Goal: Task Accomplishment & Management: Manage account settings

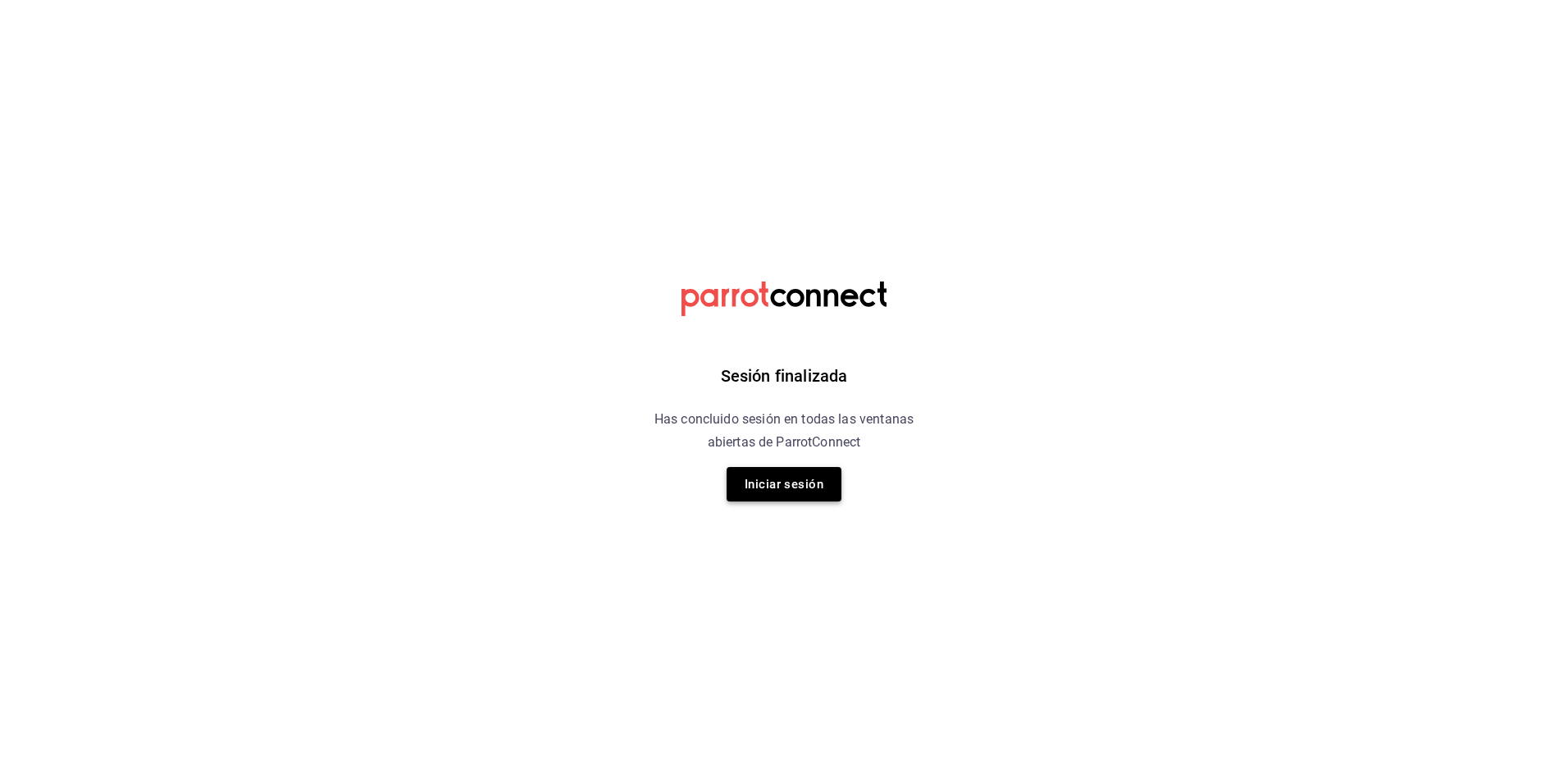
click at [819, 479] on button "Iniciar sesión" at bounding box center [784, 484] width 115 height 34
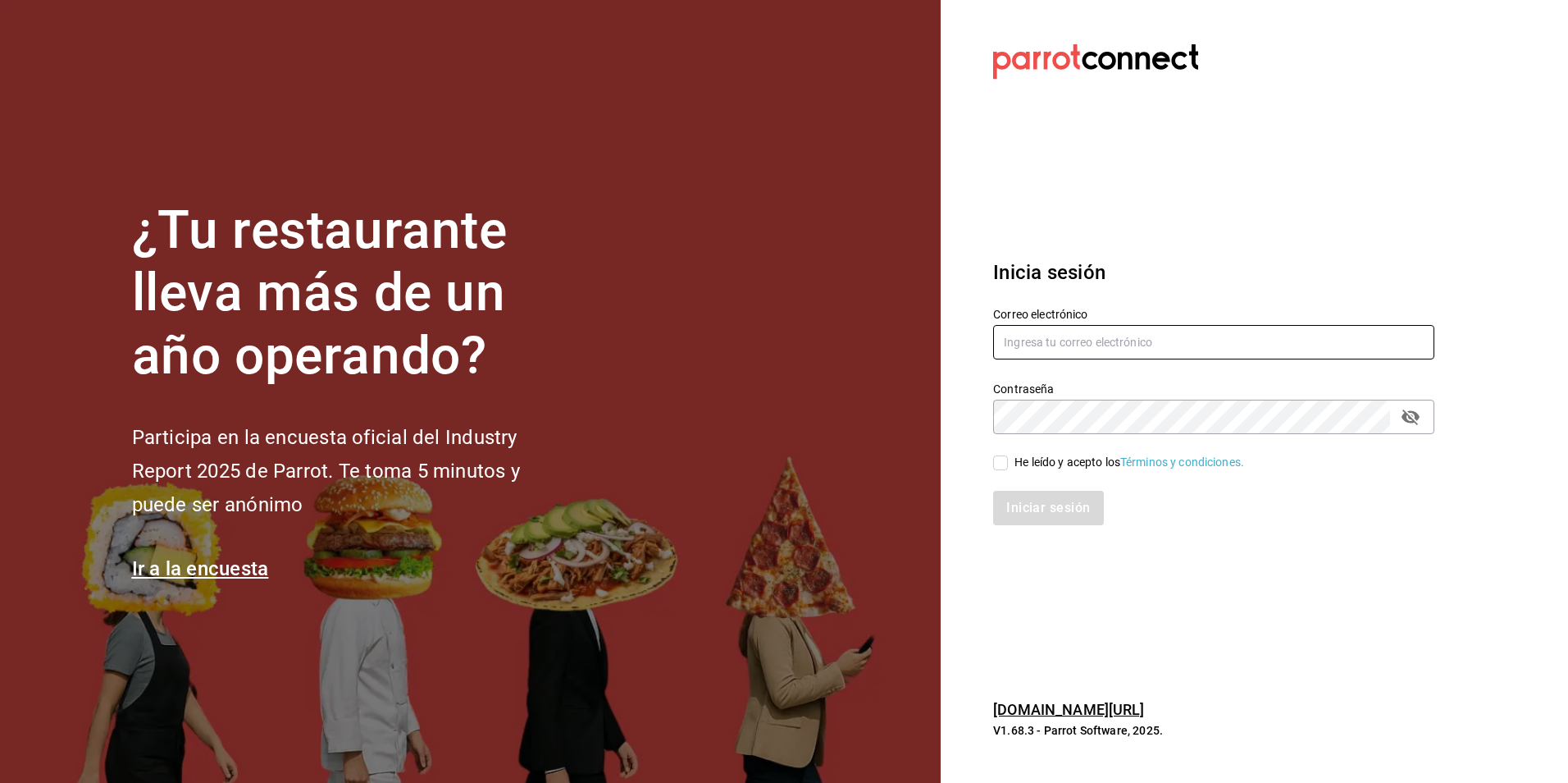
click at [1097, 348] on input "text" at bounding box center [1213, 342] width 441 height 34
type input "Cesar.dlrincon@gmail.com"
click at [997, 458] on input "He leído y acepto los Términos y condiciones." at bounding box center [1001, 463] width 15 height 15
checkbox input "true"
click at [1014, 492] on button "Iniciar sesión" at bounding box center [1048, 508] width 111 height 34
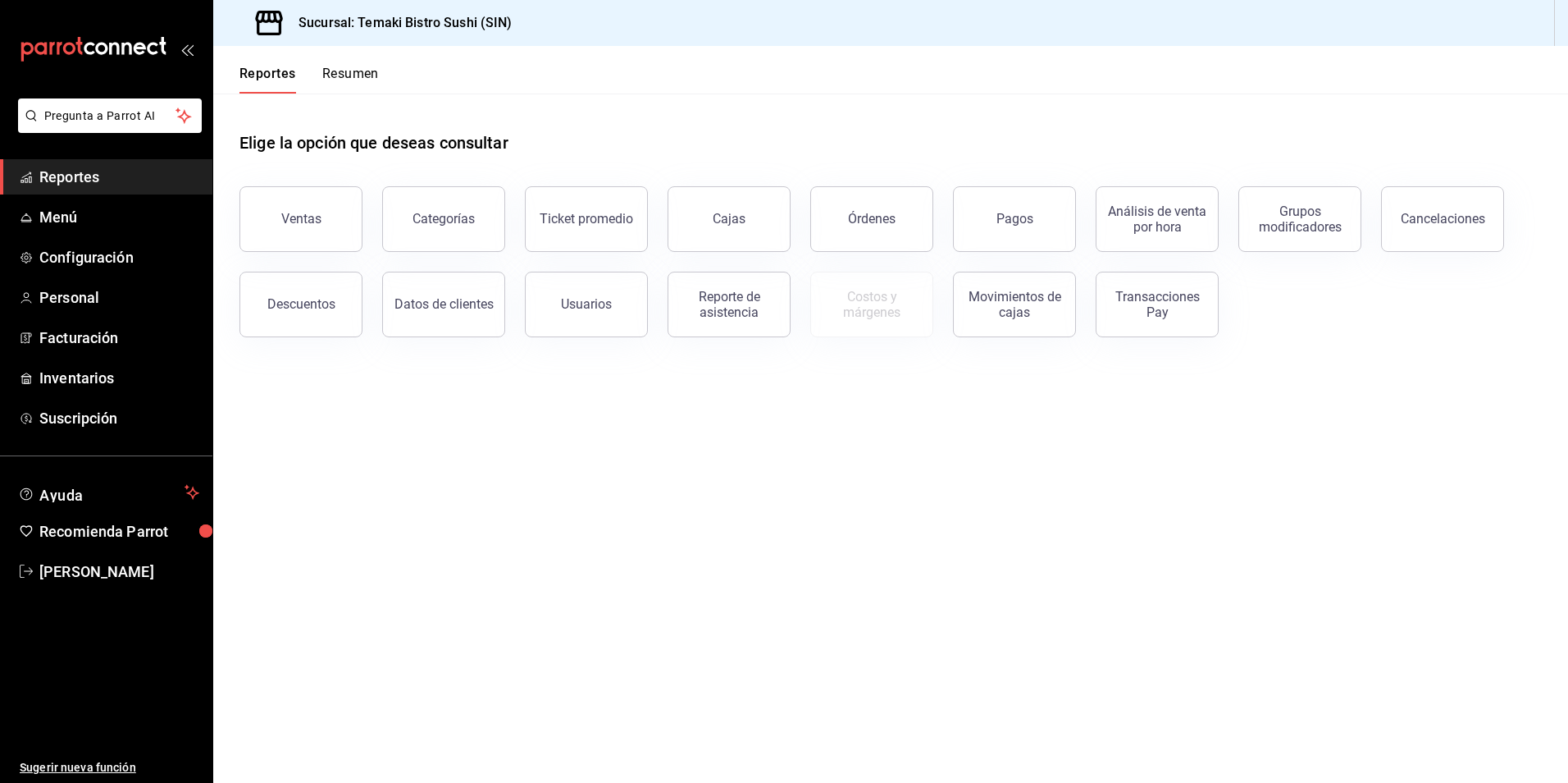
click at [515, 531] on main "Elige la opción que deseas consultar Ventas Categorías Ticket promedio Cajas Ór…" at bounding box center [890, 438] width 1355 height 690
click at [330, 71] on button "Resumen" at bounding box center [350, 79] width 56 height 28
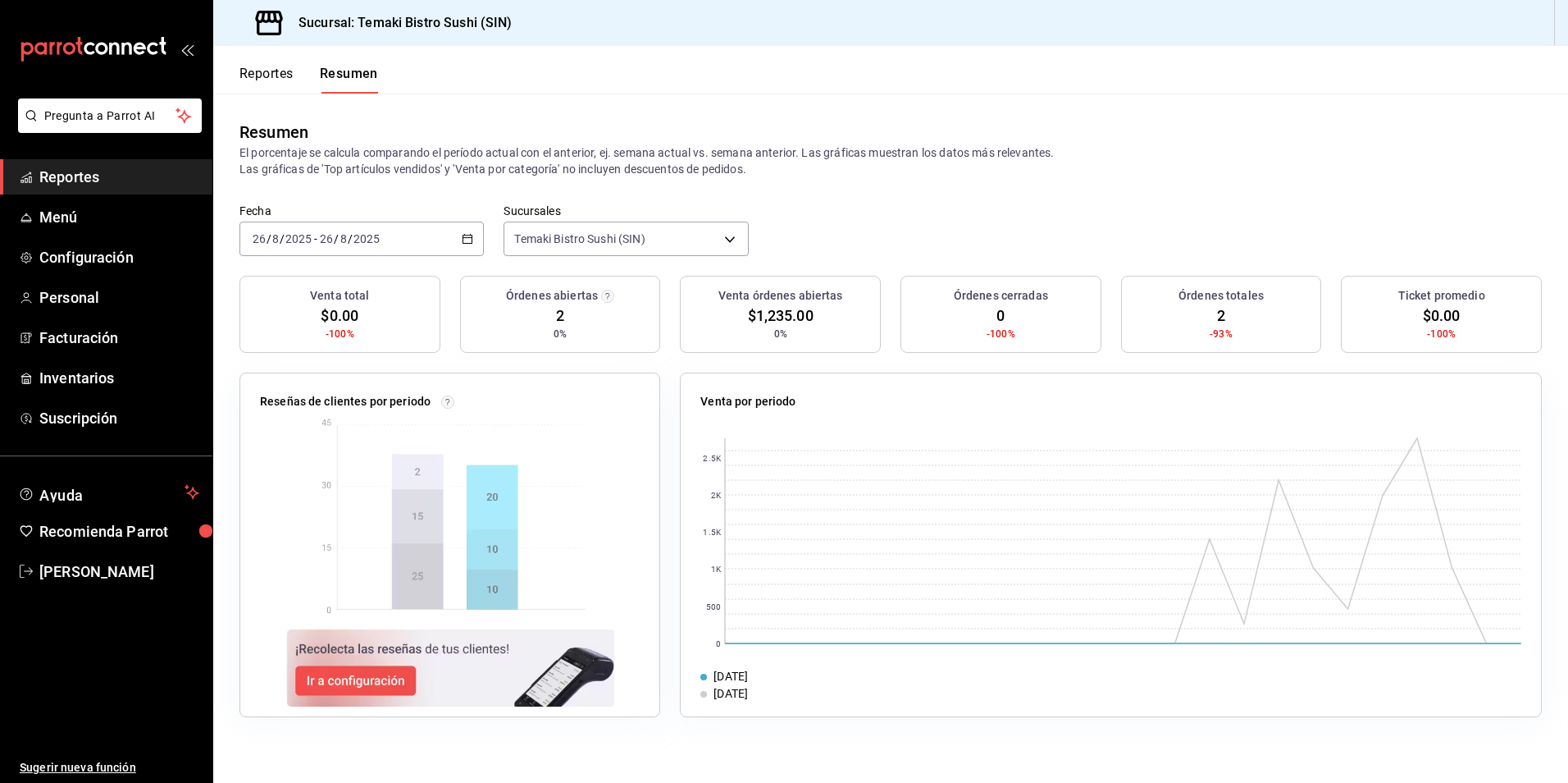
click at [254, 62] on div "Reportes Resumen" at bounding box center [295, 70] width 165 height 48
click at [268, 74] on button "Reportes" at bounding box center [267, 79] width 54 height 28
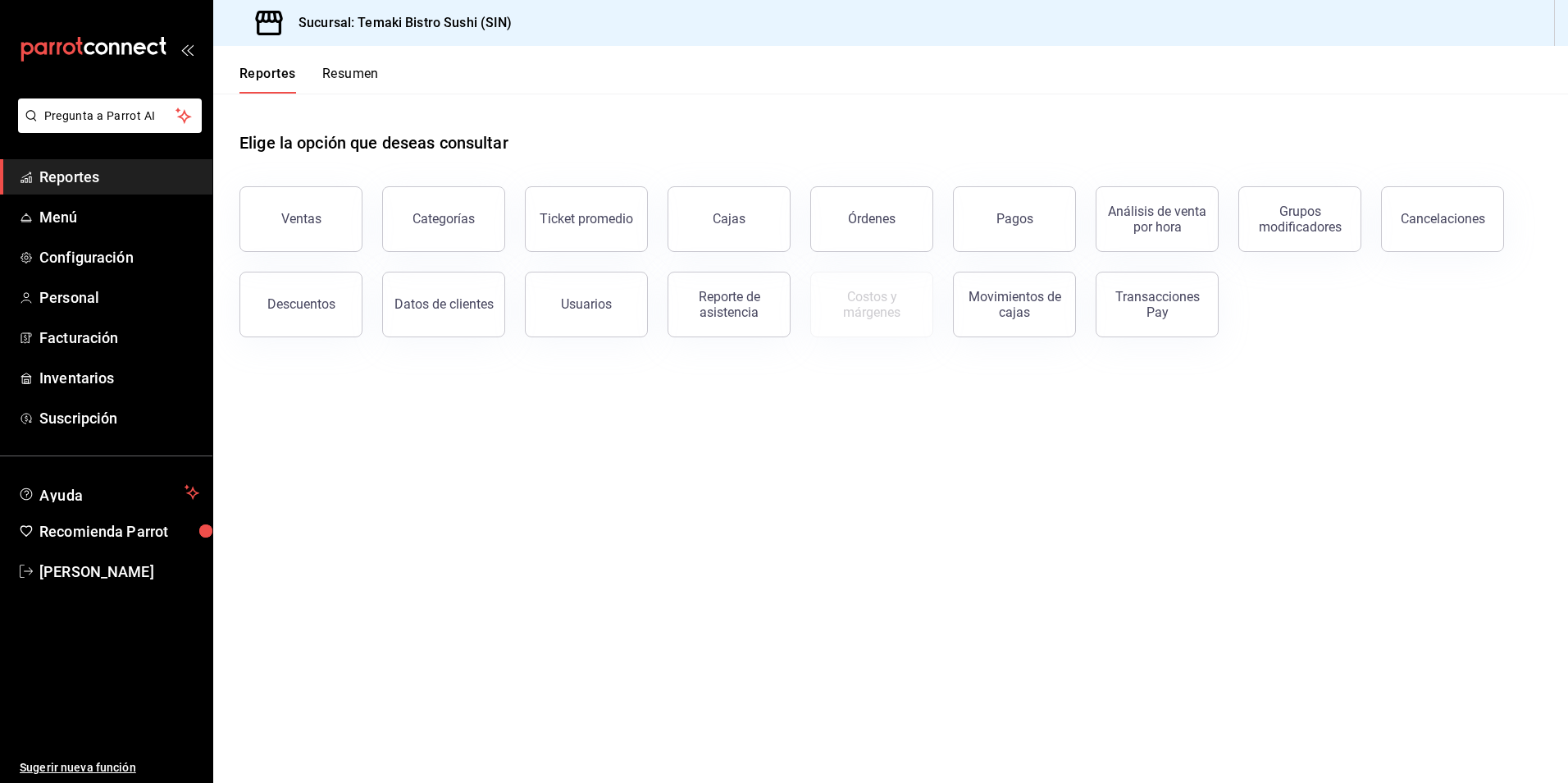
click at [323, 61] on div "Reportes Resumen" at bounding box center [296, 70] width 166 height 48
click at [340, 72] on button "Resumen" at bounding box center [350, 79] width 56 height 28
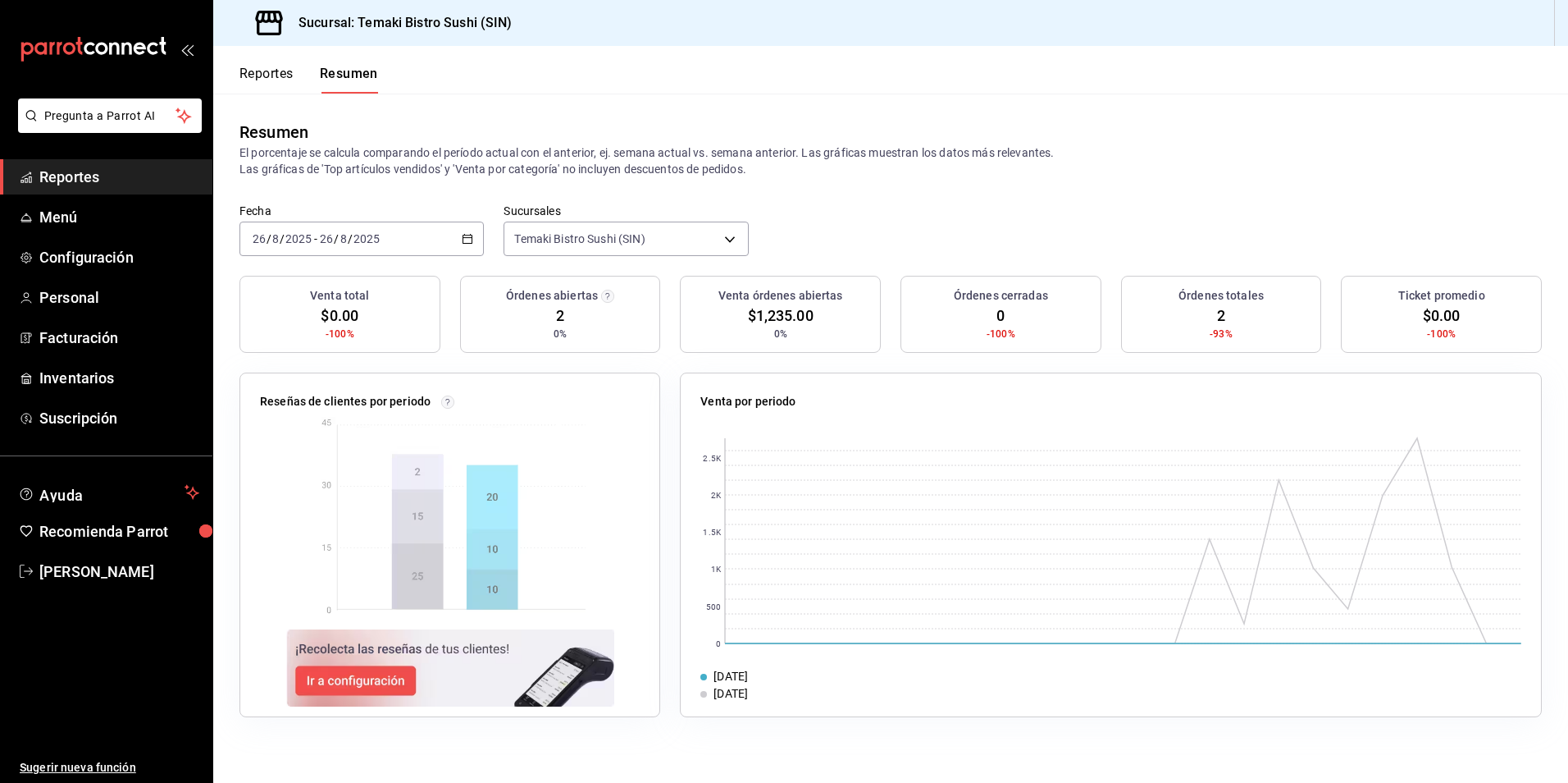
click at [464, 131] on div "Resumen" at bounding box center [891, 132] width 1302 height 25
drag, startPoint x: 464, startPoint y: 131, endPoint x: 357, endPoint y: 129, distance: 107.0
click at [357, 129] on div "Resumen" at bounding box center [891, 132] width 1302 height 25
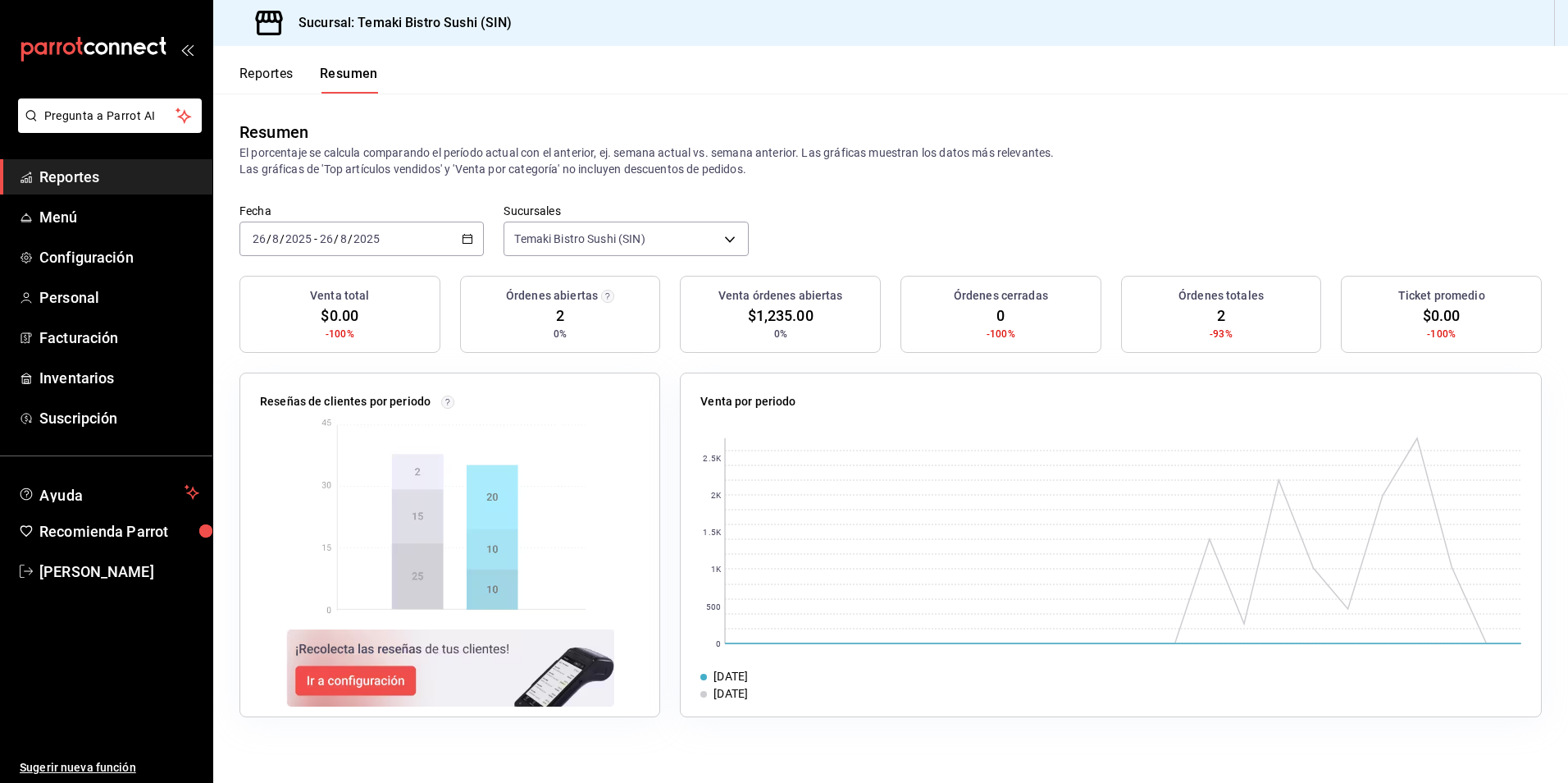
click at [339, 126] on div "Resumen" at bounding box center [891, 132] width 1302 height 25
drag, startPoint x: 339, startPoint y: 126, endPoint x: 257, endPoint y: 93, distance: 88.4
click at [257, 93] on div "Resumen El porcentaje se calcula comparando el período actual con el anterior, …" at bounding box center [890, 148] width 1355 height 110
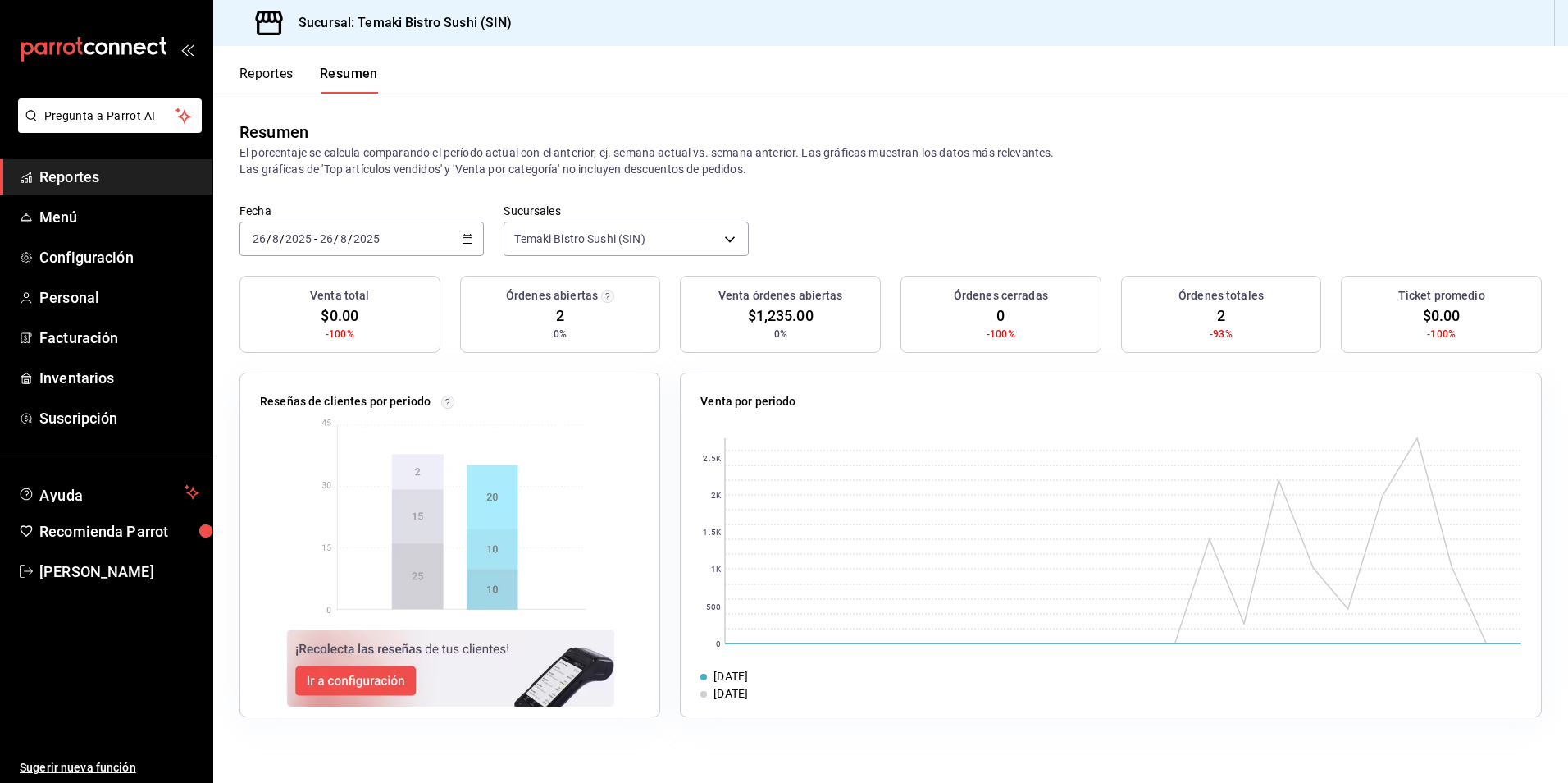
click at [385, 120] on div "Resumen" at bounding box center [891, 132] width 1302 height 25
click at [322, 115] on div "Resumen El porcentaje se calcula comparando el período actual con el anterior, …" at bounding box center [890, 148] width 1355 height 110
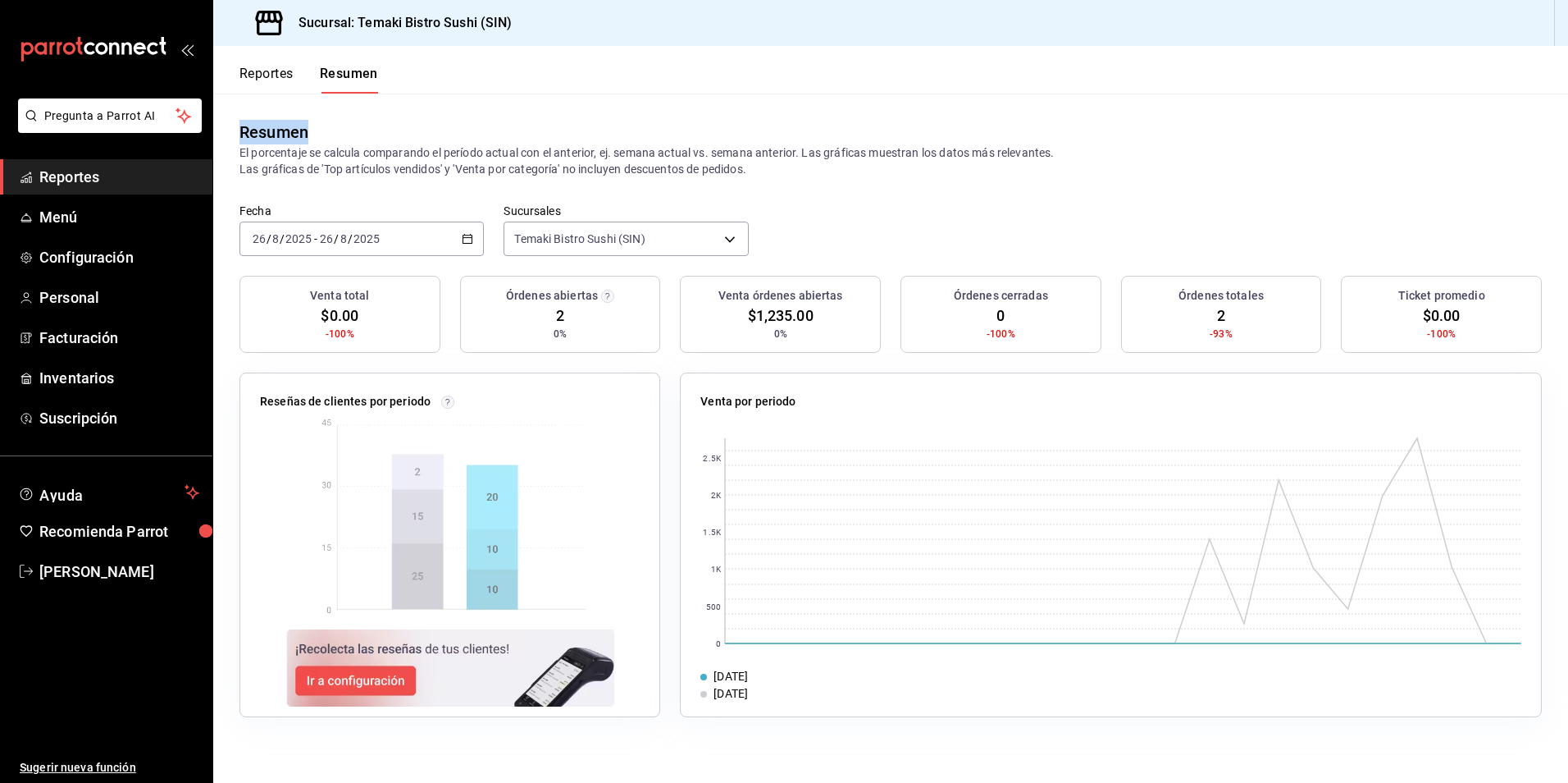
drag, startPoint x: 322, startPoint y: 115, endPoint x: 605, endPoint y: 114, distance: 283.0
click at [605, 114] on div "Resumen El porcentaje se calcula comparando el período actual con el anterior, …" at bounding box center [890, 148] width 1355 height 110
click at [549, 110] on div "Resumen El porcentaje se calcula comparando el período actual con el anterior, …" at bounding box center [890, 148] width 1355 height 110
click at [826, 224] on div "Fecha [DATE] [DATE] - [DATE] [DATE] Sucursales Temaki Bistro Sushi (SIN) [objec…" at bounding box center [890, 240] width 1355 height 72
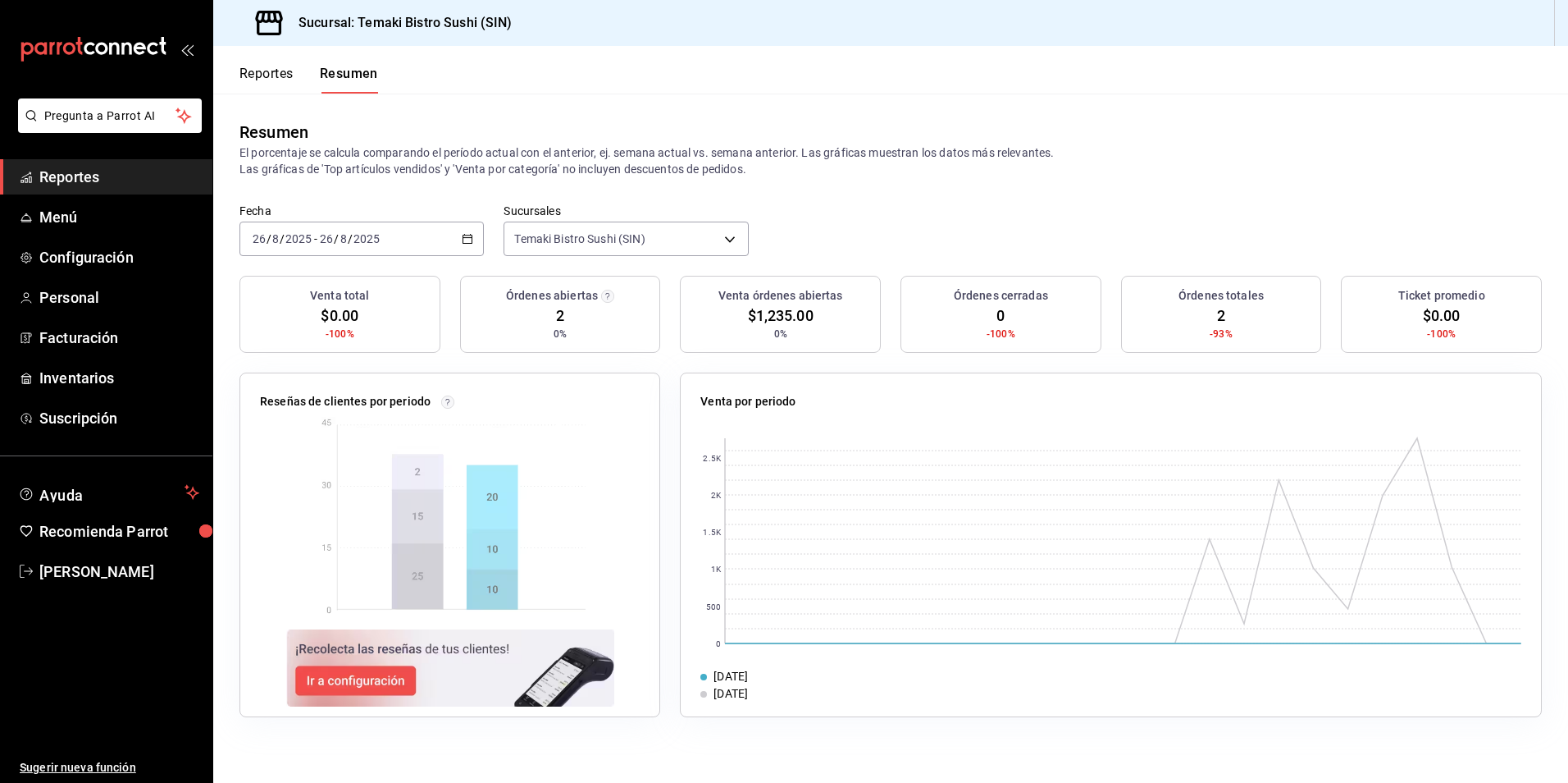
click at [826, 224] on div "Fecha [DATE] [DATE] - [DATE] [DATE] Sucursales Temaki Bistro Sushi (SIN) [objec…" at bounding box center [890, 240] width 1355 height 72
click at [488, 89] on header "Reportes Resumen" at bounding box center [890, 70] width 1355 height 48
click at [147, 216] on span "Menú" at bounding box center [119, 216] width 160 height 22
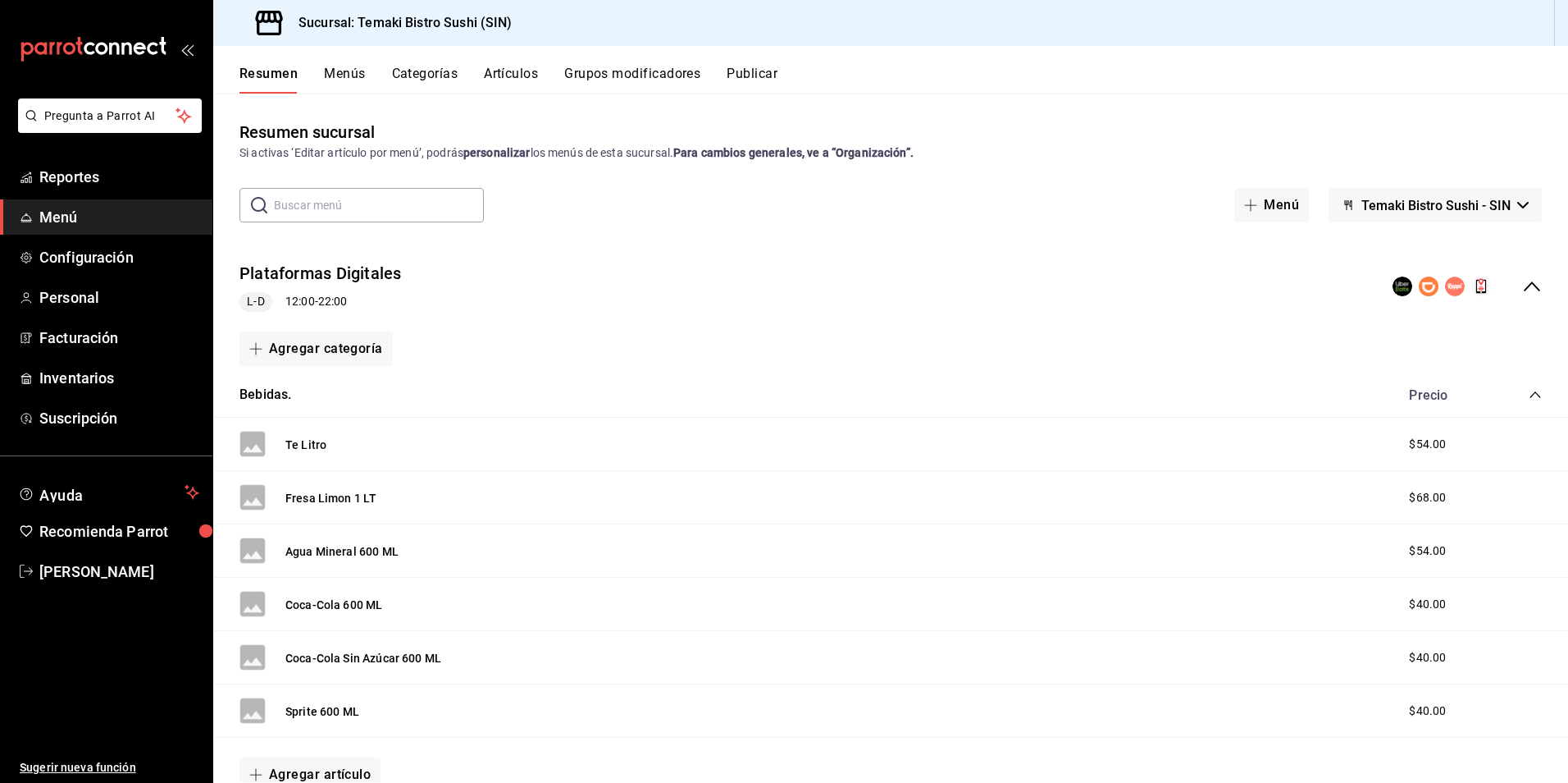
click at [345, 64] on div "Resumen Menús Categorías Artículos Grupos modificadores Publicar" at bounding box center [890, 70] width 1355 height 48
click at [352, 70] on button "Menús" at bounding box center [344, 79] width 41 height 28
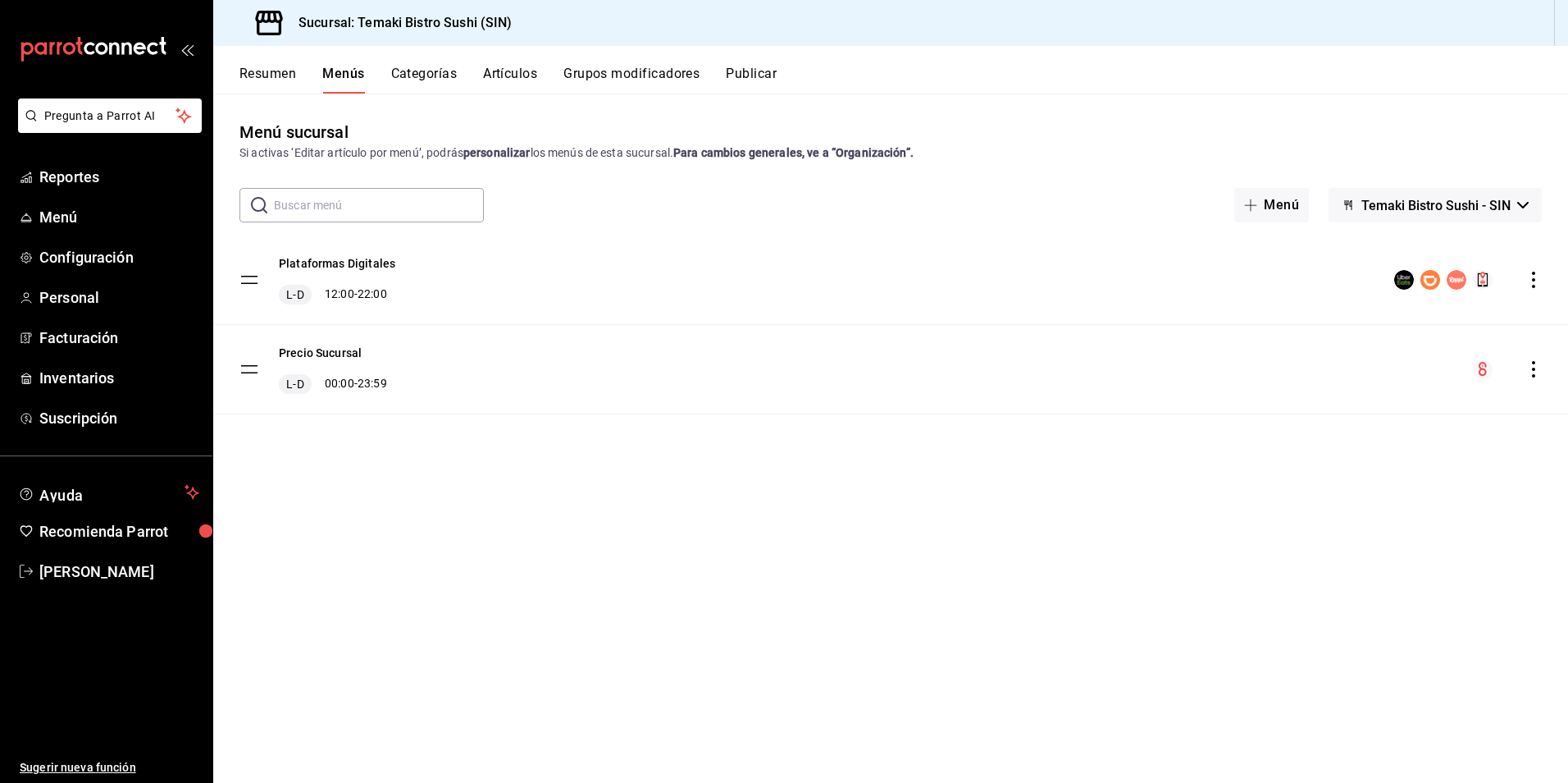
click at [273, 70] on button "Resumen" at bounding box center [268, 79] width 56 height 28
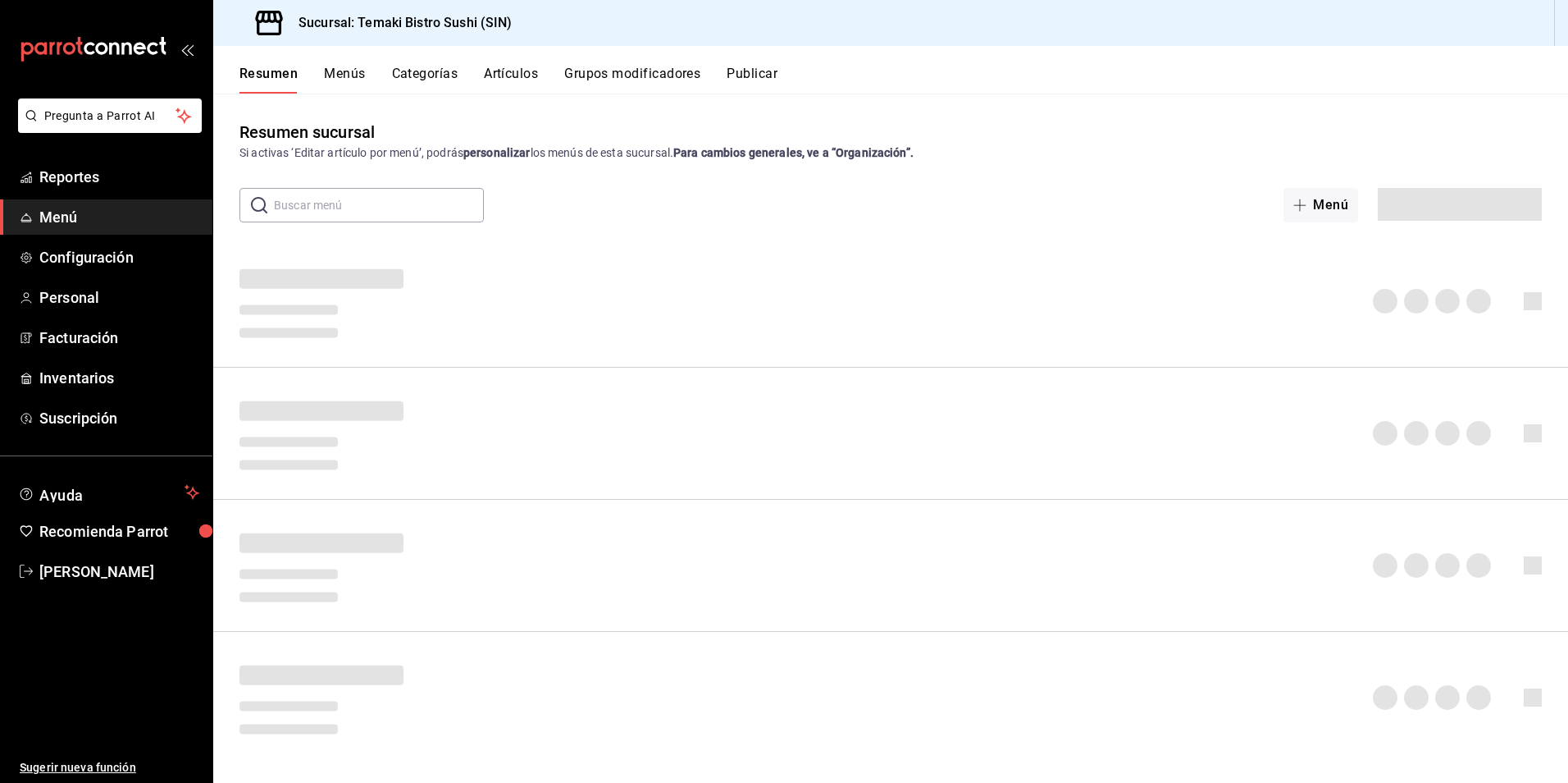
click at [412, 68] on button "Categorías" at bounding box center [426, 79] width 67 height 28
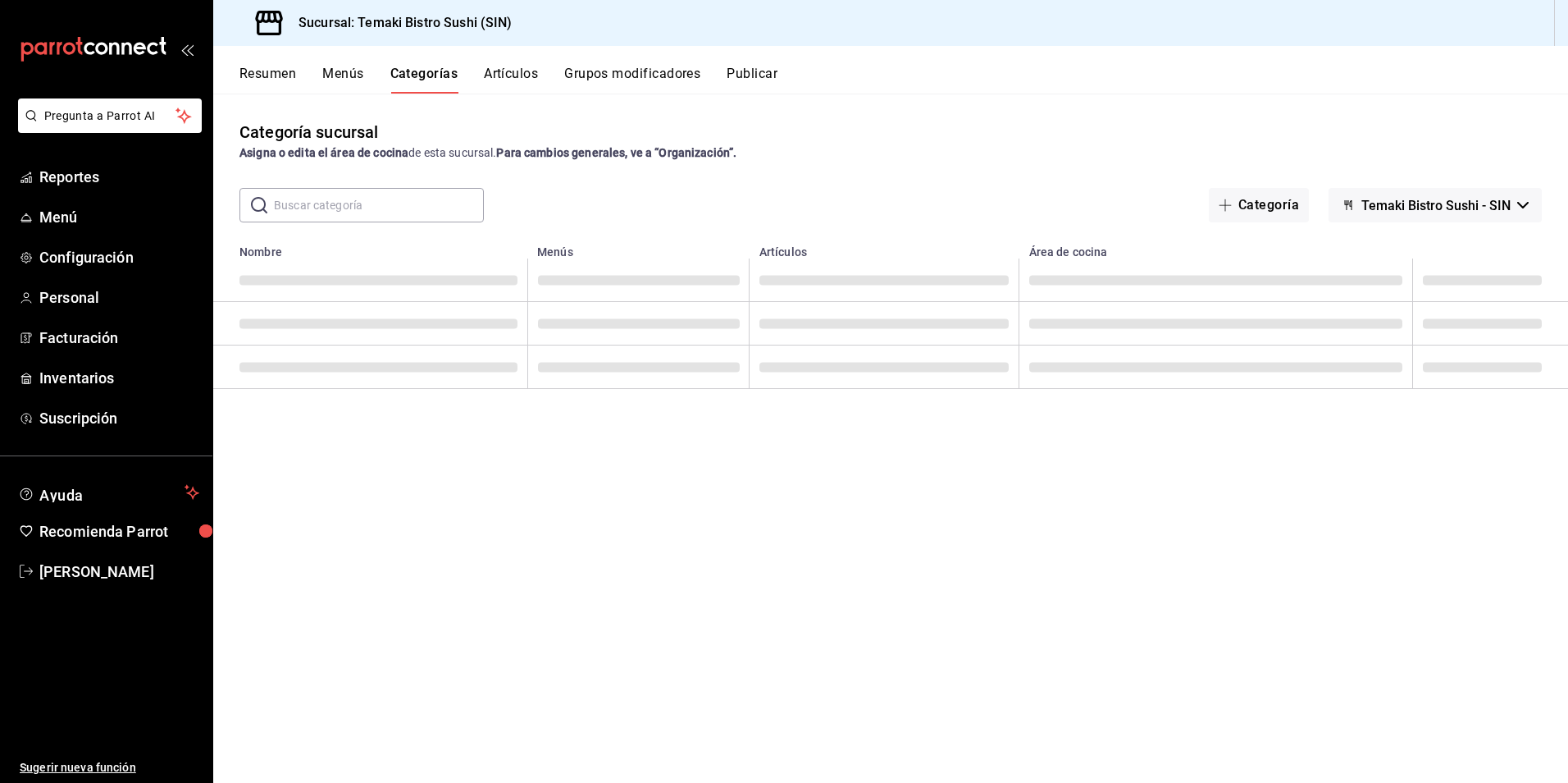
click at [340, 74] on button "Menús" at bounding box center [343, 79] width 41 height 28
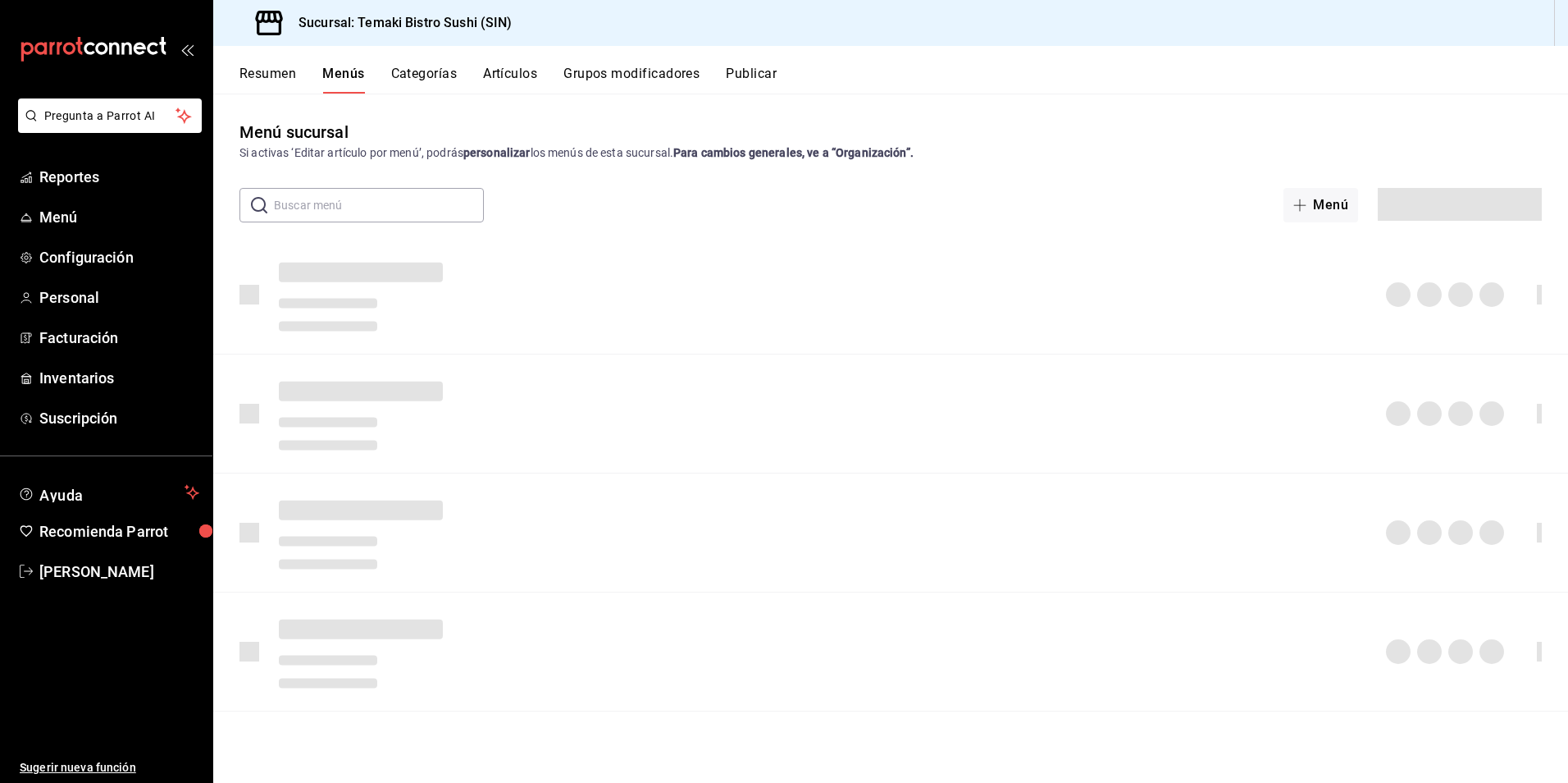
click at [254, 75] on button "Resumen" at bounding box center [268, 79] width 56 height 28
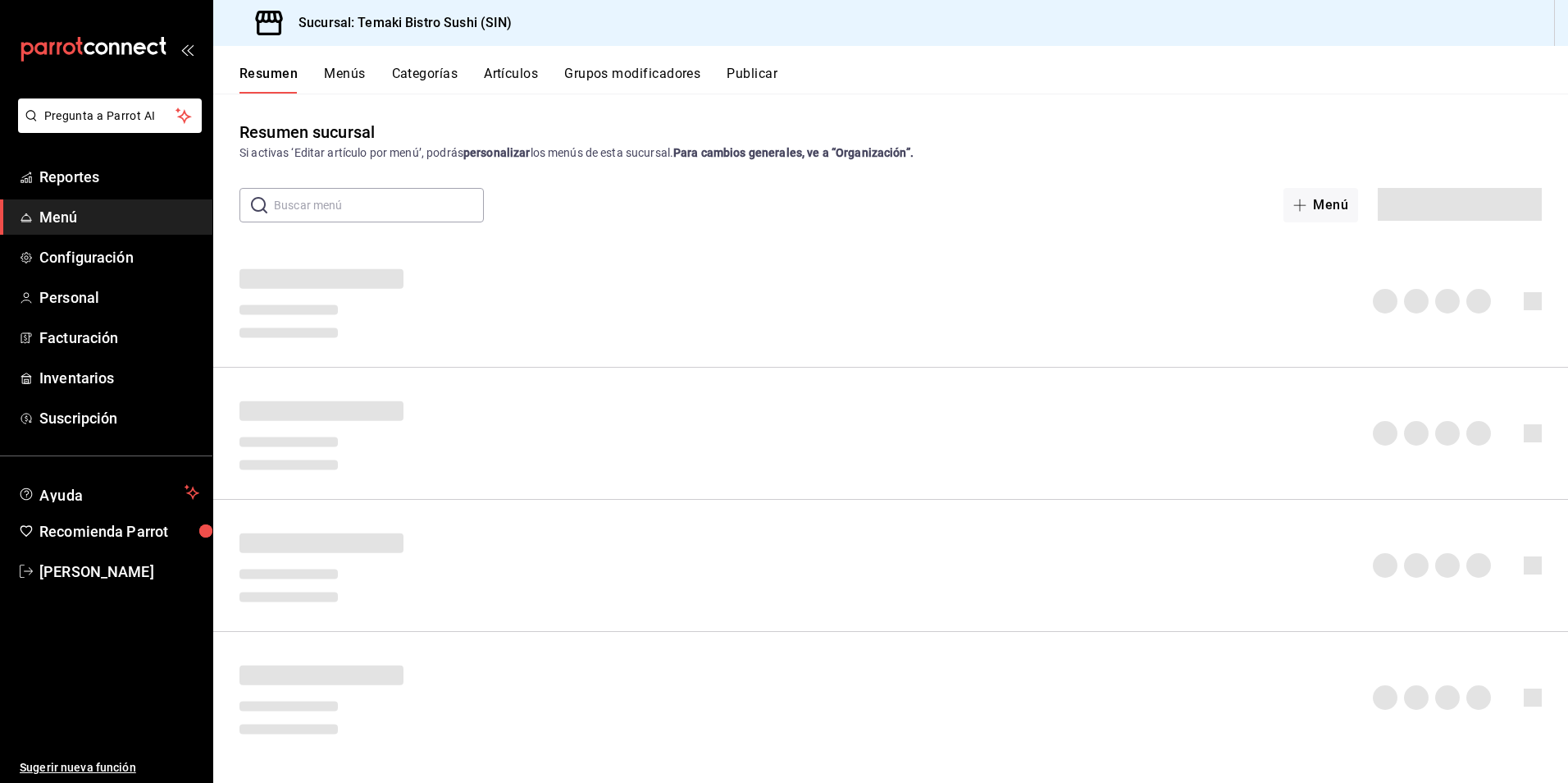
click at [349, 74] on button "Menús" at bounding box center [344, 79] width 41 height 28
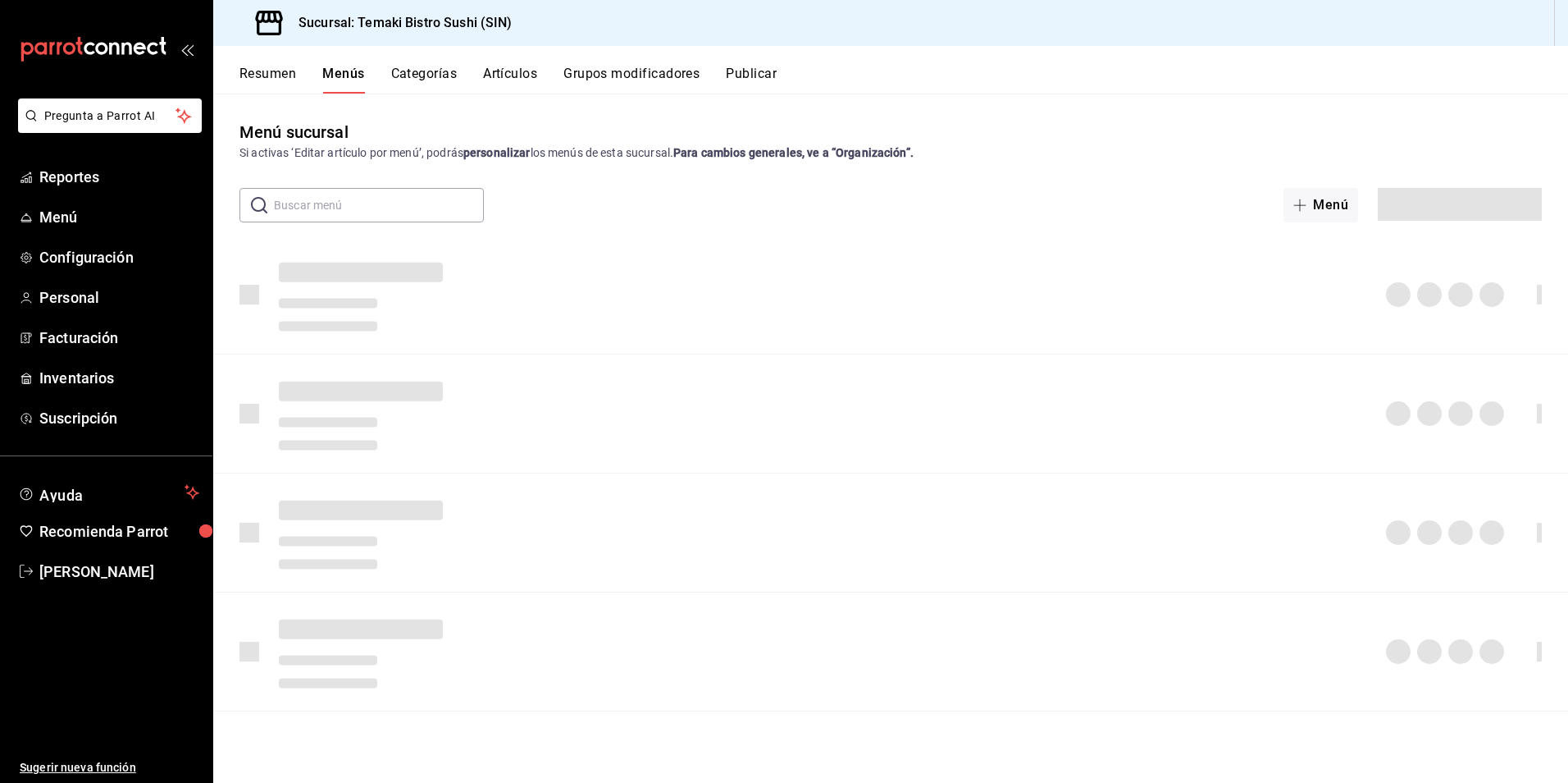
click at [277, 68] on button "Resumen" at bounding box center [268, 79] width 56 height 28
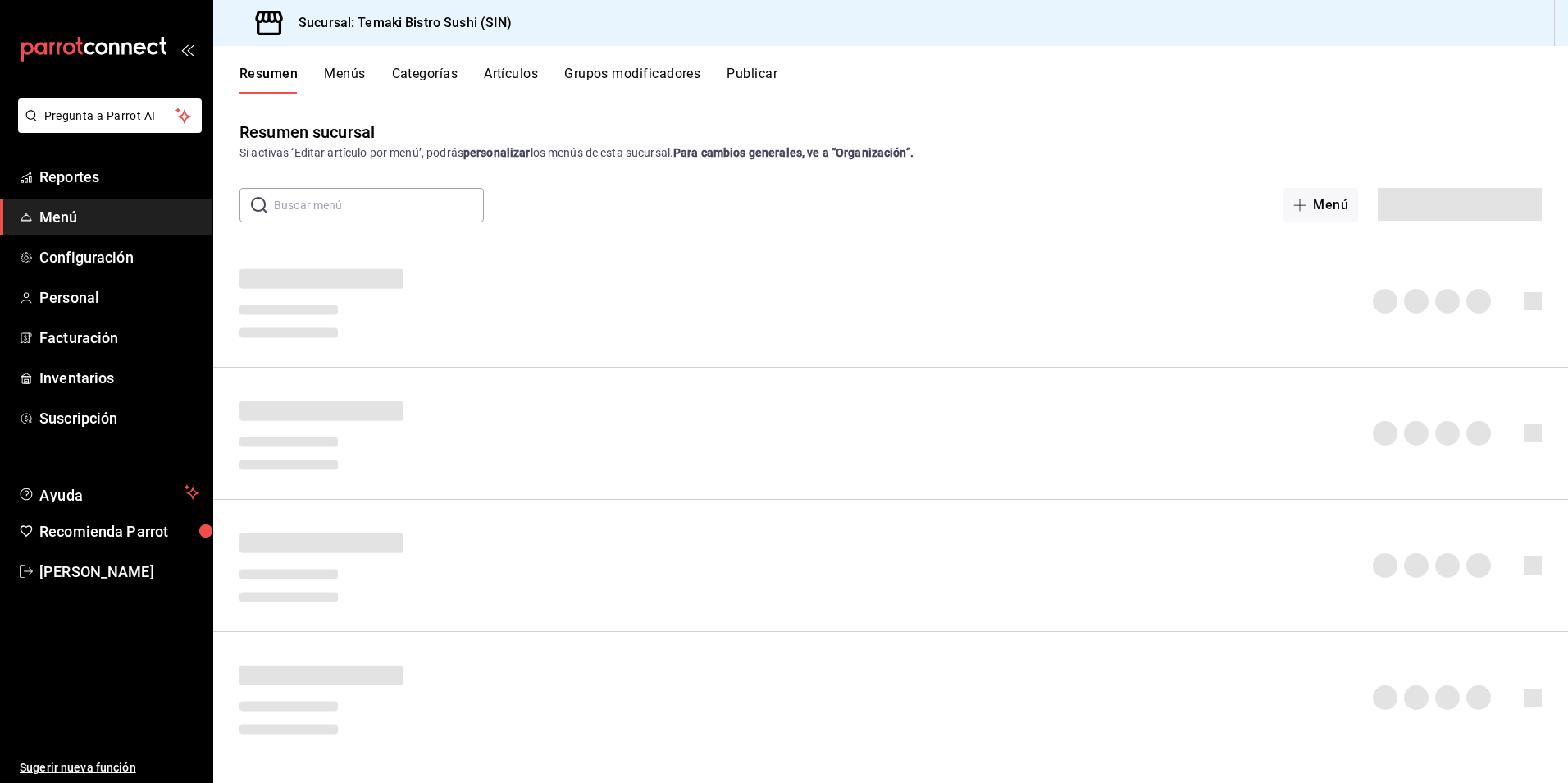
click at [349, 68] on button "Menús" at bounding box center [344, 79] width 41 height 28
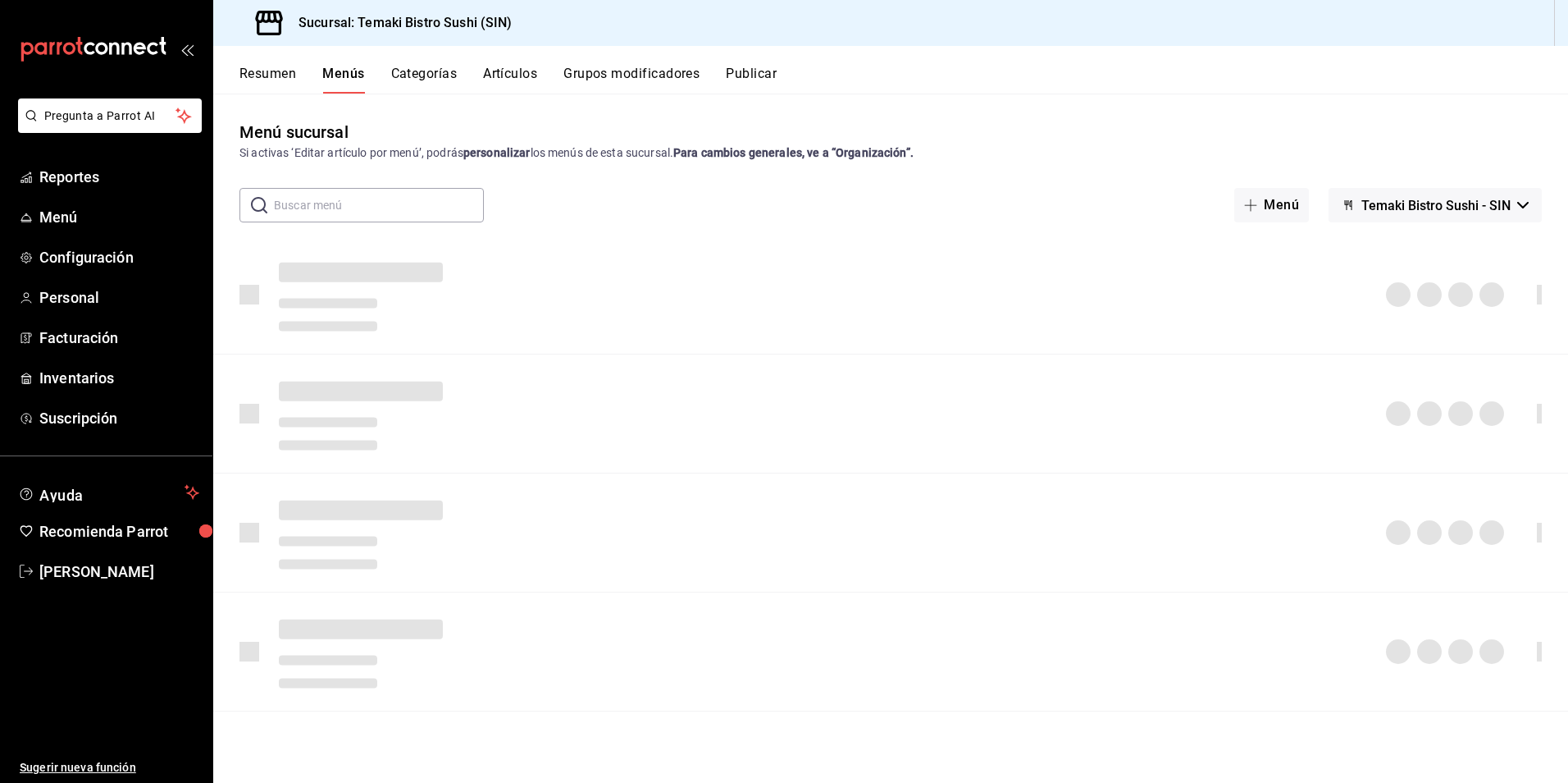
click at [286, 73] on button "Resumen" at bounding box center [268, 79] width 56 height 28
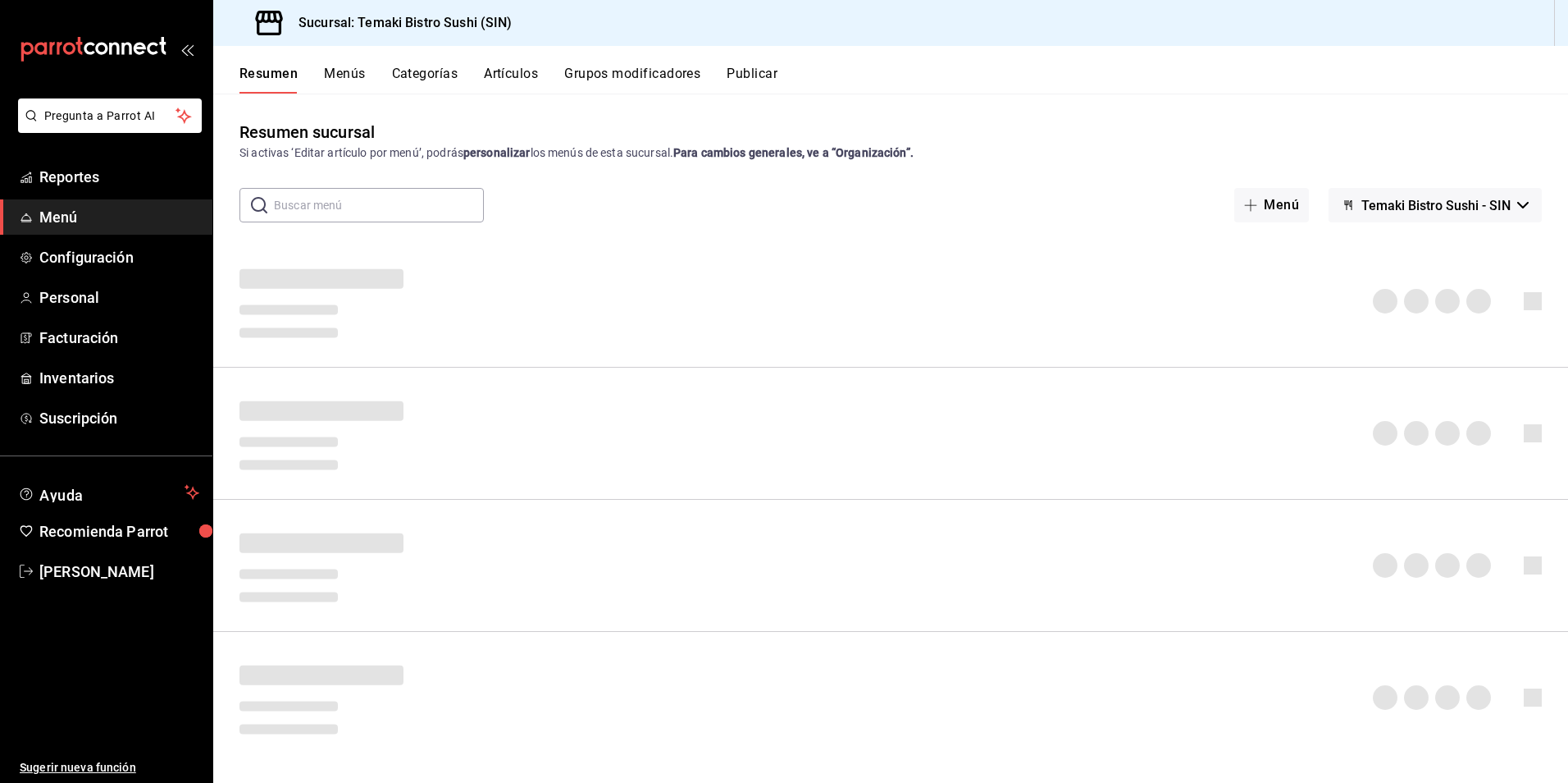
click at [350, 71] on button "Menús" at bounding box center [344, 79] width 41 height 28
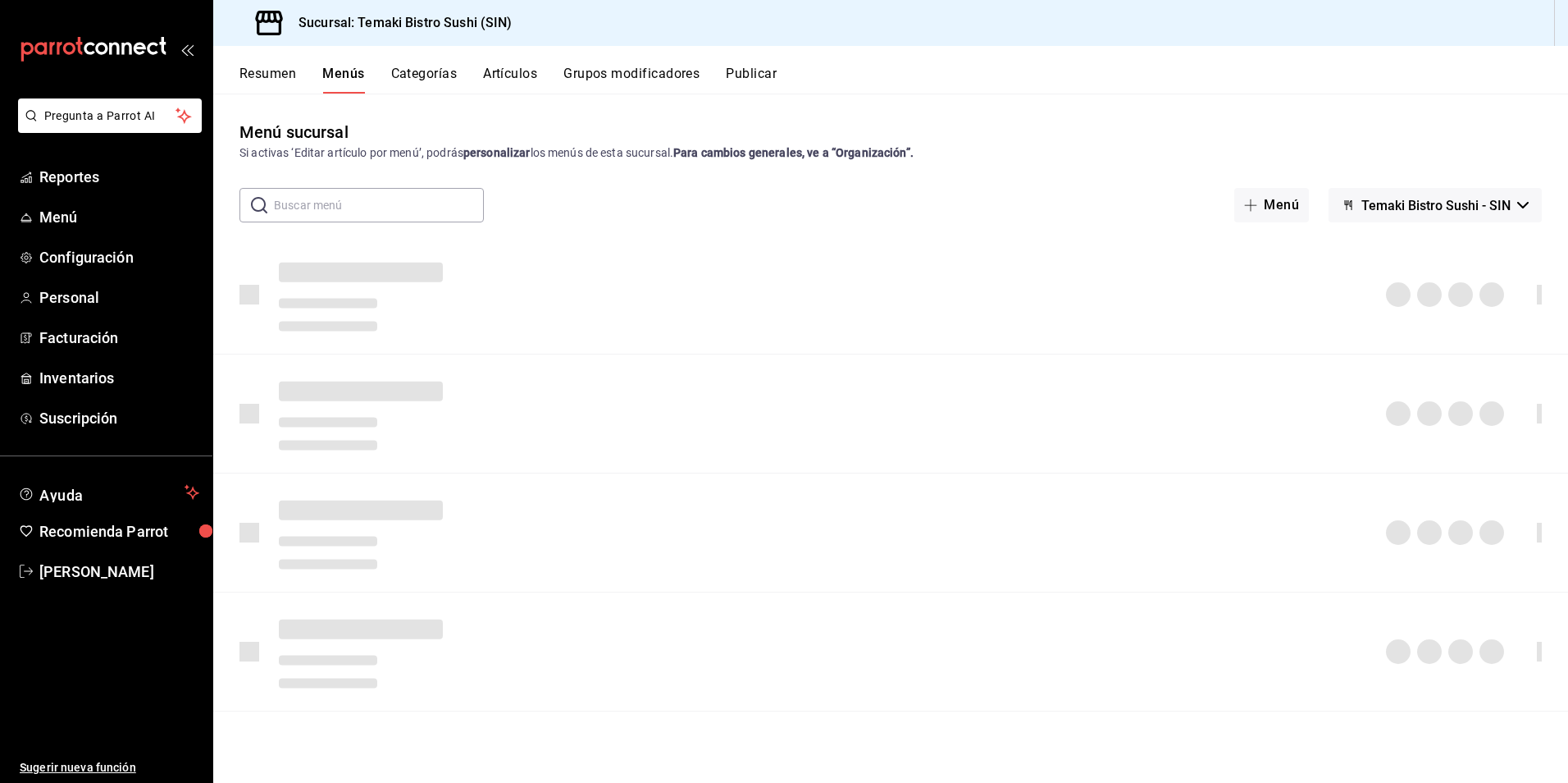
click at [290, 69] on button "Resumen" at bounding box center [268, 79] width 56 height 28
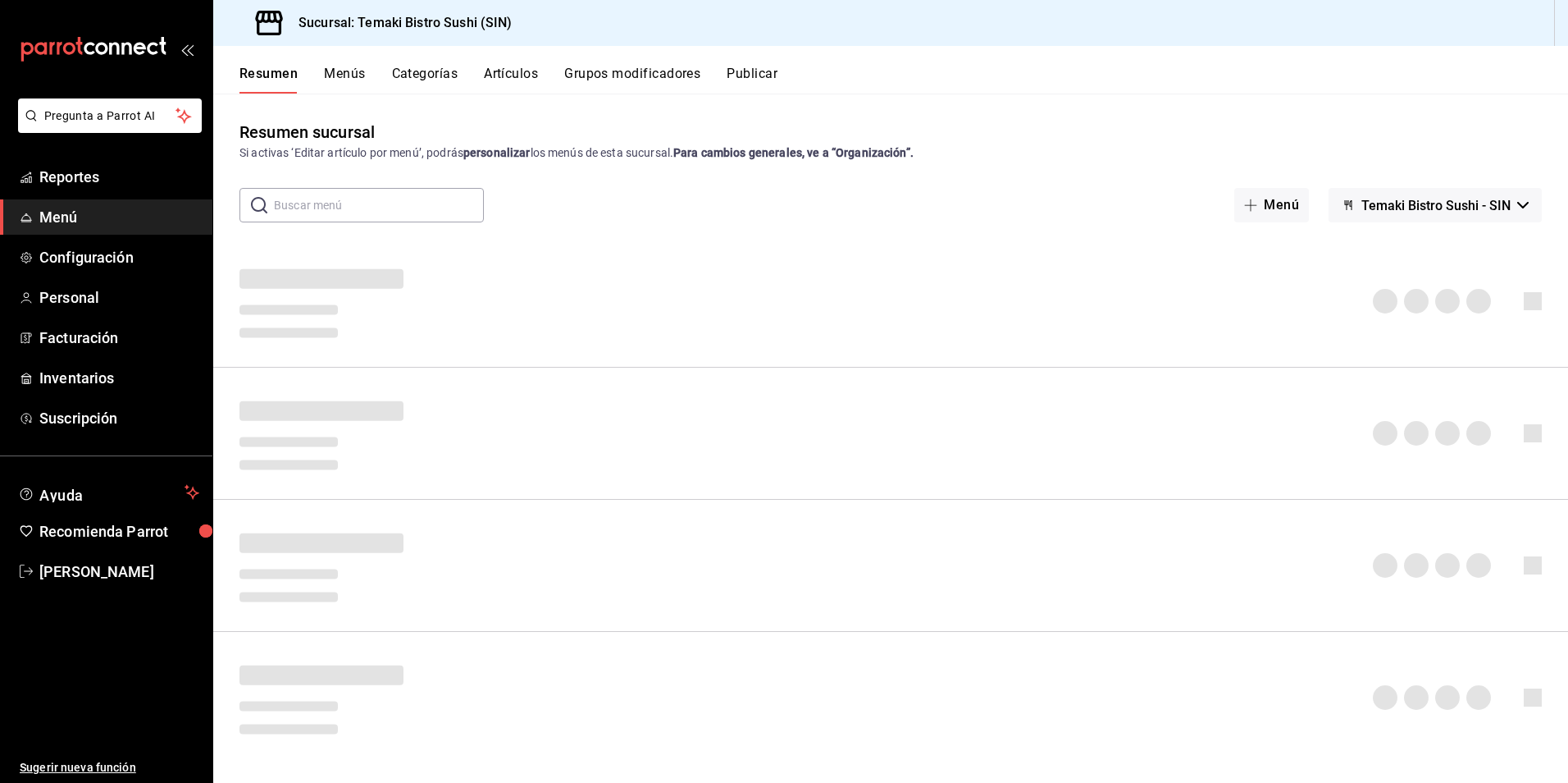
click at [326, 69] on button "Menús" at bounding box center [344, 79] width 41 height 28
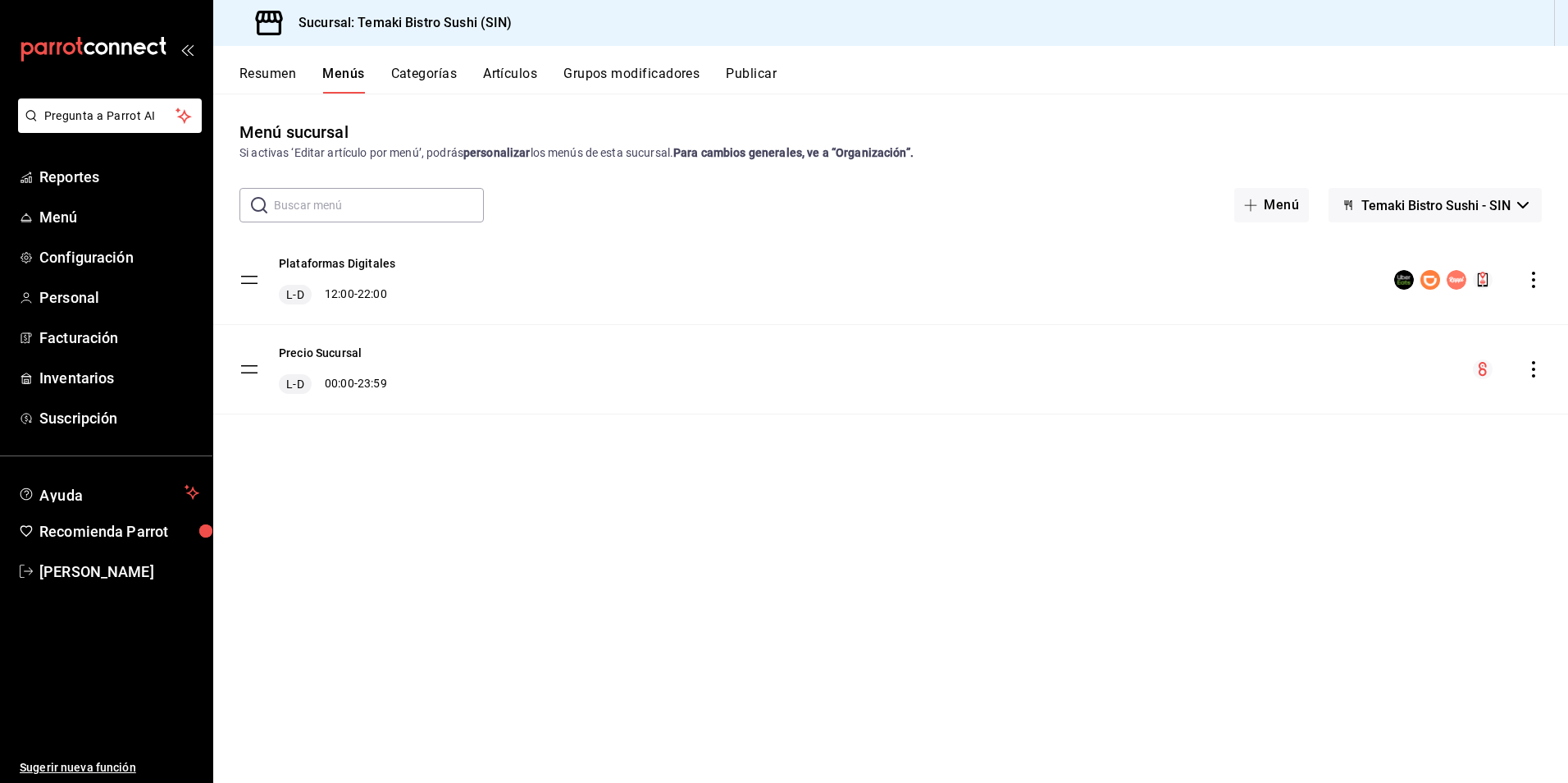
click at [275, 77] on button "Resumen" at bounding box center [268, 79] width 56 height 28
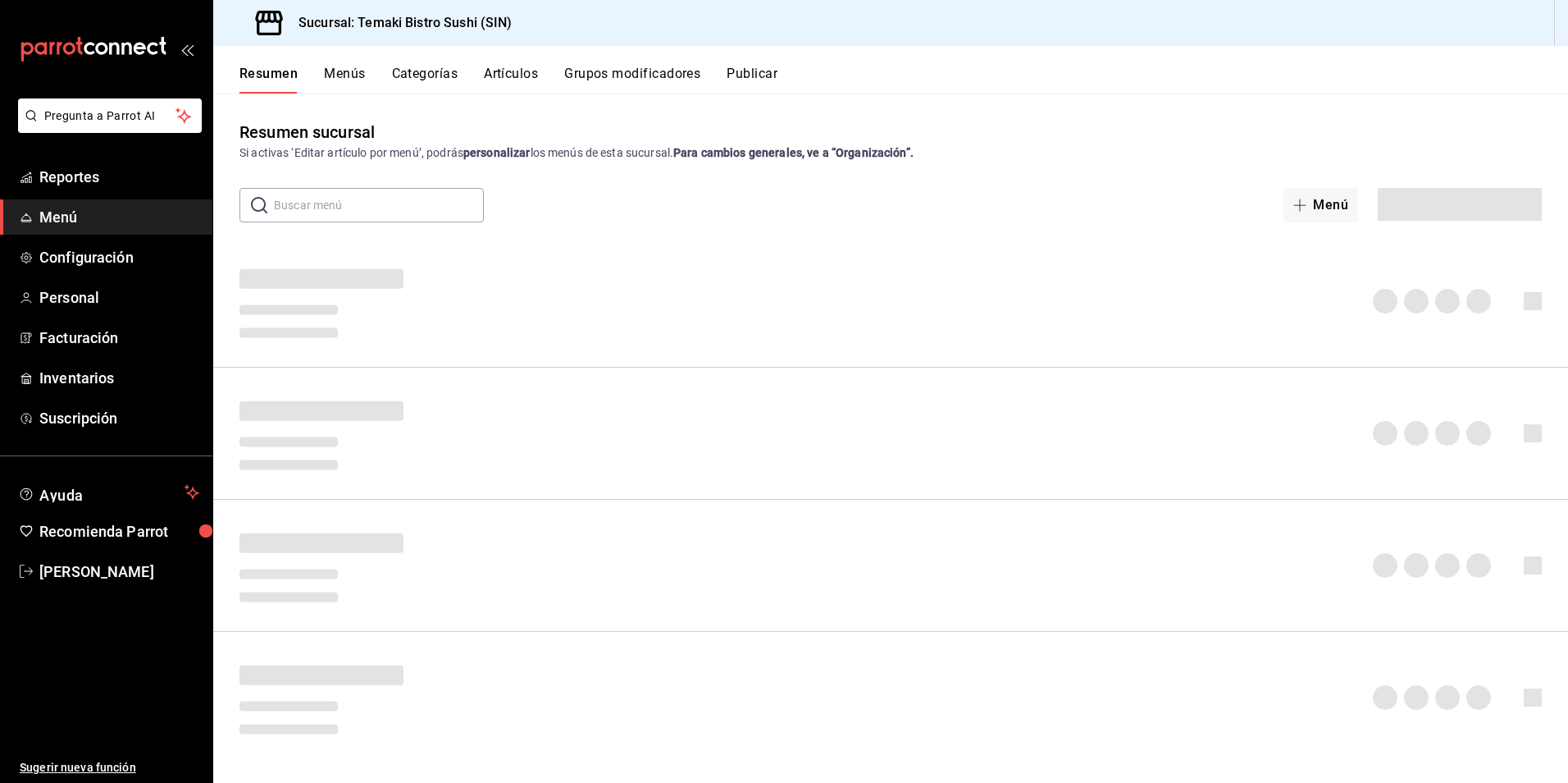
click at [423, 68] on button "Categorías" at bounding box center [426, 79] width 67 height 28
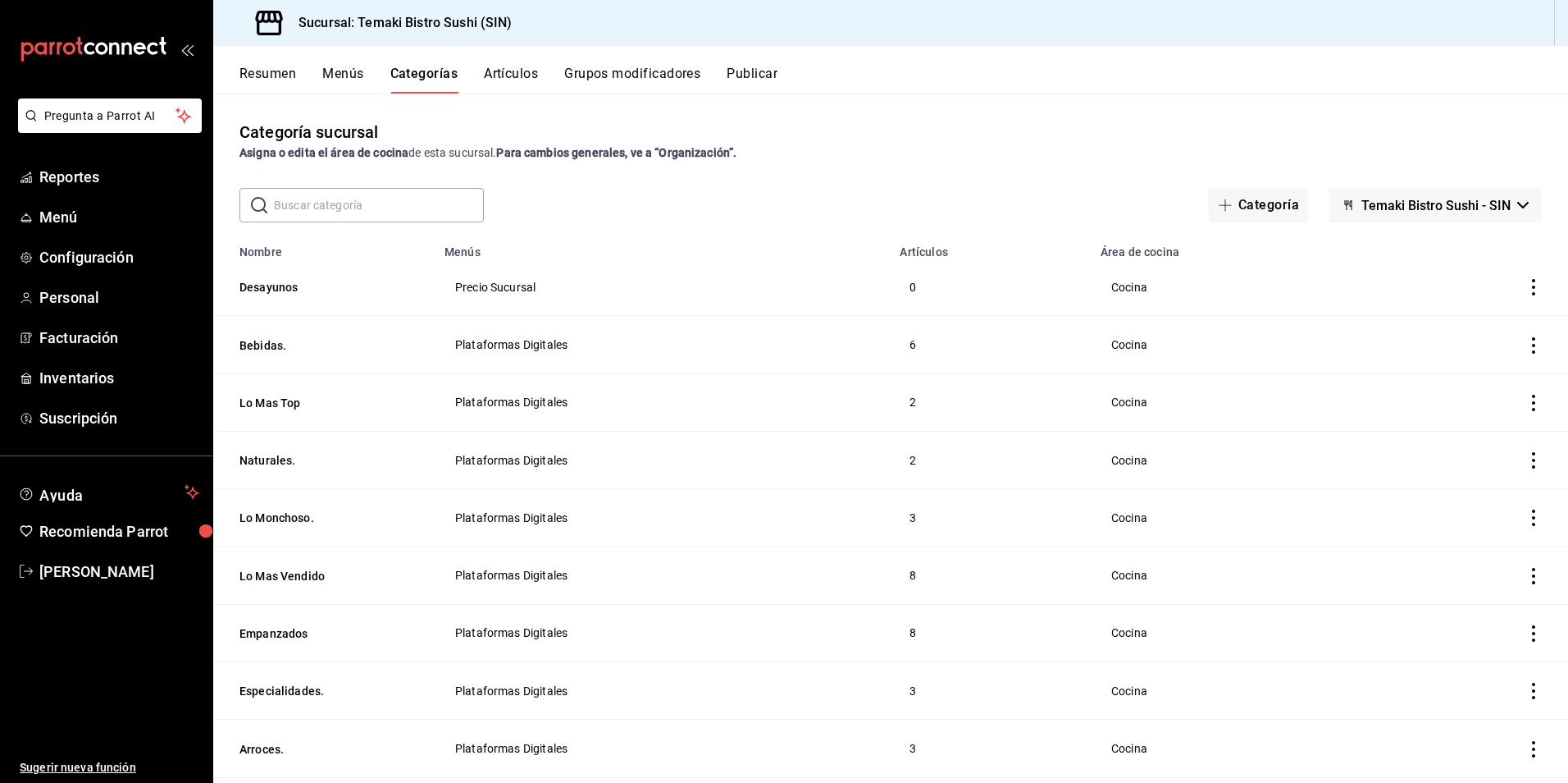
click at [270, 75] on button "Resumen" at bounding box center [268, 79] width 56 height 28
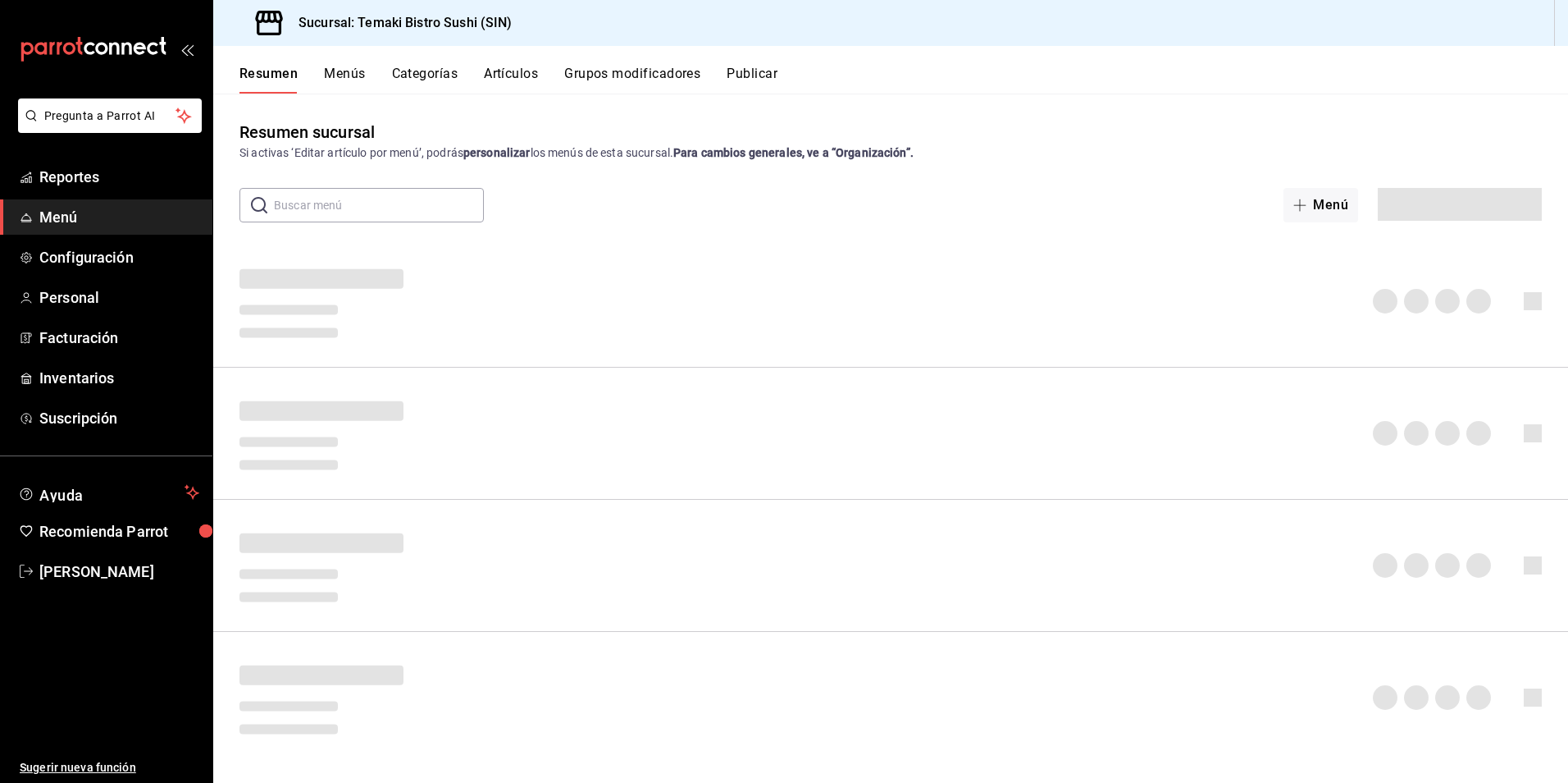
click at [336, 70] on button "Menús" at bounding box center [344, 79] width 41 height 28
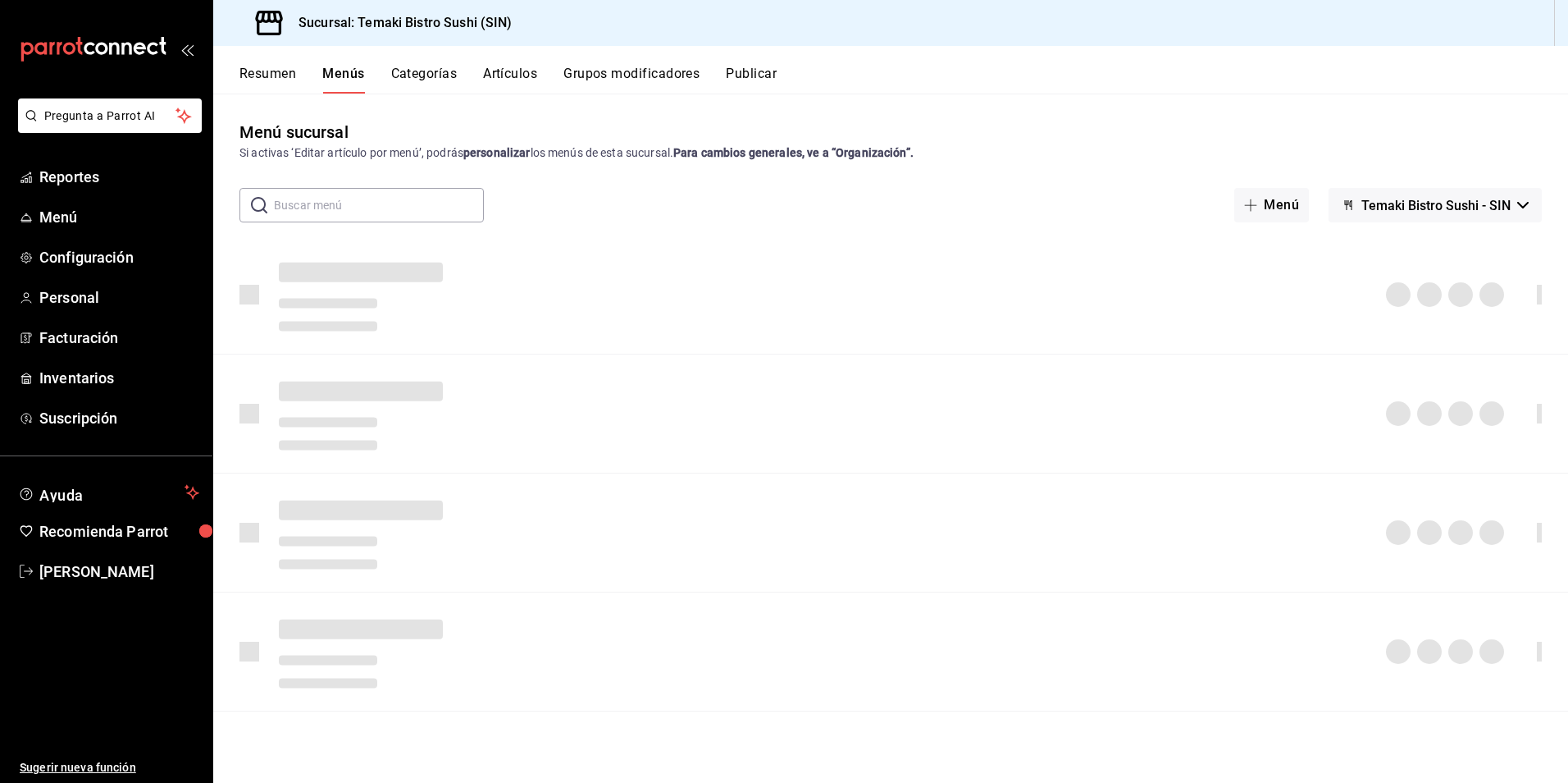
click at [433, 74] on button "Categorías" at bounding box center [425, 79] width 67 height 28
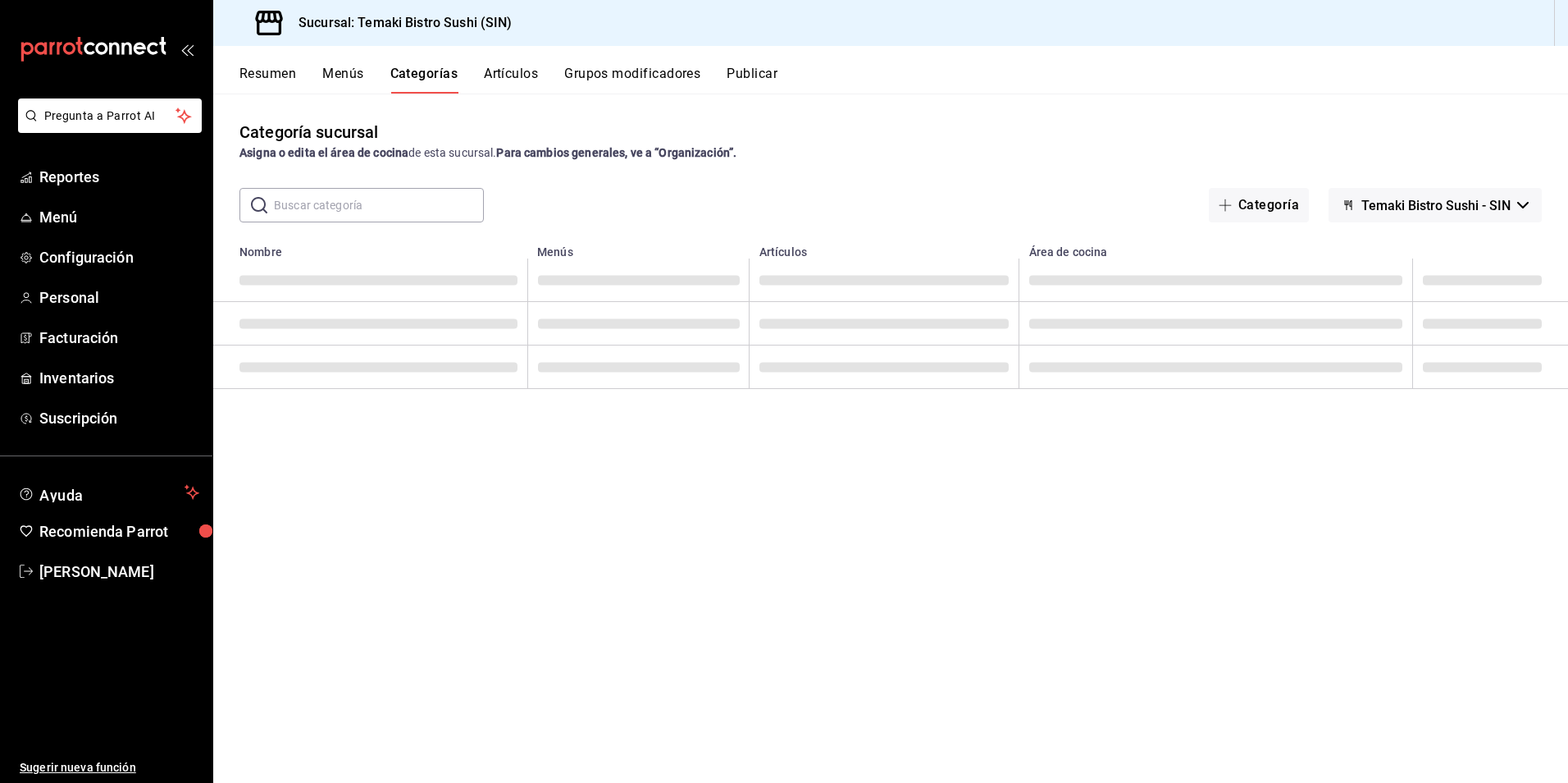
click at [281, 74] on button "Resumen" at bounding box center [268, 79] width 56 height 28
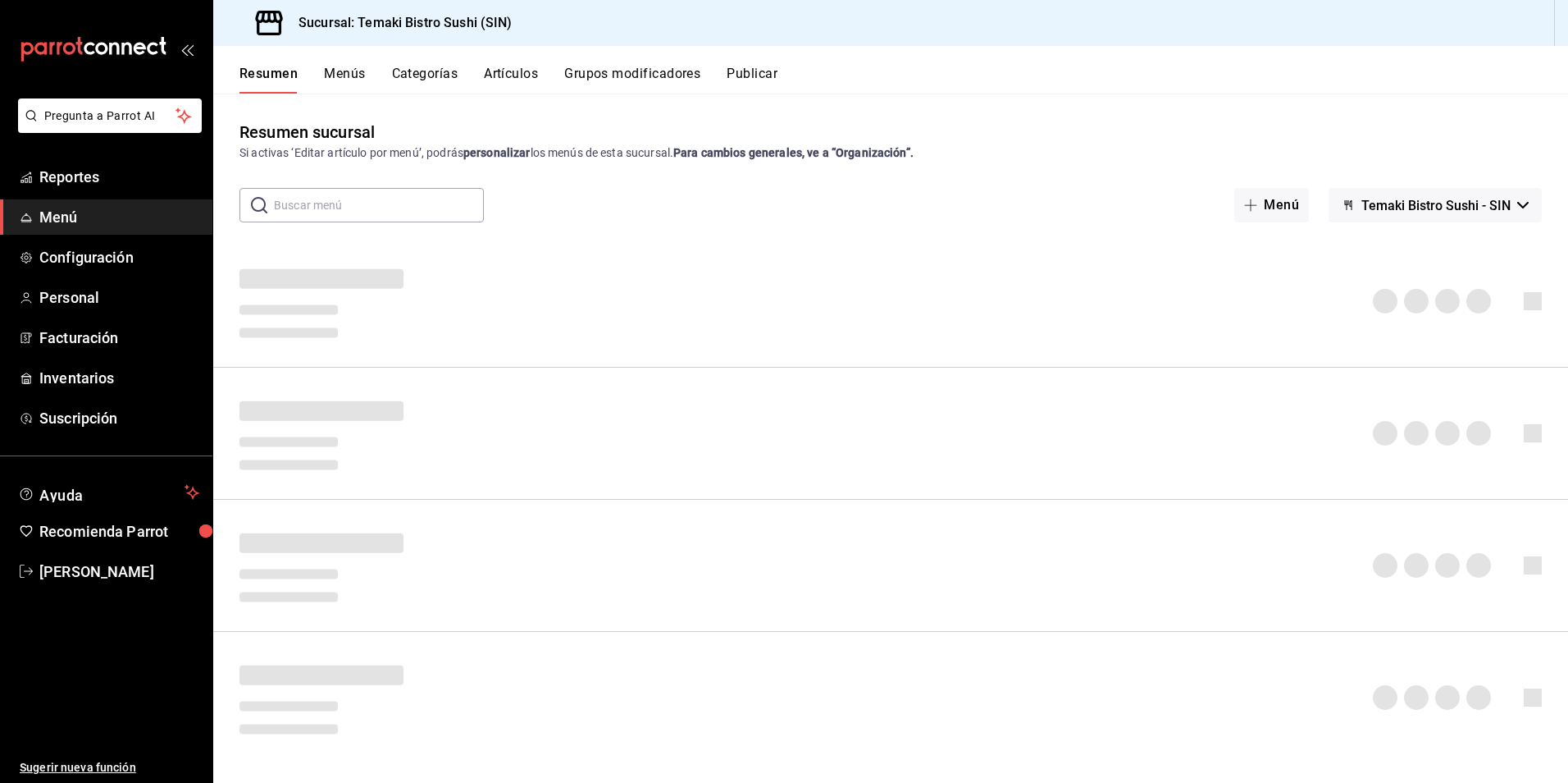
click at [336, 68] on button "Menús" at bounding box center [344, 79] width 41 height 28
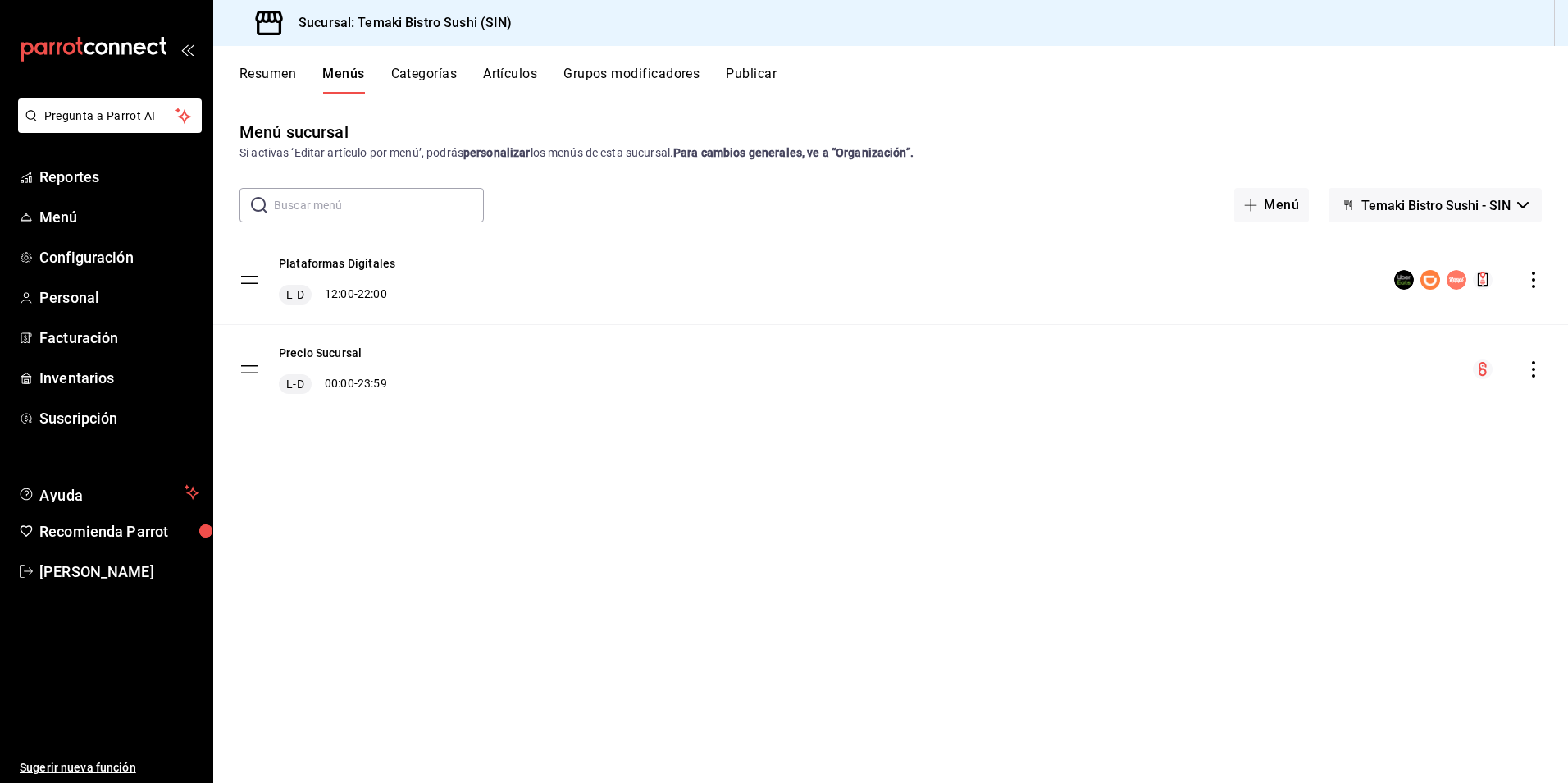
click at [267, 74] on button "Resumen" at bounding box center [268, 79] width 56 height 28
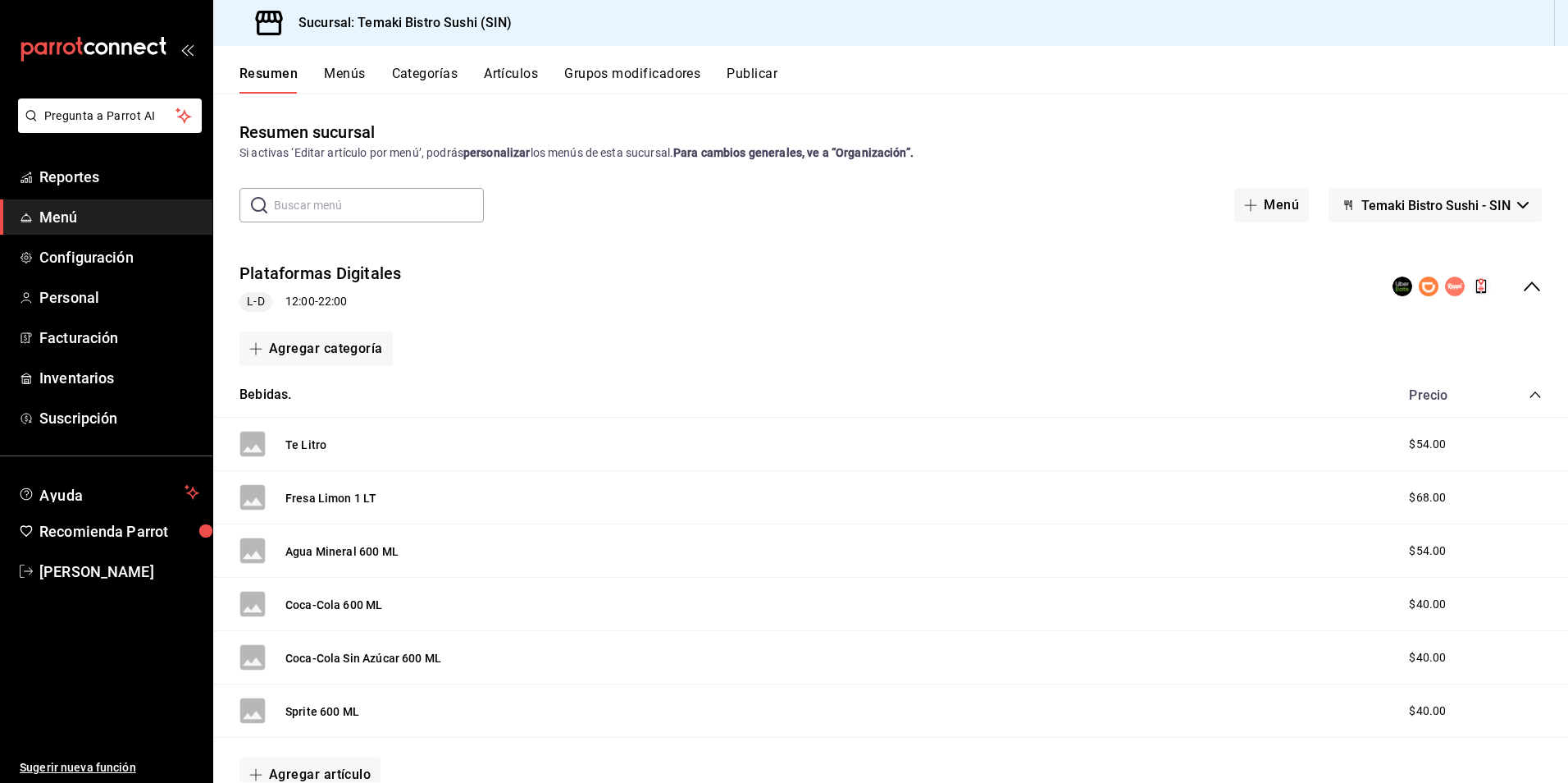
click at [325, 67] on button "Menús" at bounding box center [344, 79] width 41 height 28
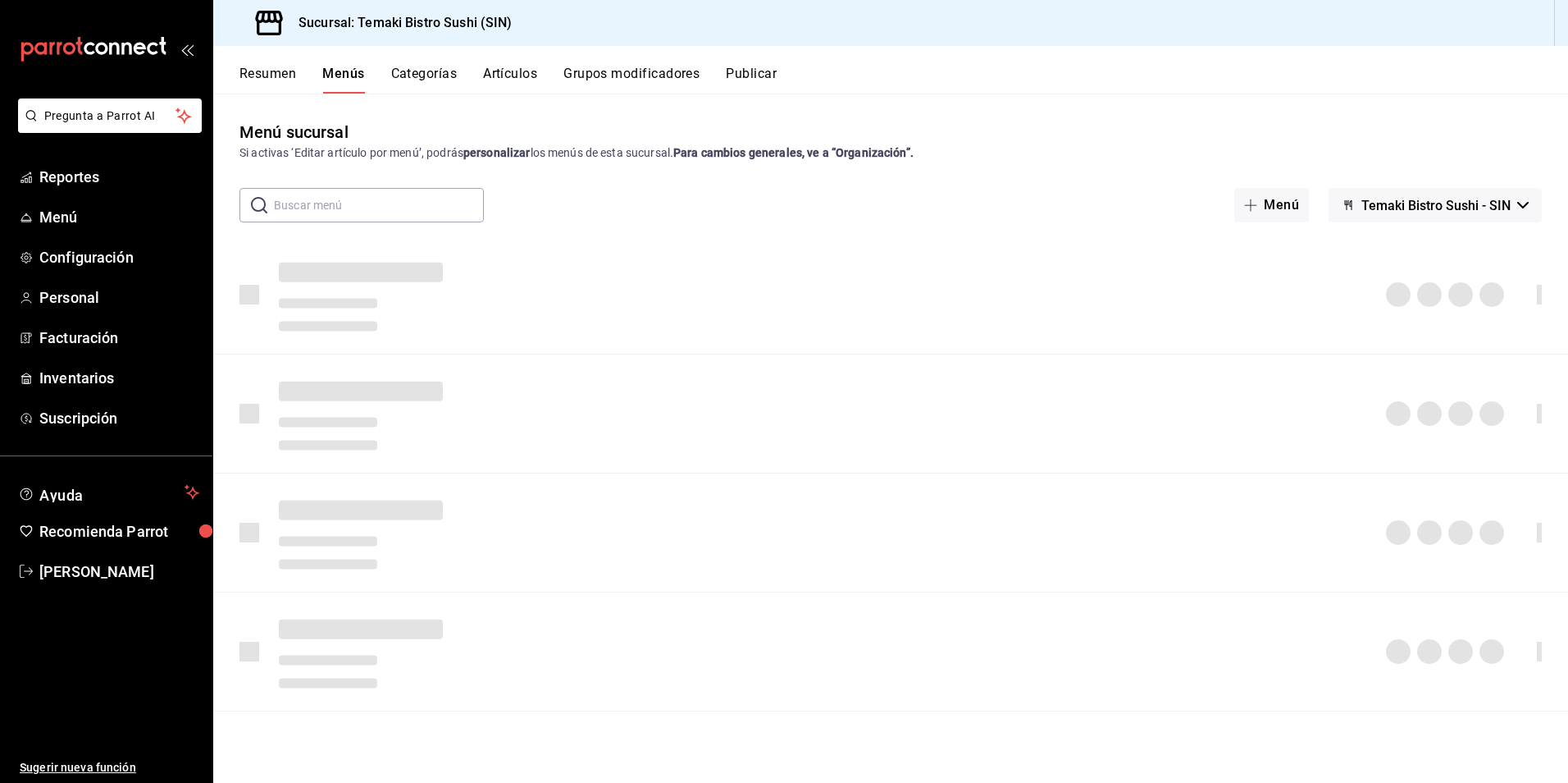
click at [277, 74] on button "Resumen" at bounding box center [268, 79] width 56 height 28
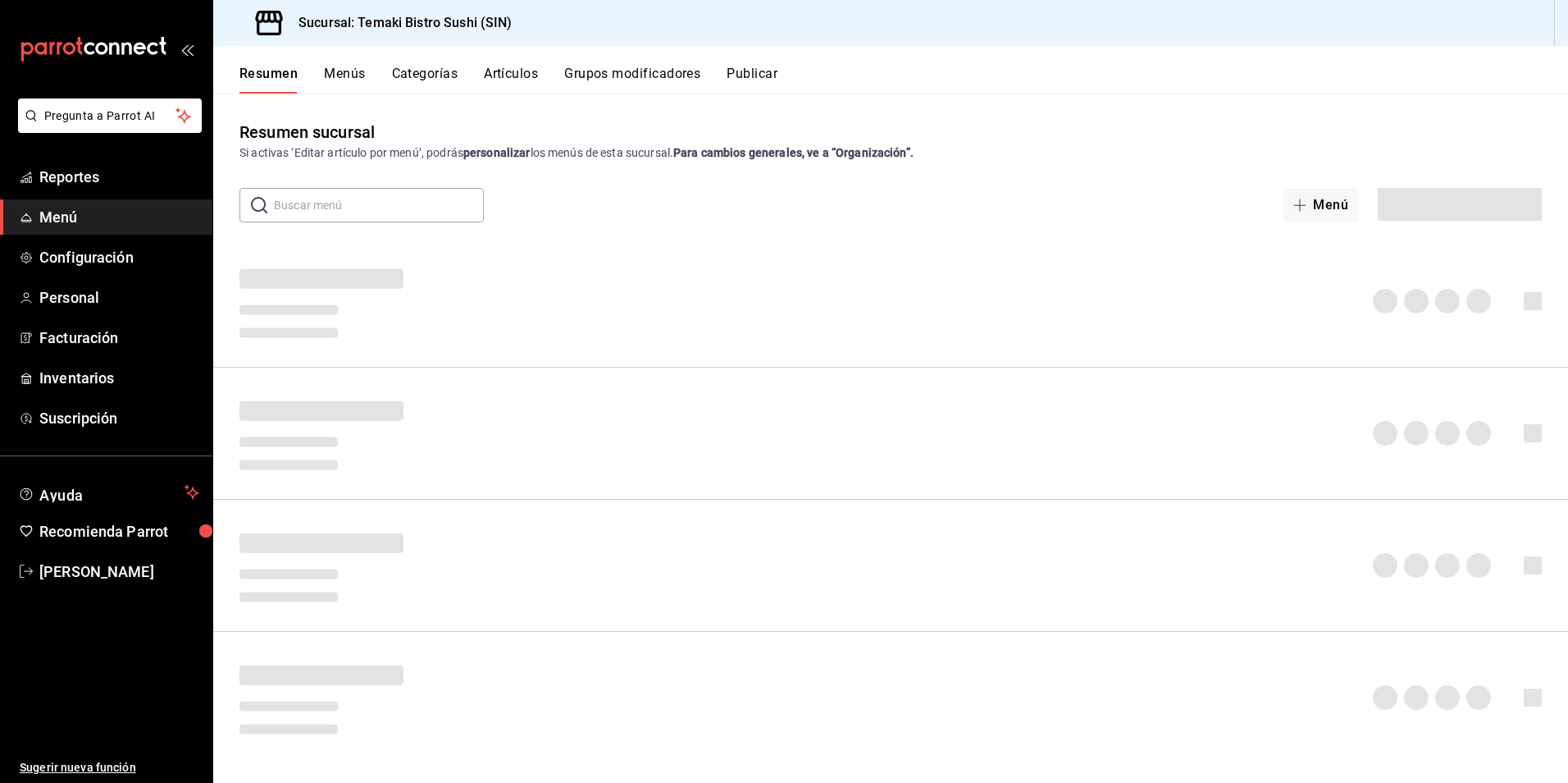
click at [351, 71] on button "Menús" at bounding box center [344, 79] width 41 height 28
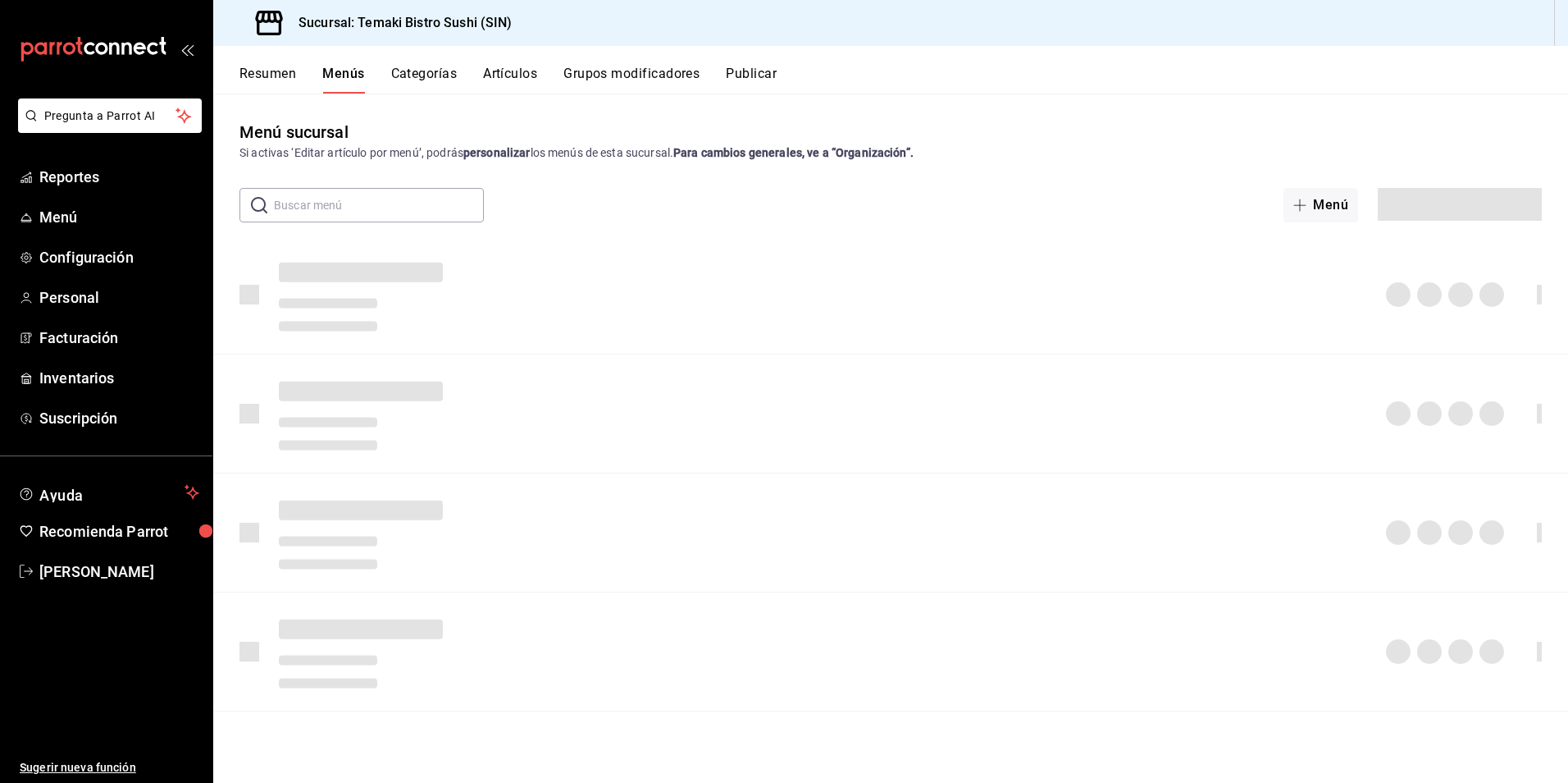
click at [288, 70] on button "Resumen" at bounding box center [268, 79] width 56 height 28
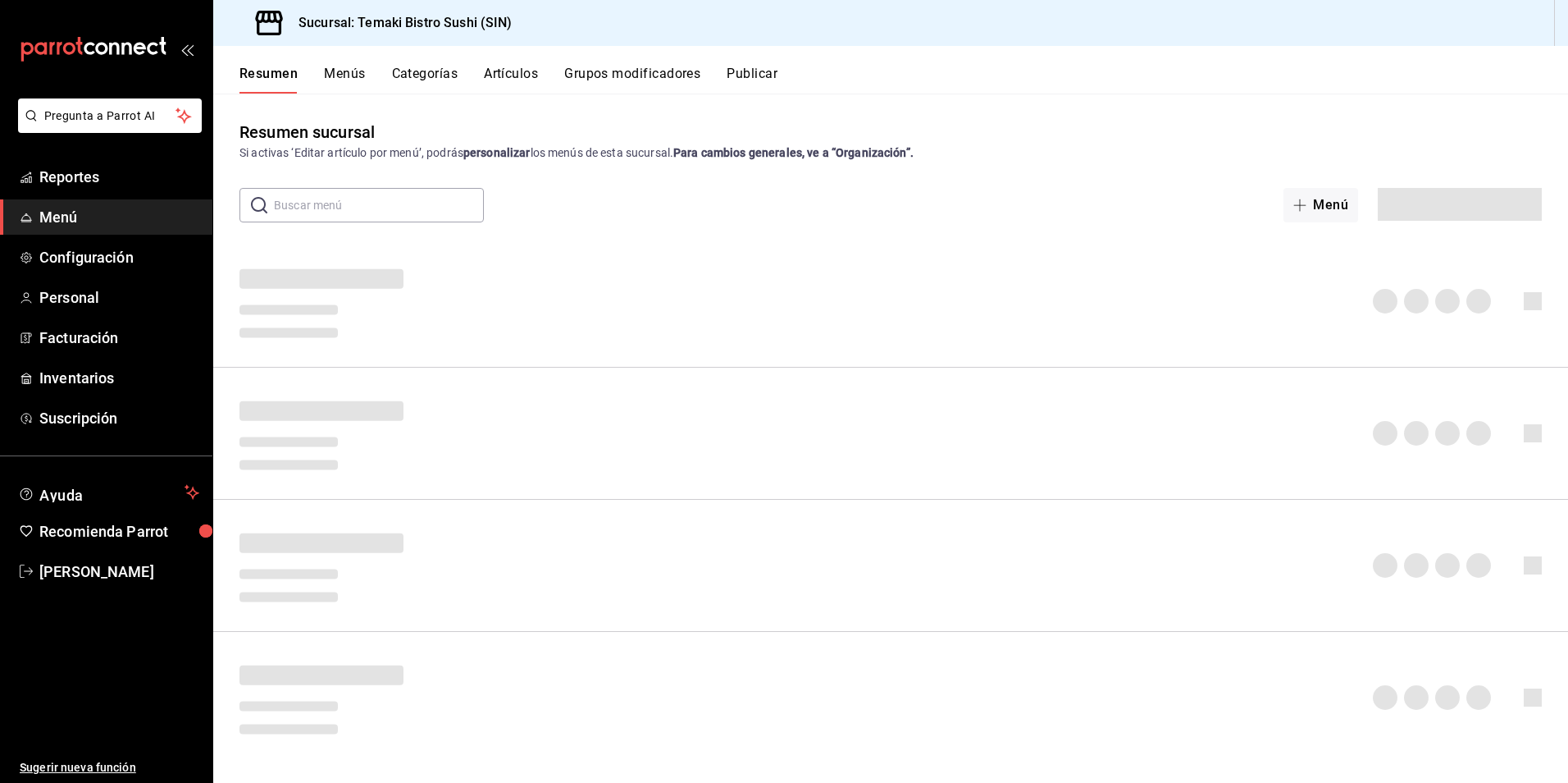
click at [347, 70] on button "Menús" at bounding box center [344, 79] width 41 height 28
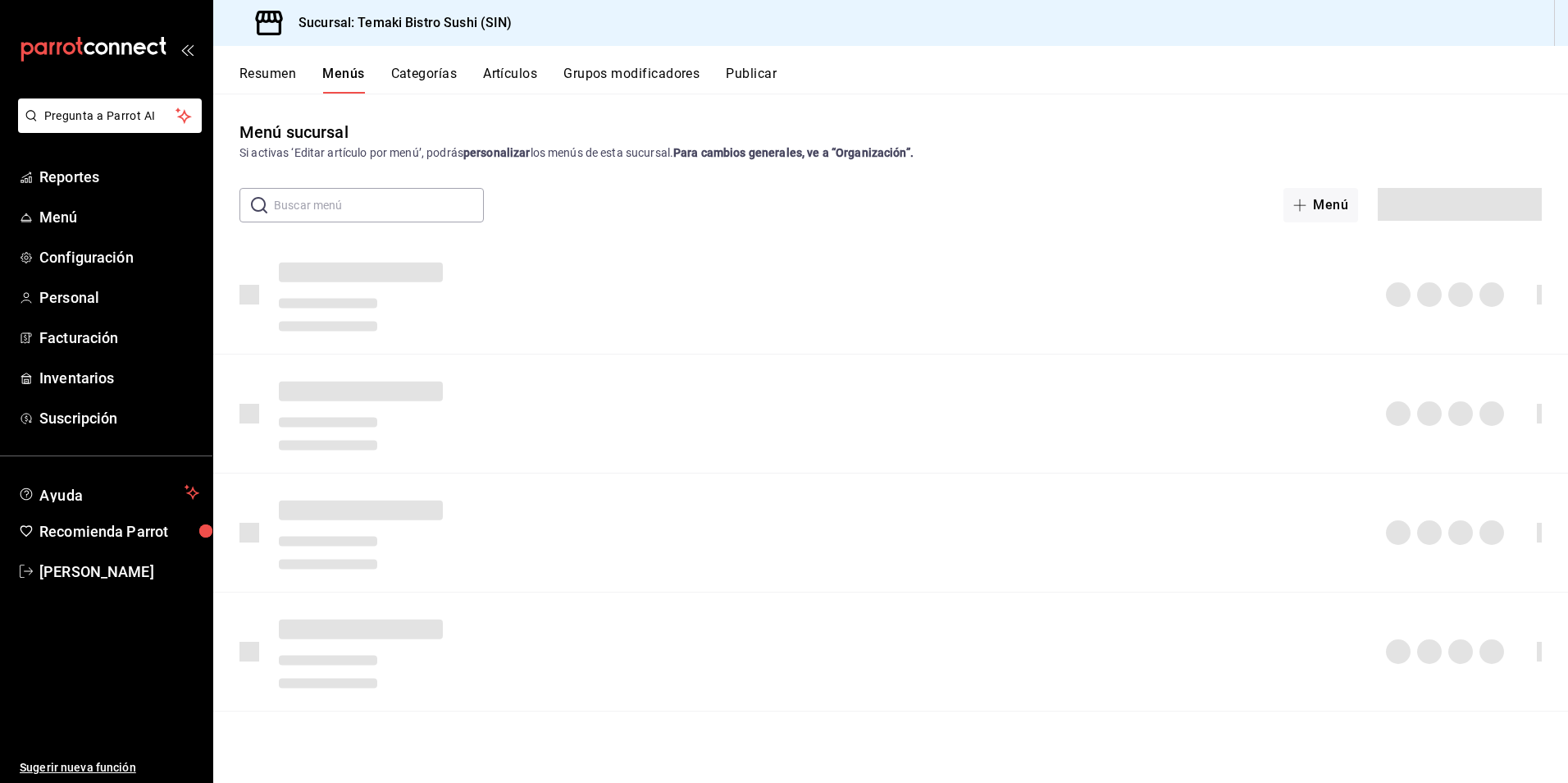
click at [288, 68] on button "Resumen" at bounding box center [268, 79] width 56 height 28
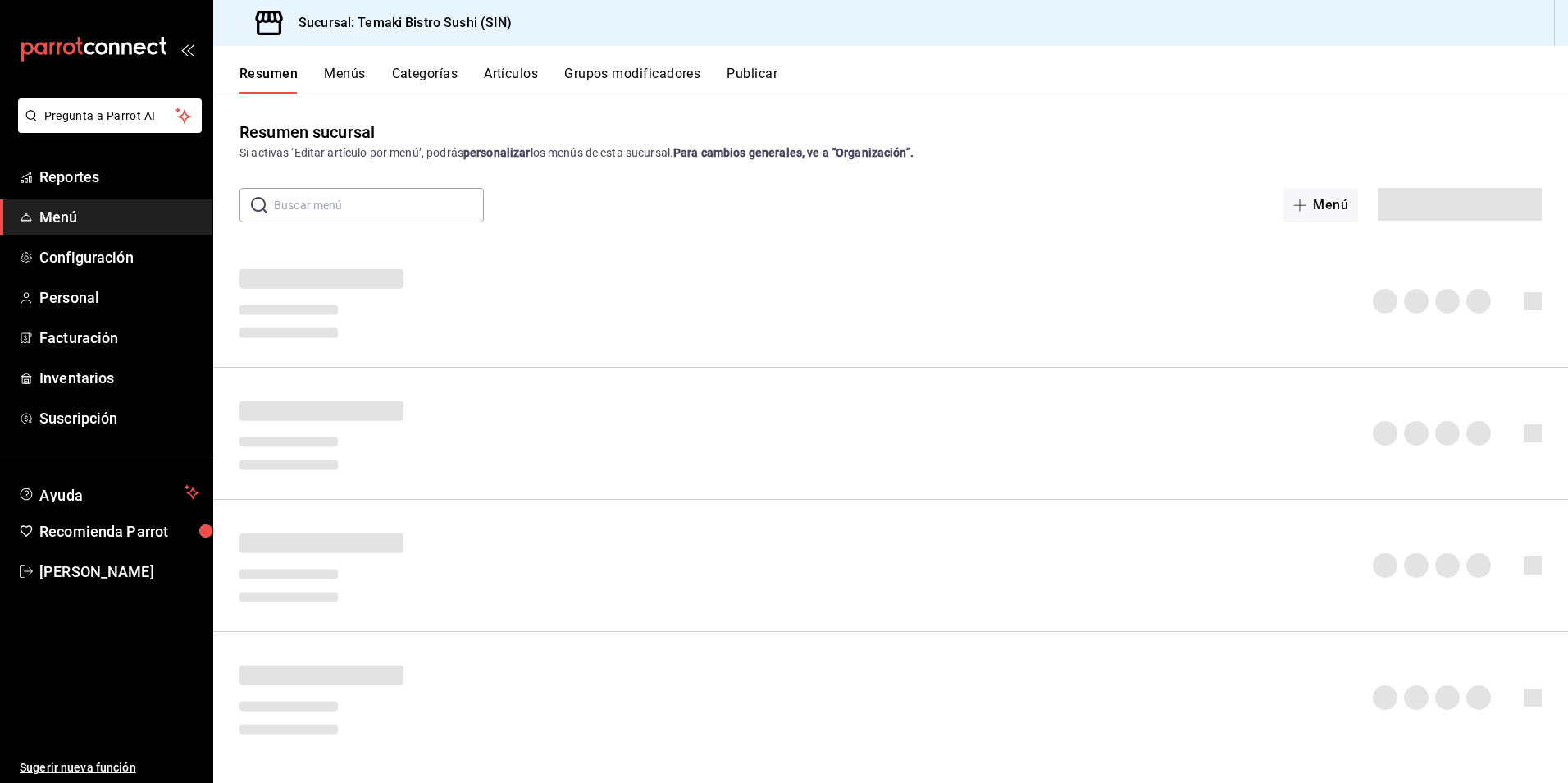
click at [338, 68] on button "Menús" at bounding box center [344, 79] width 41 height 28
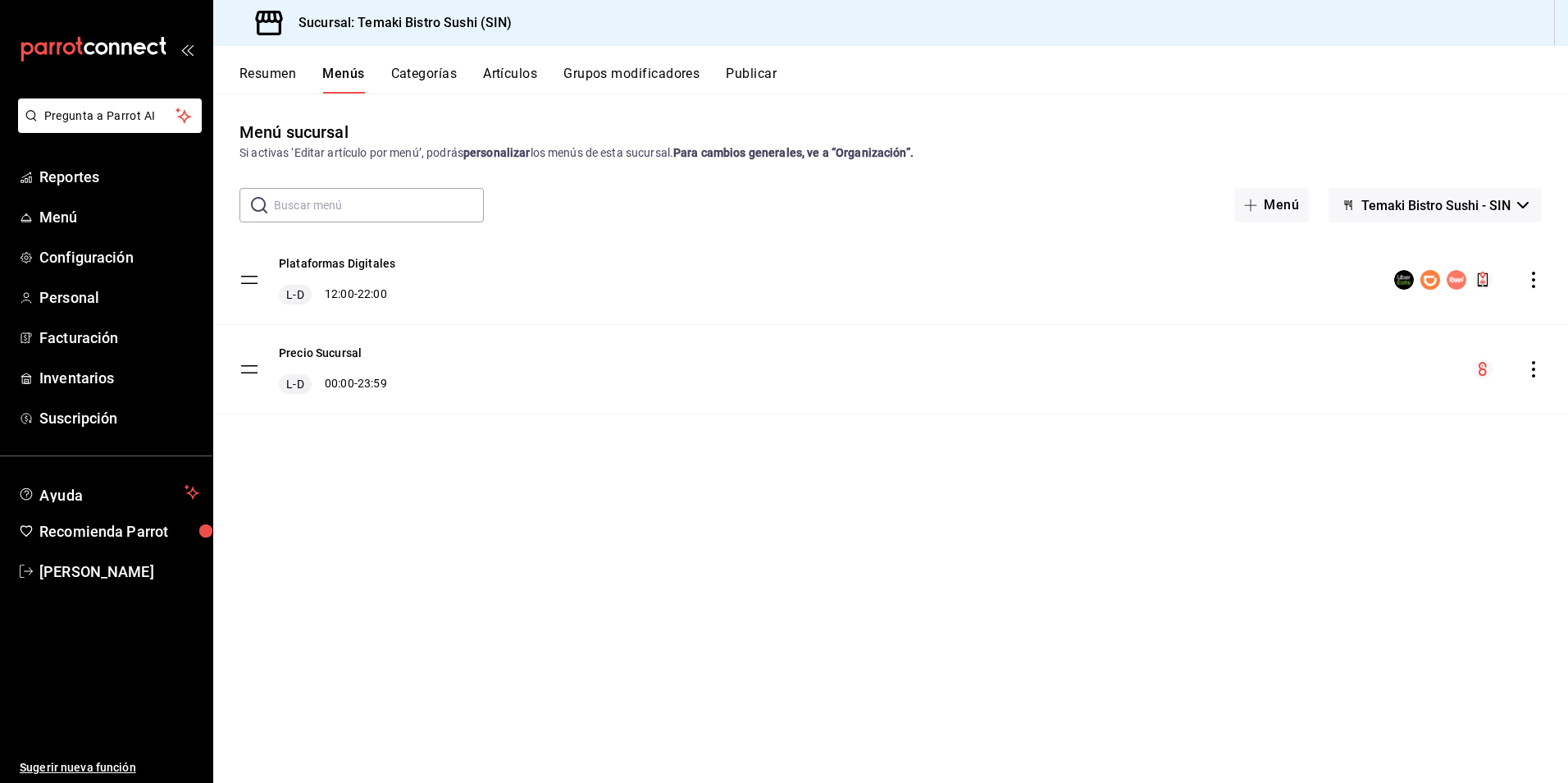
click at [278, 74] on button "Resumen" at bounding box center [268, 79] width 56 height 28
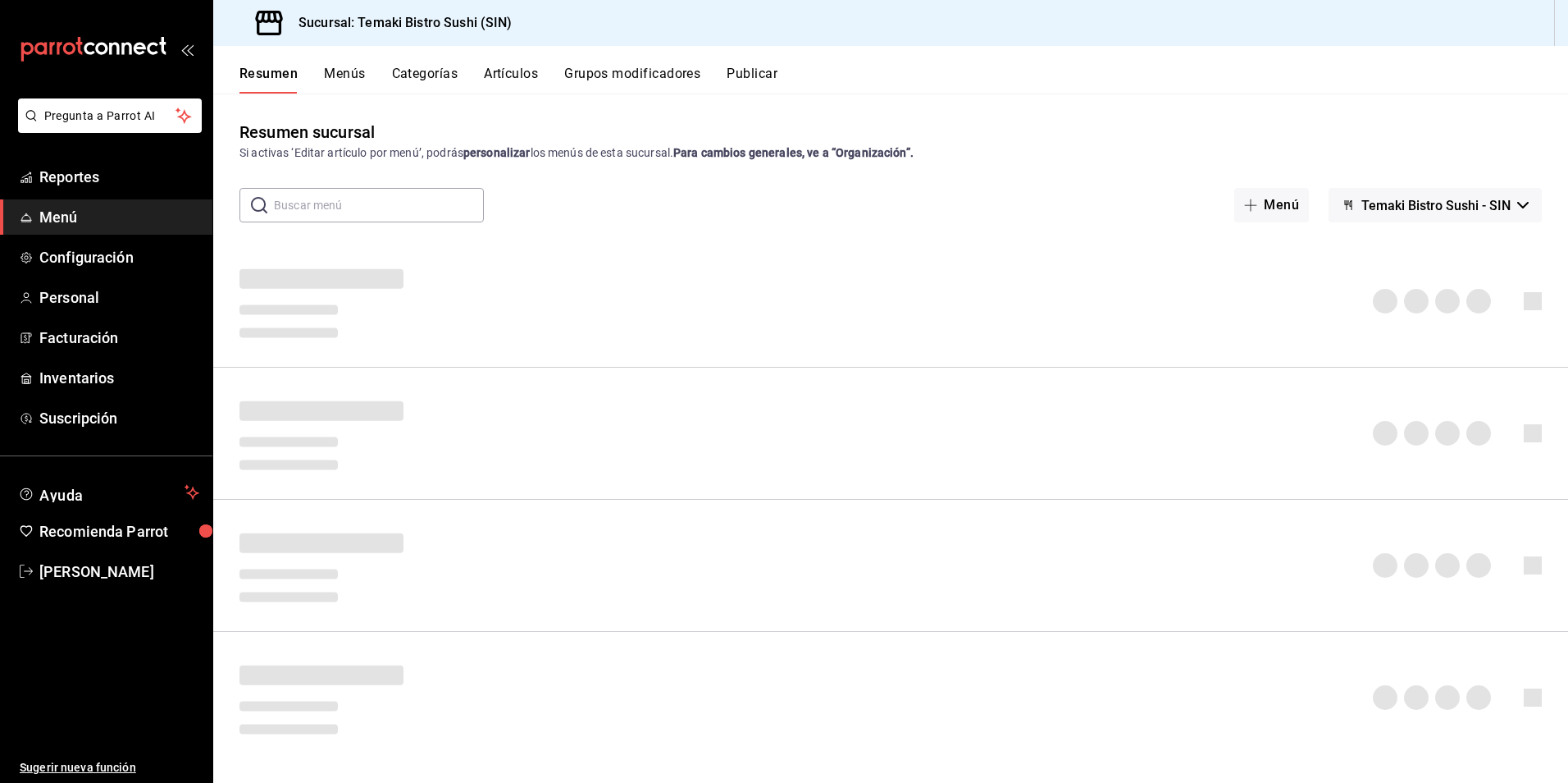
click at [346, 72] on button "Menús" at bounding box center [344, 79] width 41 height 28
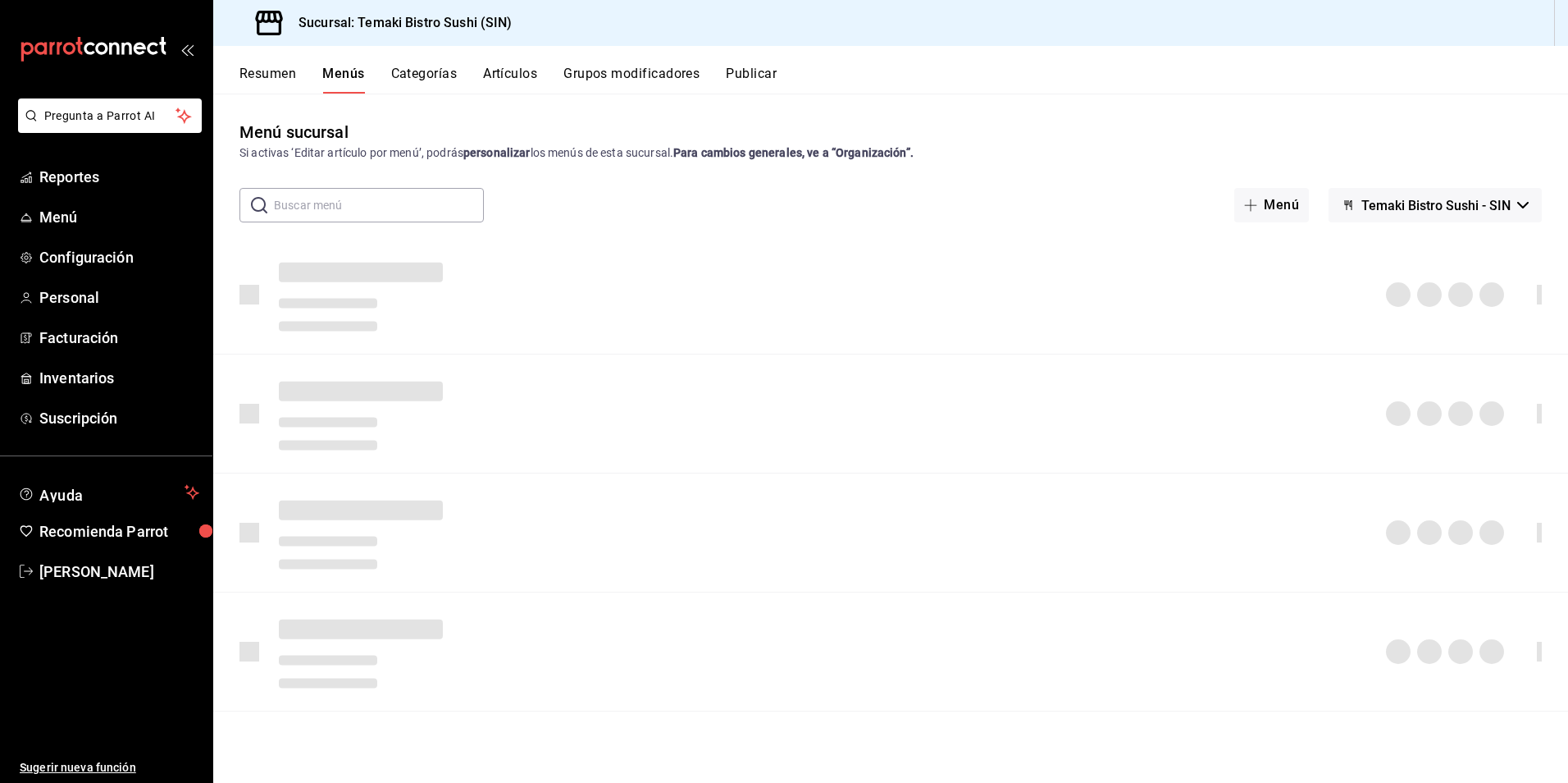
click at [263, 71] on button "Resumen" at bounding box center [268, 79] width 56 height 28
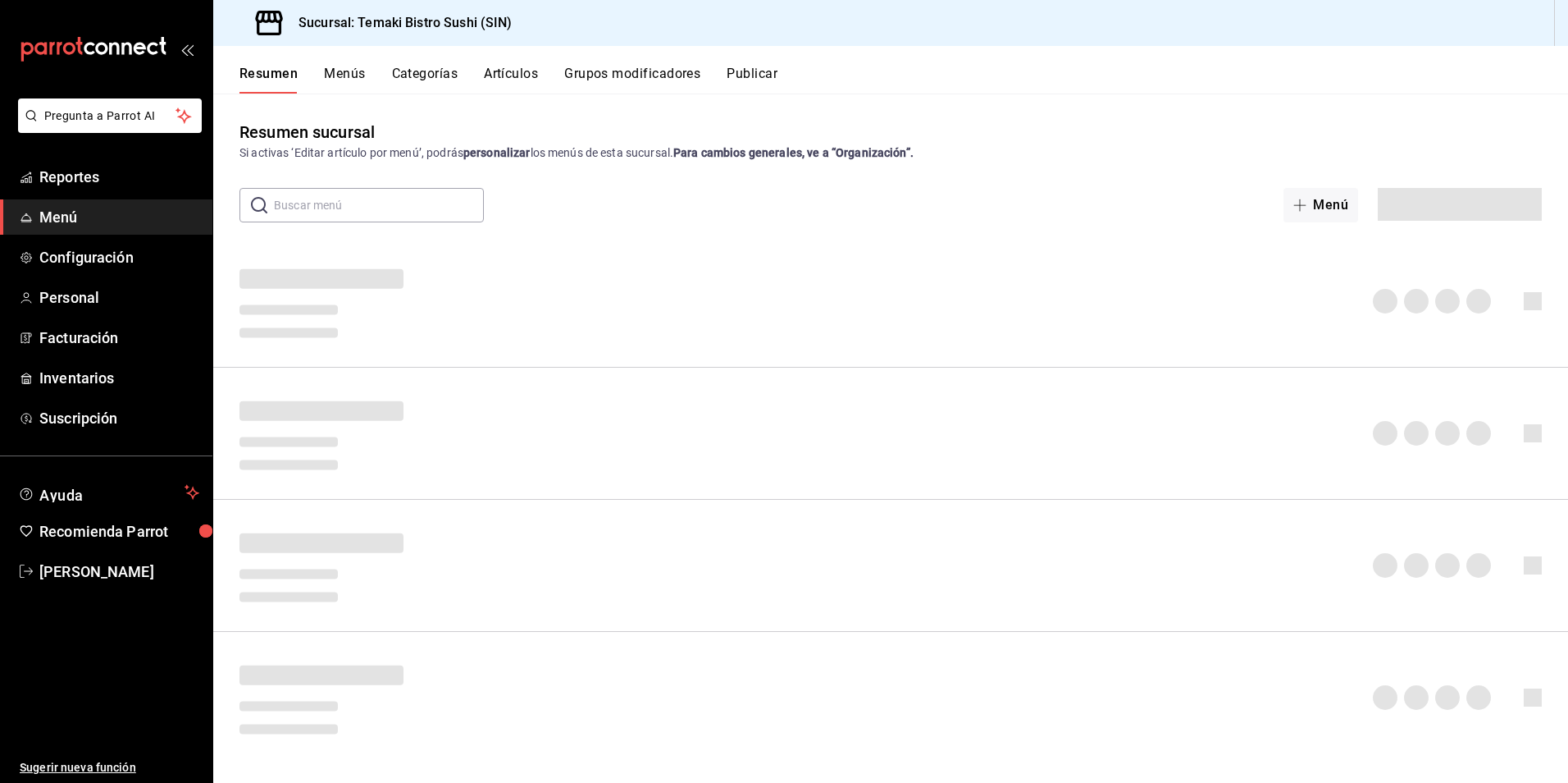
click at [434, 74] on button "Categorías" at bounding box center [426, 79] width 67 height 28
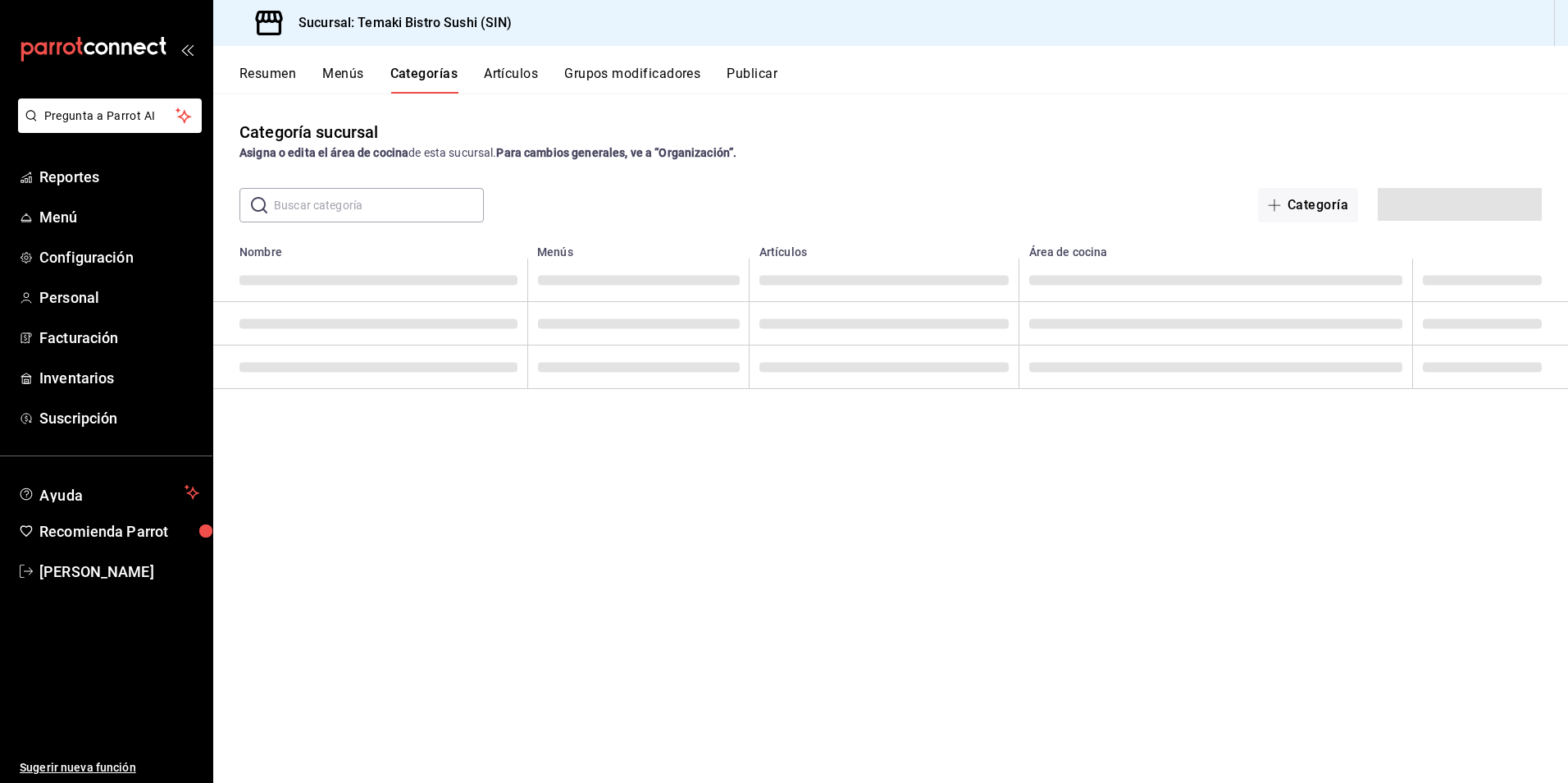
click at [287, 74] on button "Resumen" at bounding box center [268, 79] width 56 height 28
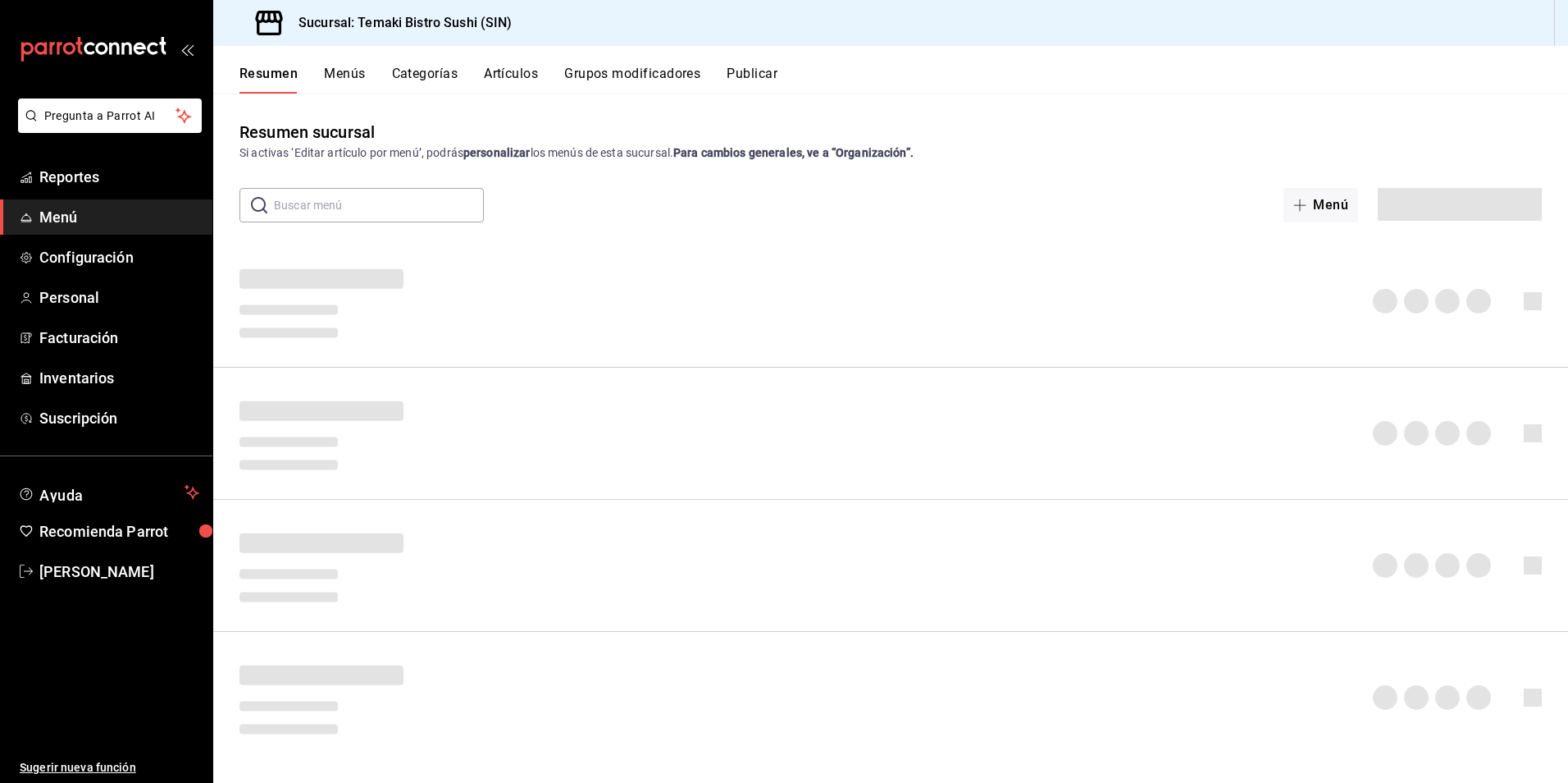
click at [346, 74] on button "Menús" at bounding box center [344, 79] width 41 height 28
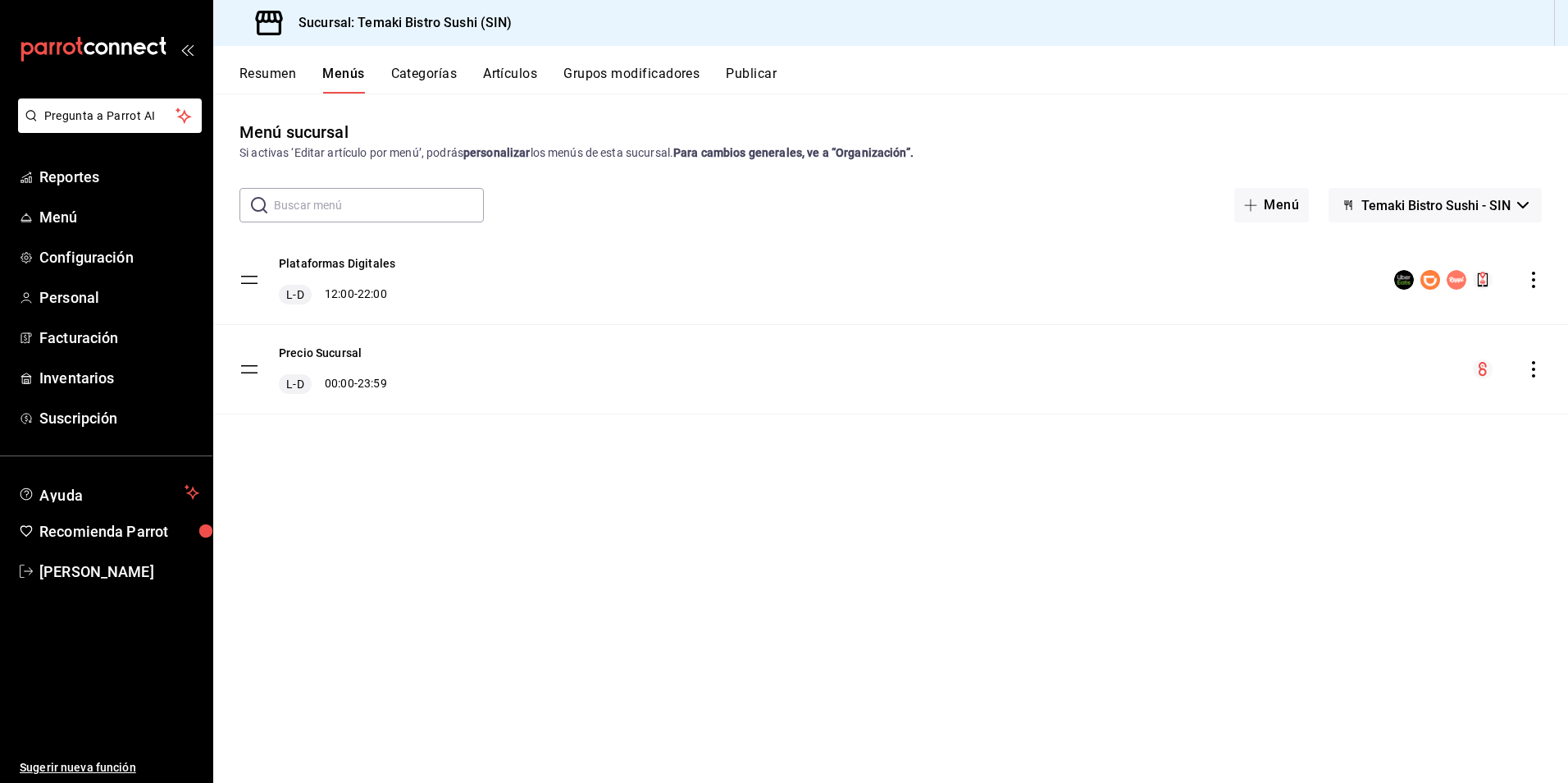
click at [264, 113] on div "Menú sucursal Si activas ‘Editar artículo por menú’, podrás personalizar los me…" at bounding box center [890, 437] width 1355 height 689
click at [263, 76] on button "Resumen" at bounding box center [268, 79] width 56 height 28
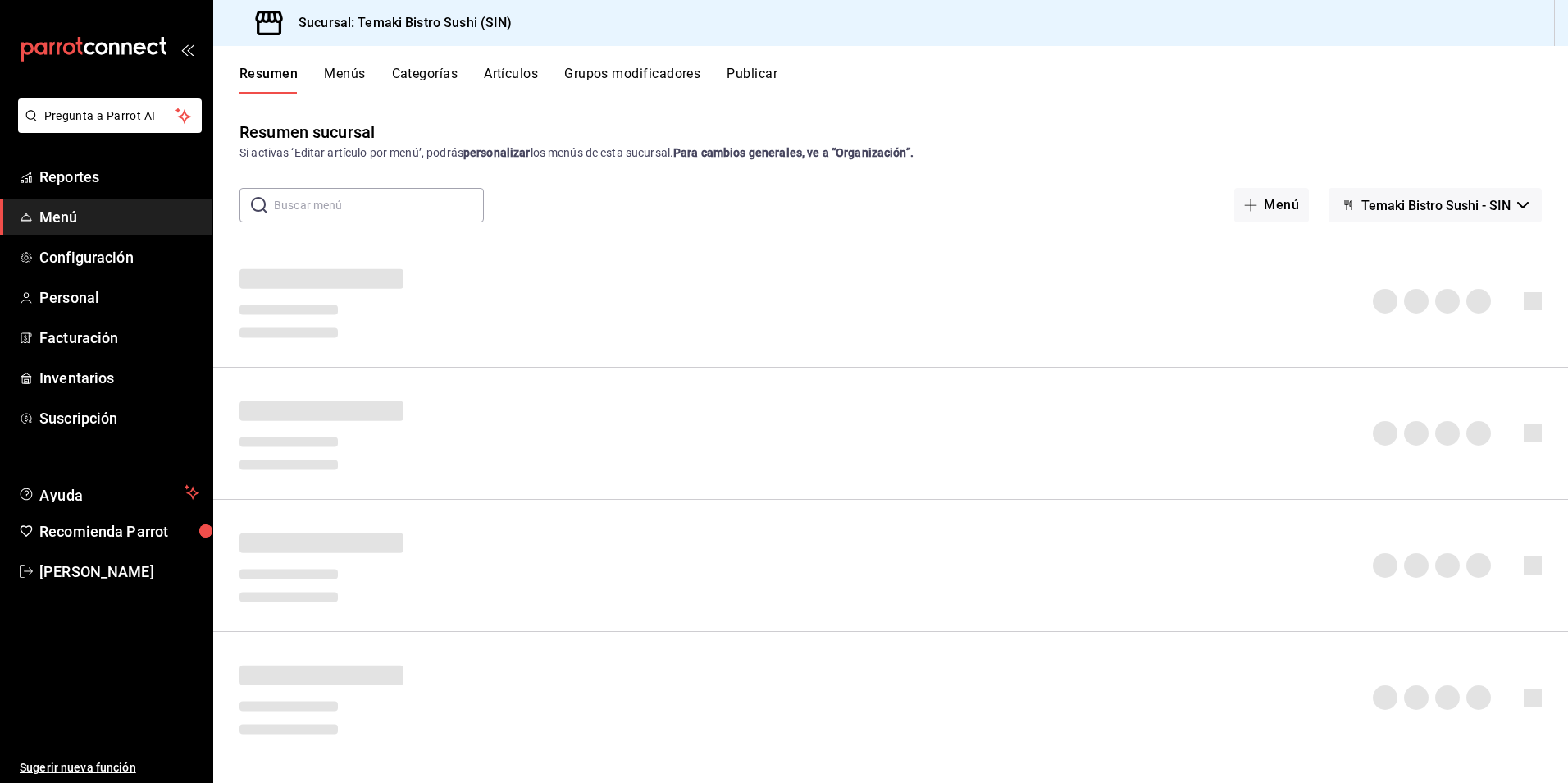
click at [328, 73] on button "Menús" at bounding box center [344, 79] width 41 height 28
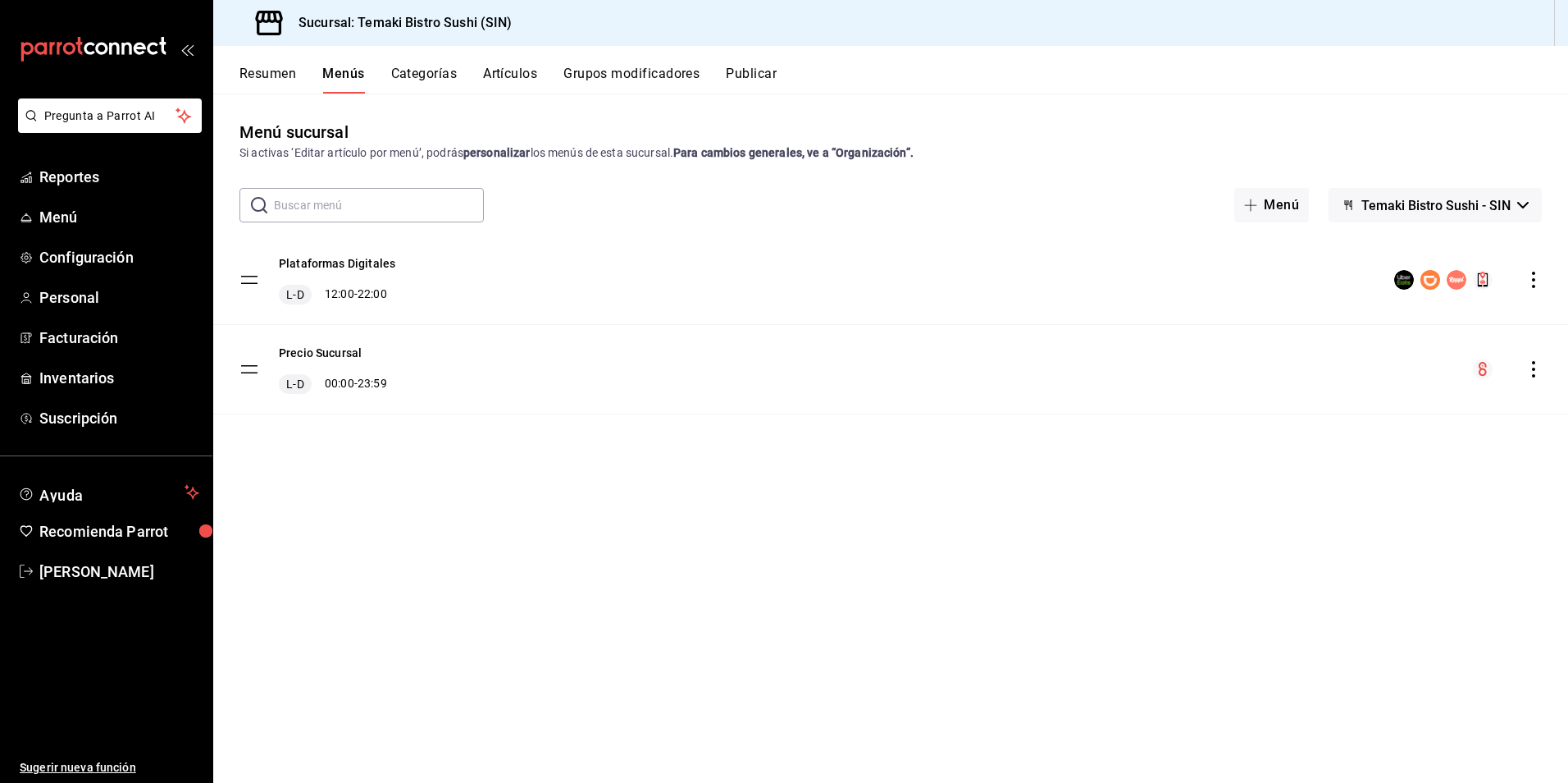
click at [261, 71] on button "Resumen" at bounding box center [268, 79] width 56 height 28
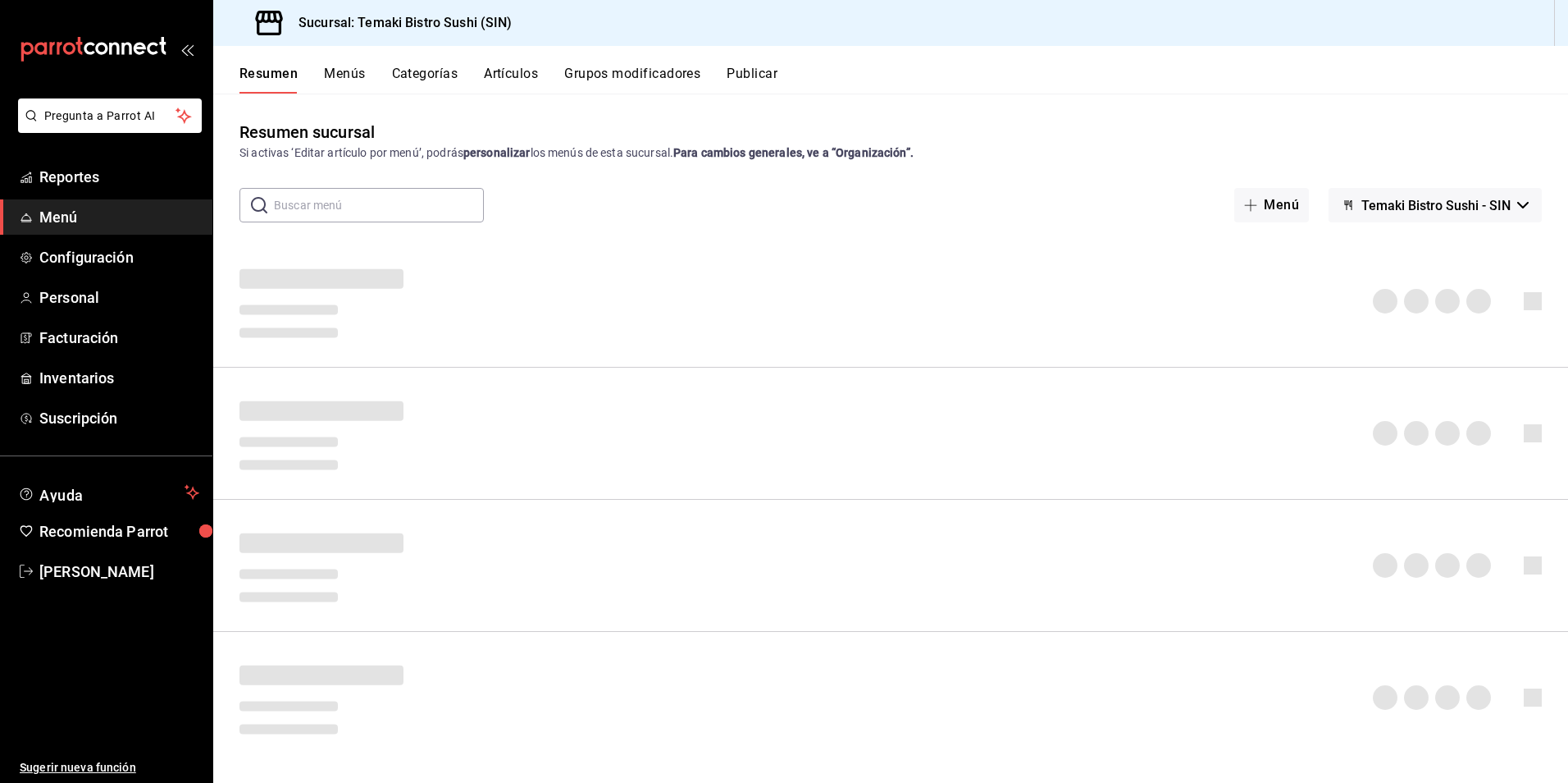
click at [358, 74] on button "Menús" at bounding box center [344, 79] width 41 height 28
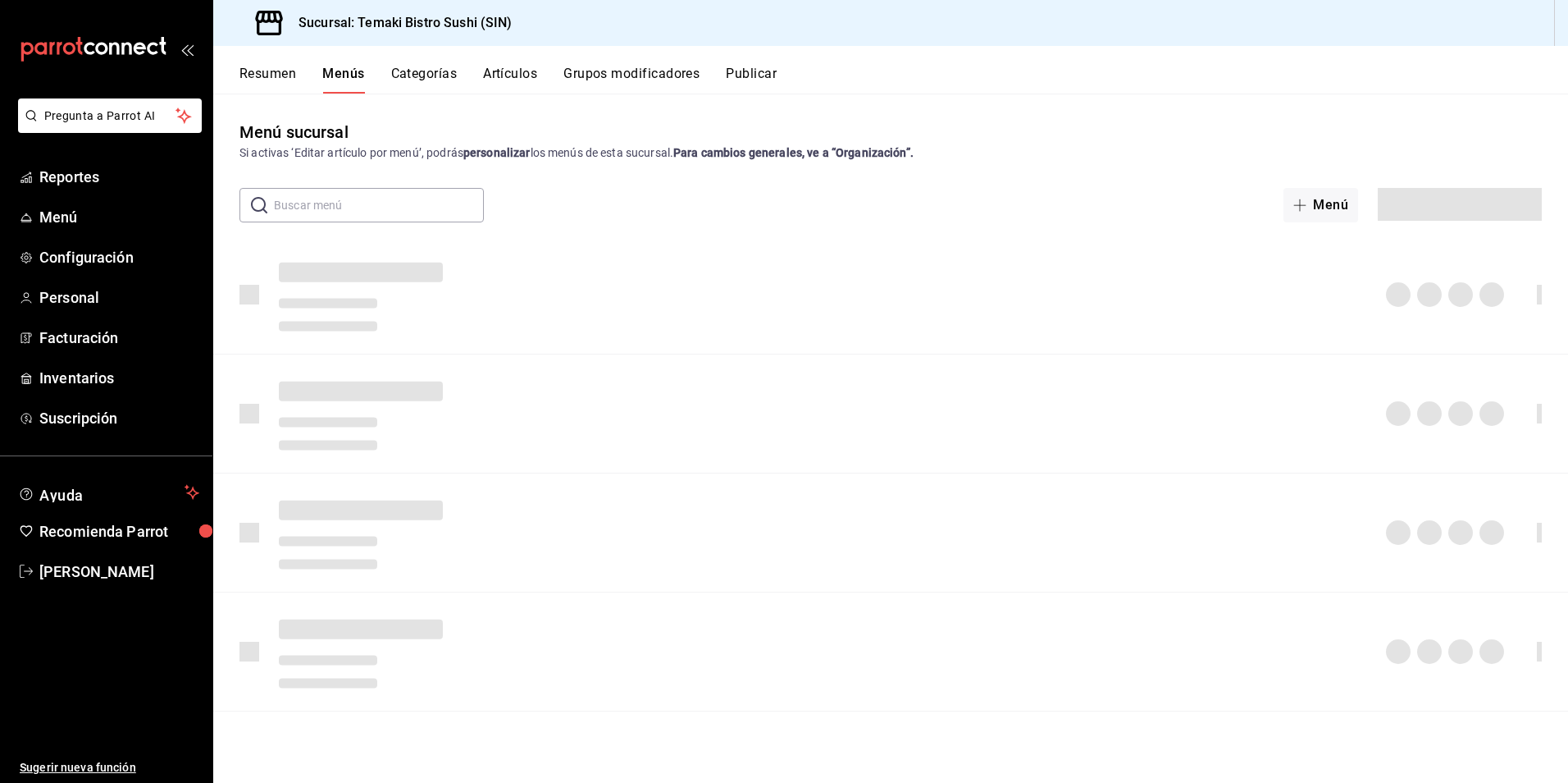
click at [333, 71] on button "Menús" at bounding box center [344, 79] width 42 height 28
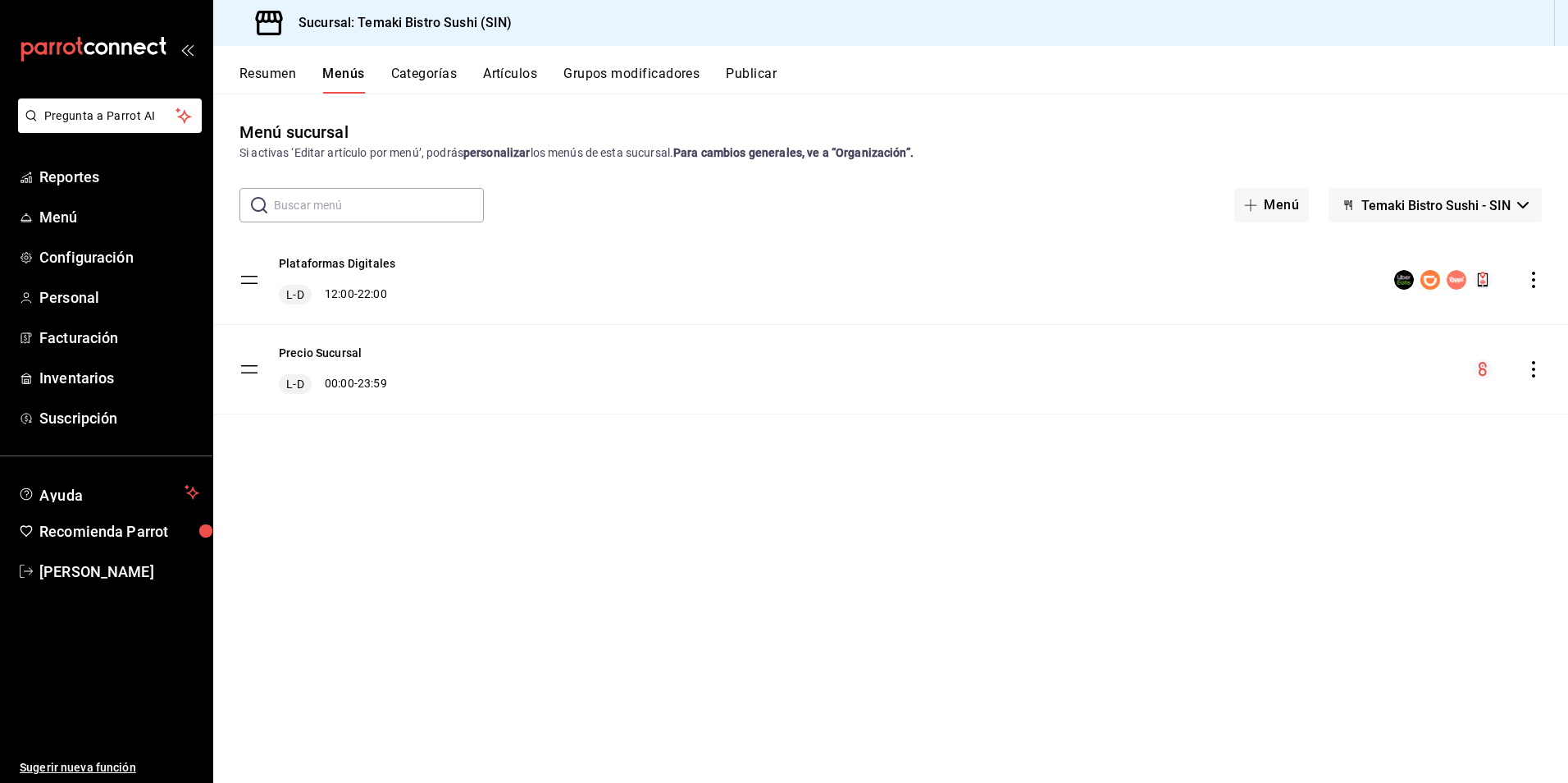
click at [266, 75] on button "Resumen" at bounding box center [268, 79] width 56 height 28
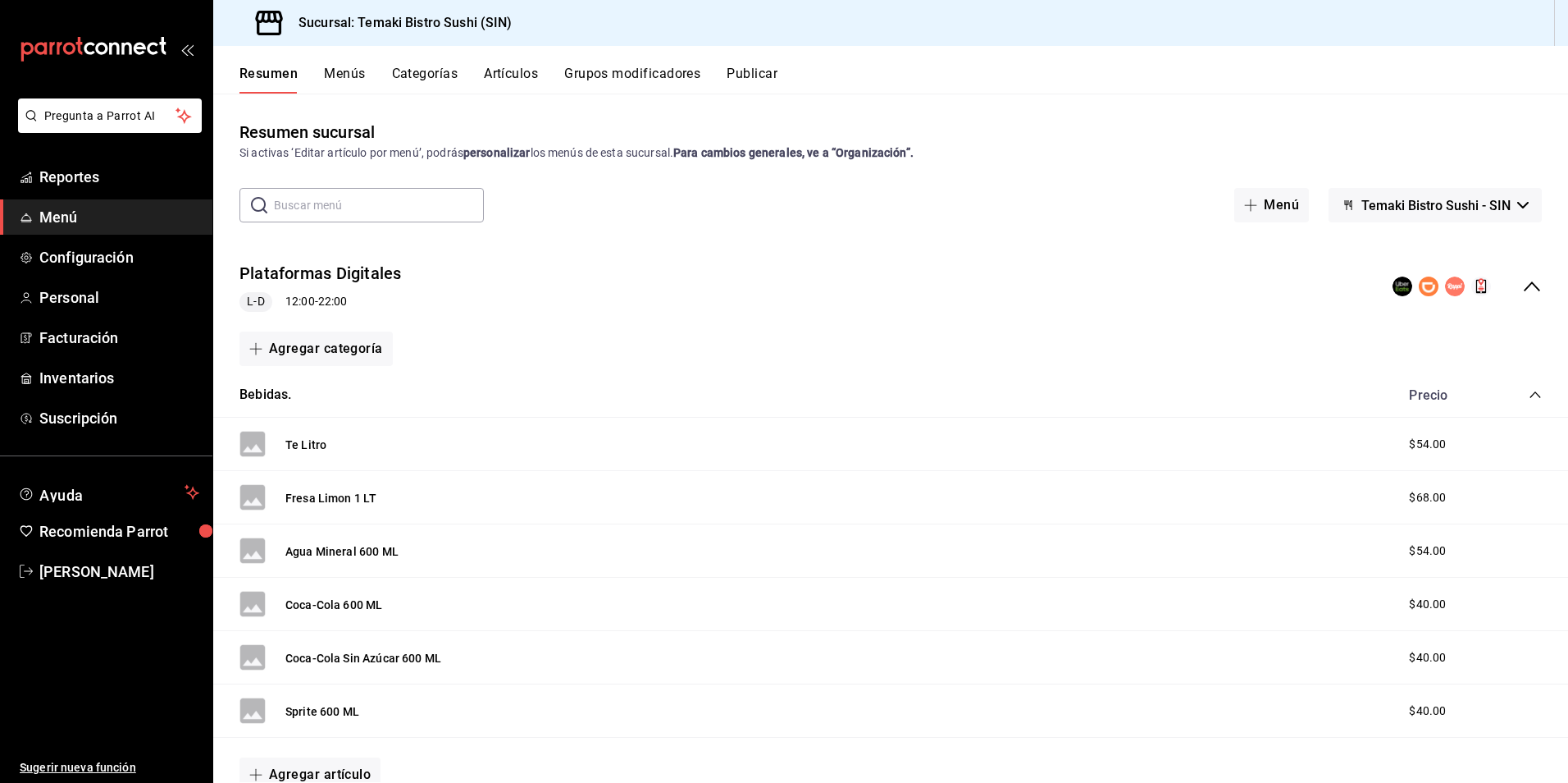
click at [308, 201] on input "text" at bounding box center [379, 205] width 210 height 32
click at [268, 233] on div "Resumen sucursal Si activas ‘Editar artículo por menú’, podrás personalizar los…" at bounding box center [890, 451] width 1355 height 662
click at [237, 167] on div "Resumen sucursal Si activas ‘Editar artículo por menú’, podrás personalizar los…" at bounding box center [890, 451] width 1355 height 662
click at [273, 195] on div "​ ​" at bounding box center [362, 205] width 245 height 34
click at [261, 174] on div "Resumen sucursal Si activas ‘Editar artículo por menú’, podrás personalizar los…" at bounding box center [890, 451] width 1355 height 662
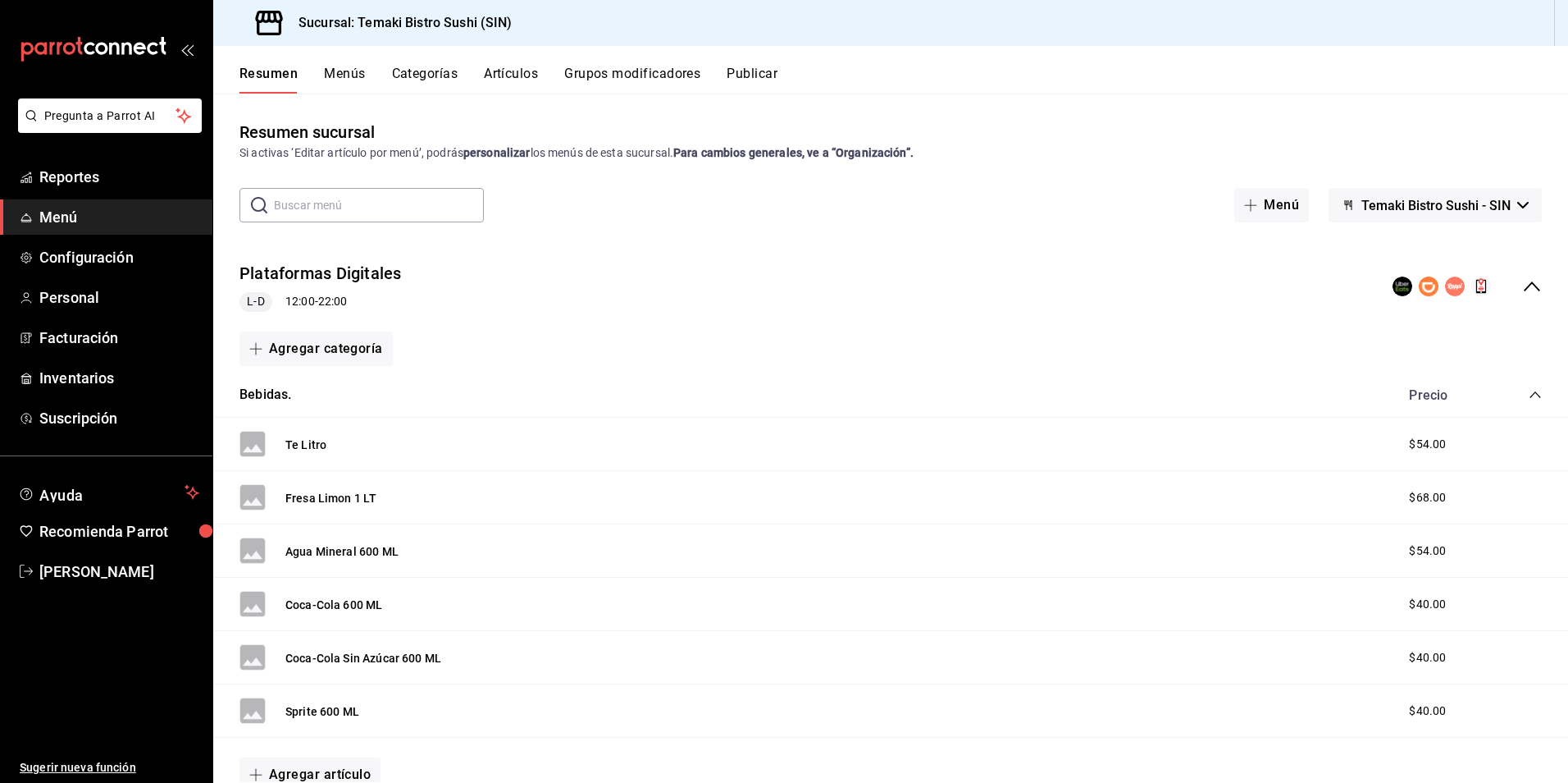
click at [290, 211] on input "text" at bounding box center [379, 205] width 210 height 32
click at [274, 178] on div "Resumen sucursal Si activas ‘Editar artículo por menú’, podrás personalizar los…" at bounding box center [890, 451] width 1355 height 662
click at [340, 50] on div "Resumen Menús Categorías Artículos Grupos modificadores Publicar" at bounding box center [890, 70] width 1355 height 48
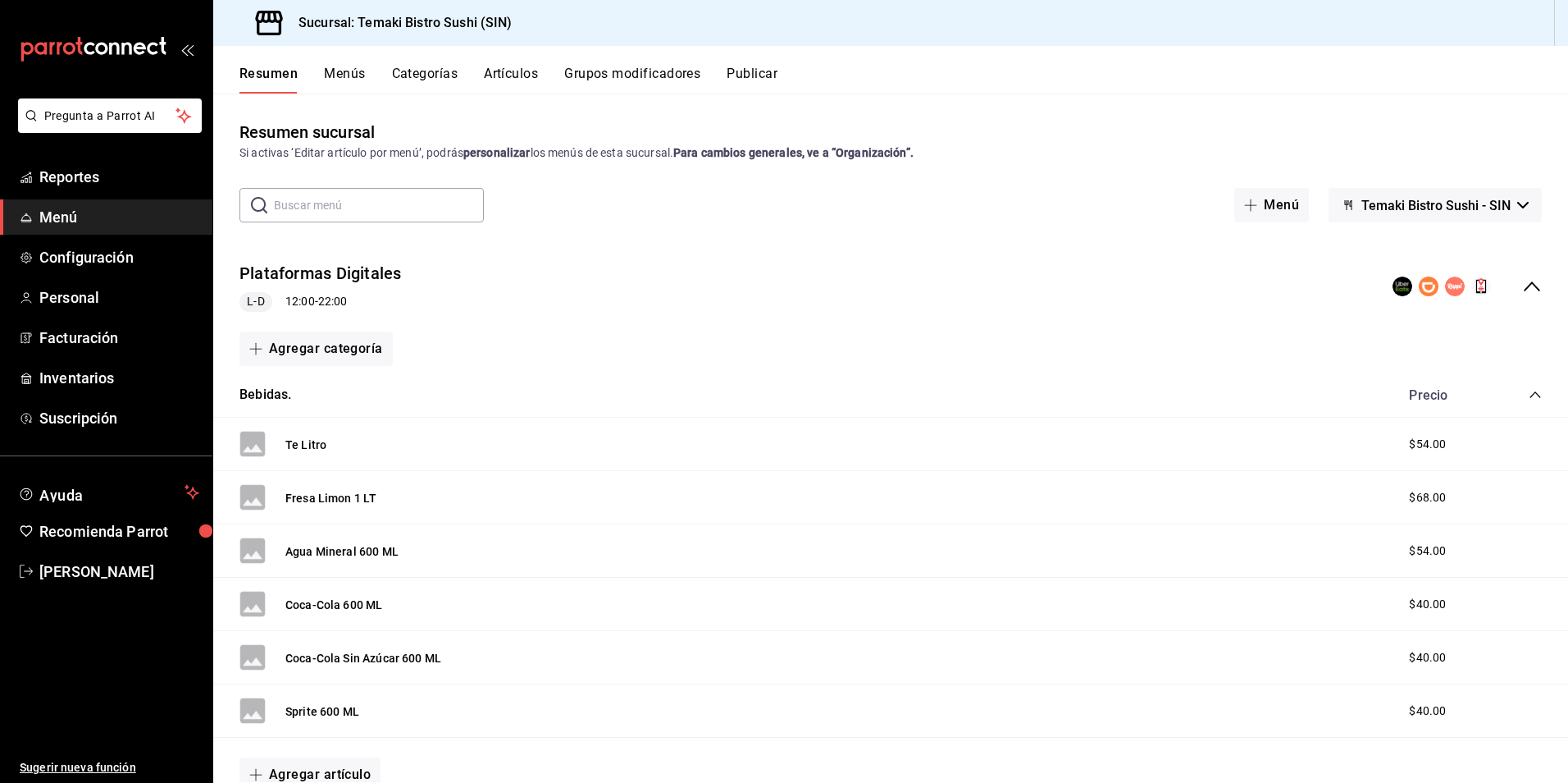
click at [340, 50] on div "Resumen Menús Categorías Artículos Grupos modificadores Publicar" at bounding box center [890, 70] width 1355 height 48
click at [331, 70] on button "Menús" at bounding box center [344, 79] width 41 height 28
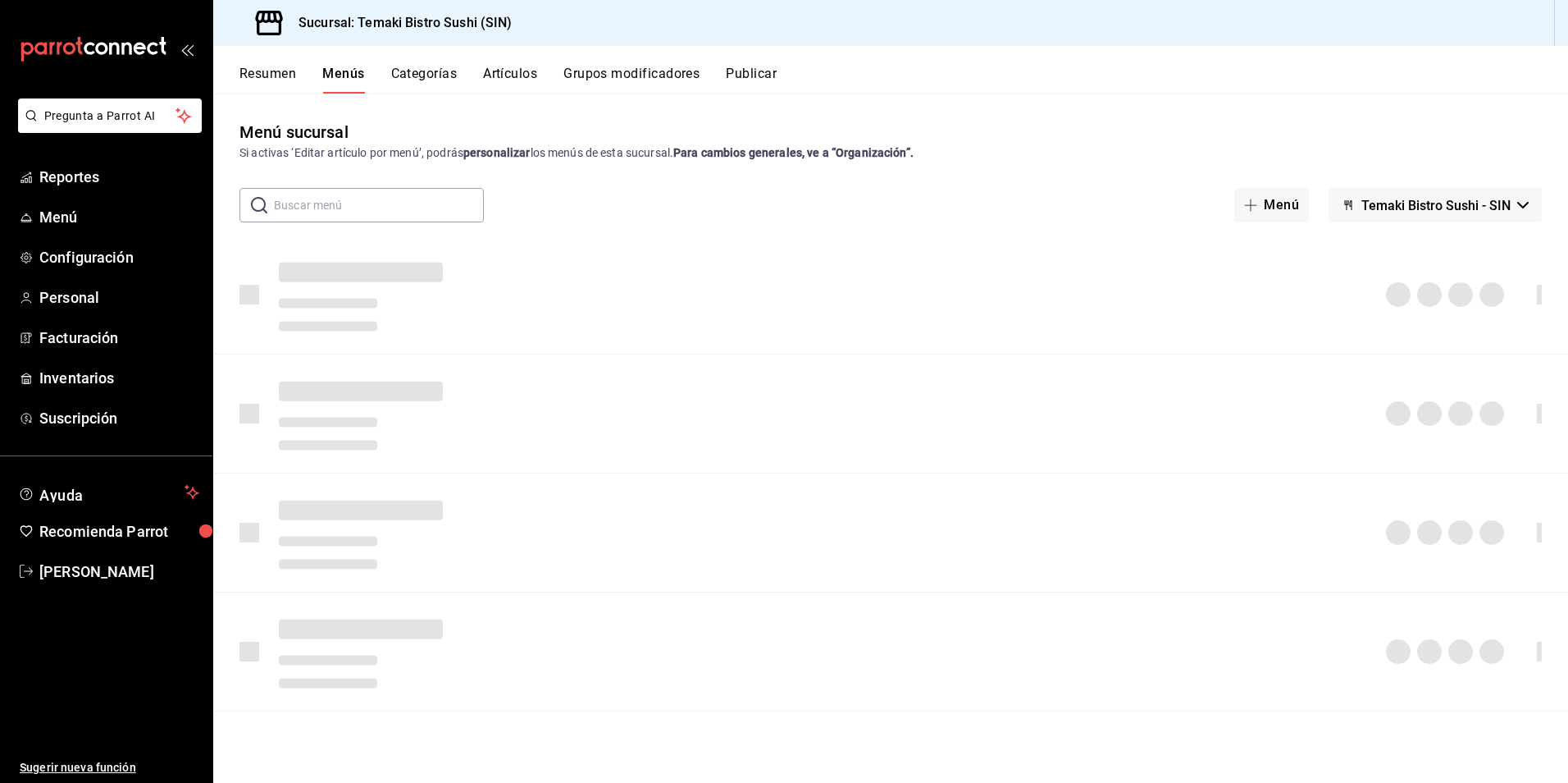
click at [266, 79] on button "Resumen" at bounding box center [268, 79] width 56 height 28
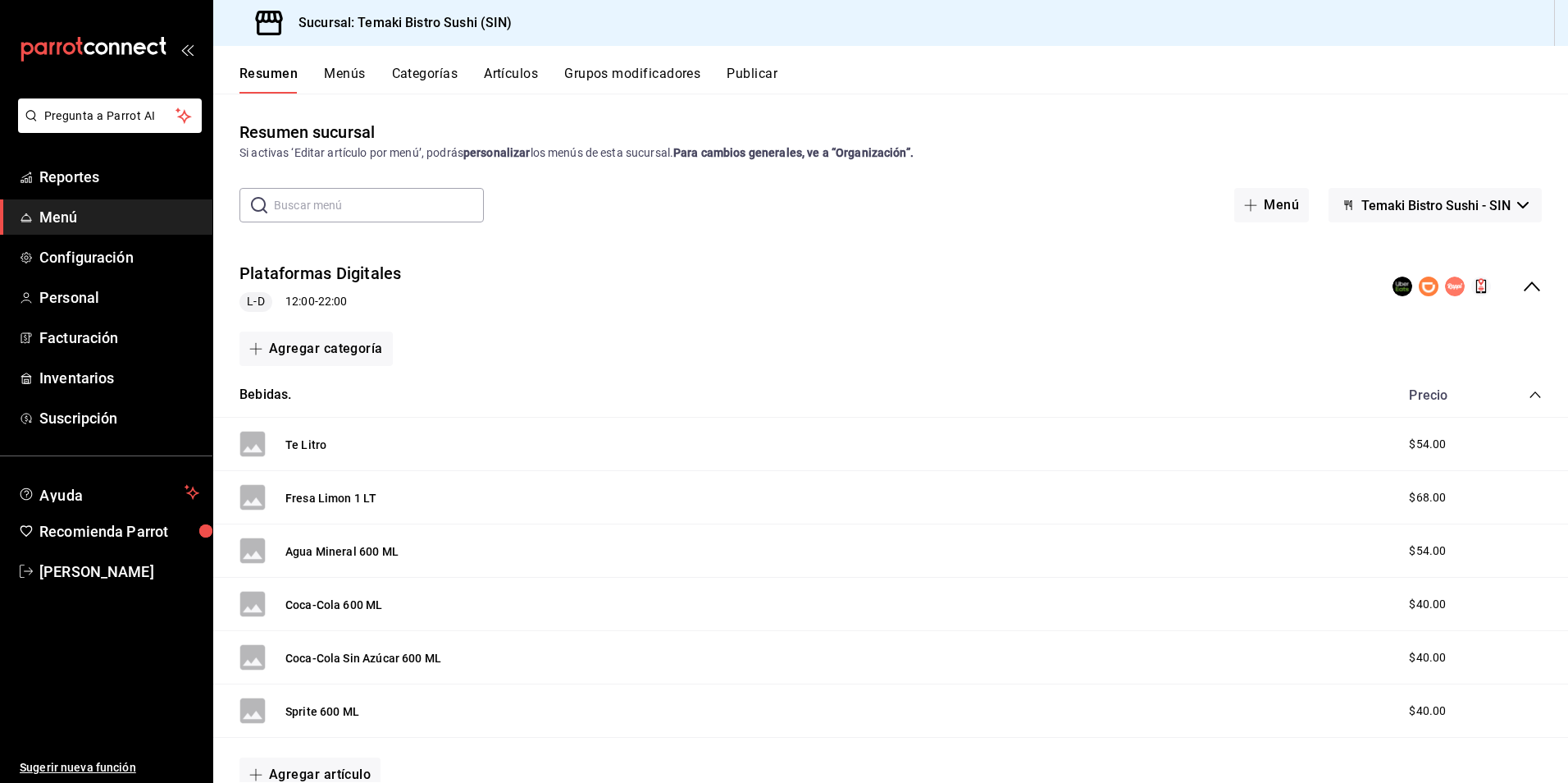
click at [350, 68] on button "Menús" at bounding box center [344, 79] width 41 height 28
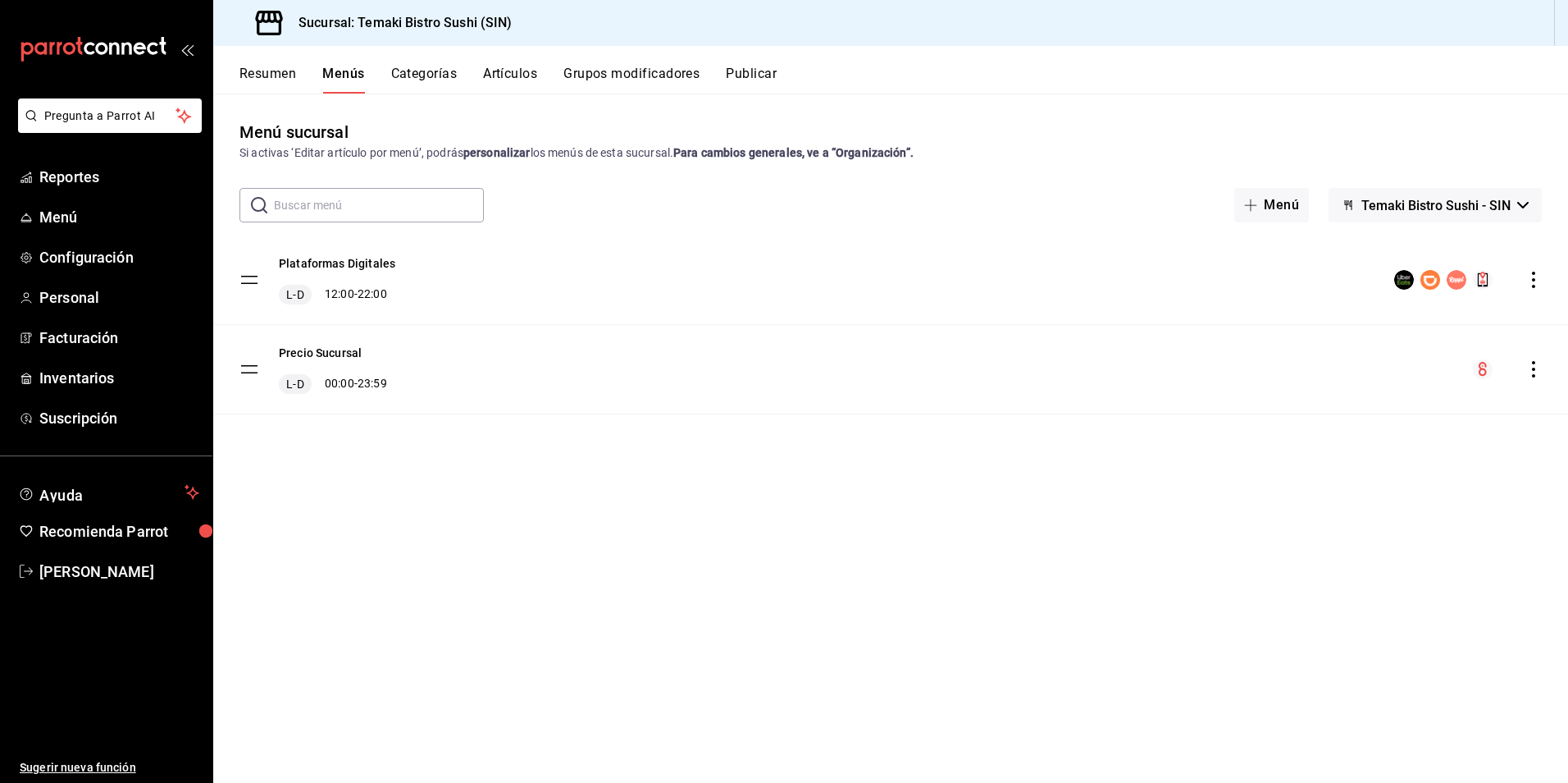
click at [273, 70] on button "Resumen" at bounding box center [268, 79] width 56 height 28
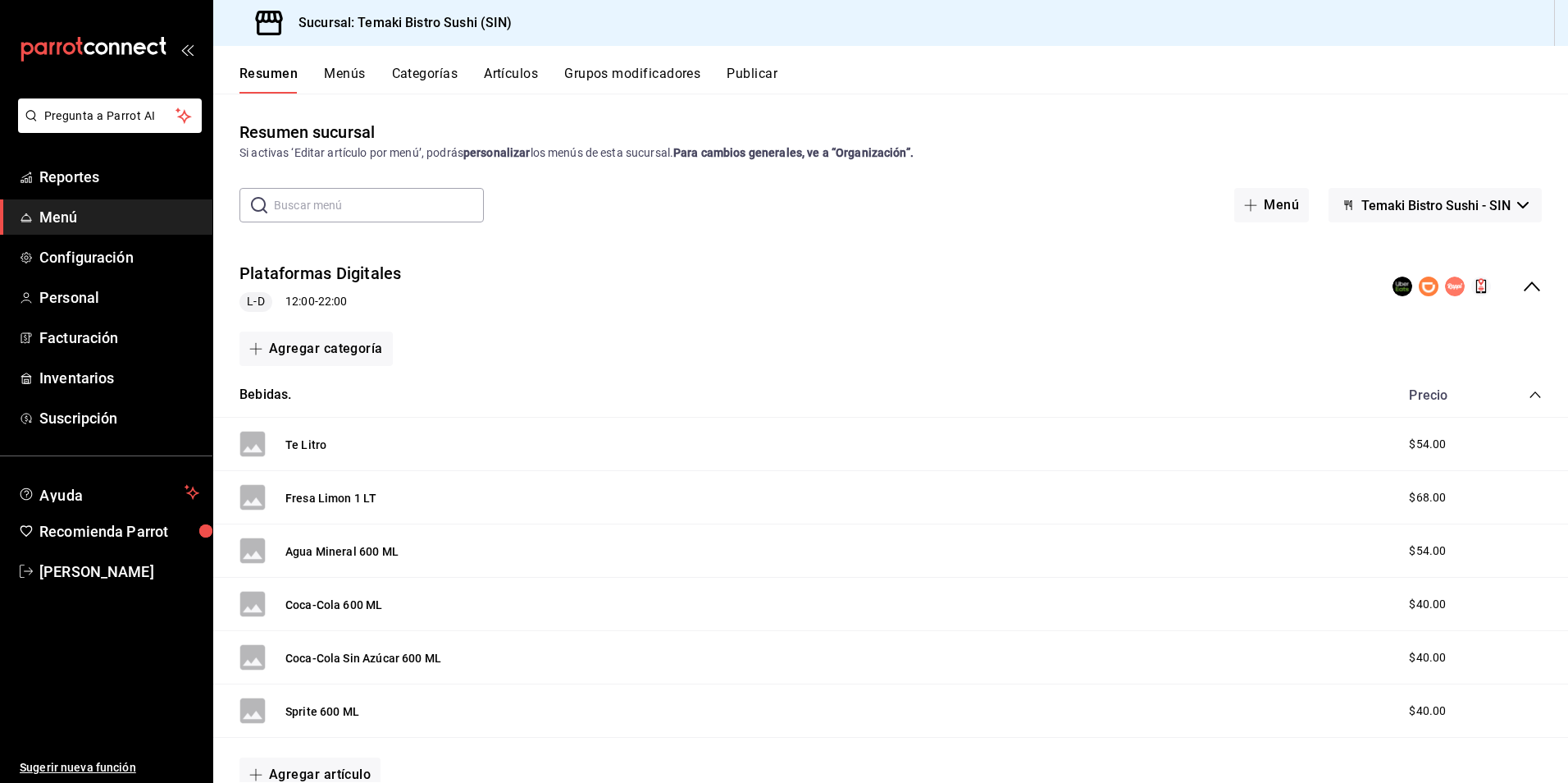
click at [272, 50] on div "Resumen Menús Categorías Artículos Grupos modificadores Publicar" at bounding box center [890, 70] width 1355 height 48
click at [332, 78] on button "Menús" at bounding box center [344, 79] width 41 height 28
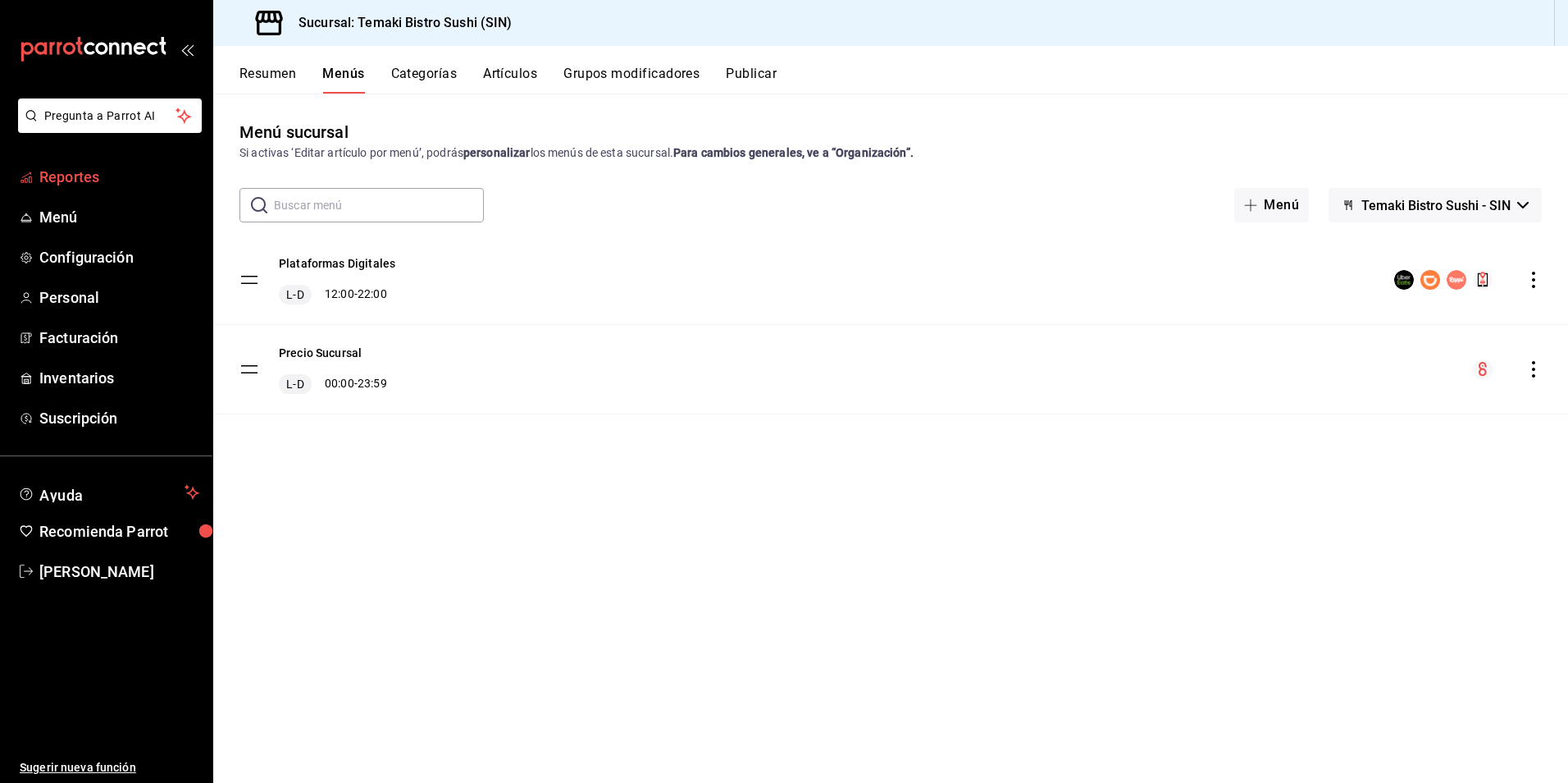
click at [150, 178] on span "Reportes" at bounding box center [119, 176] width 160 height 22
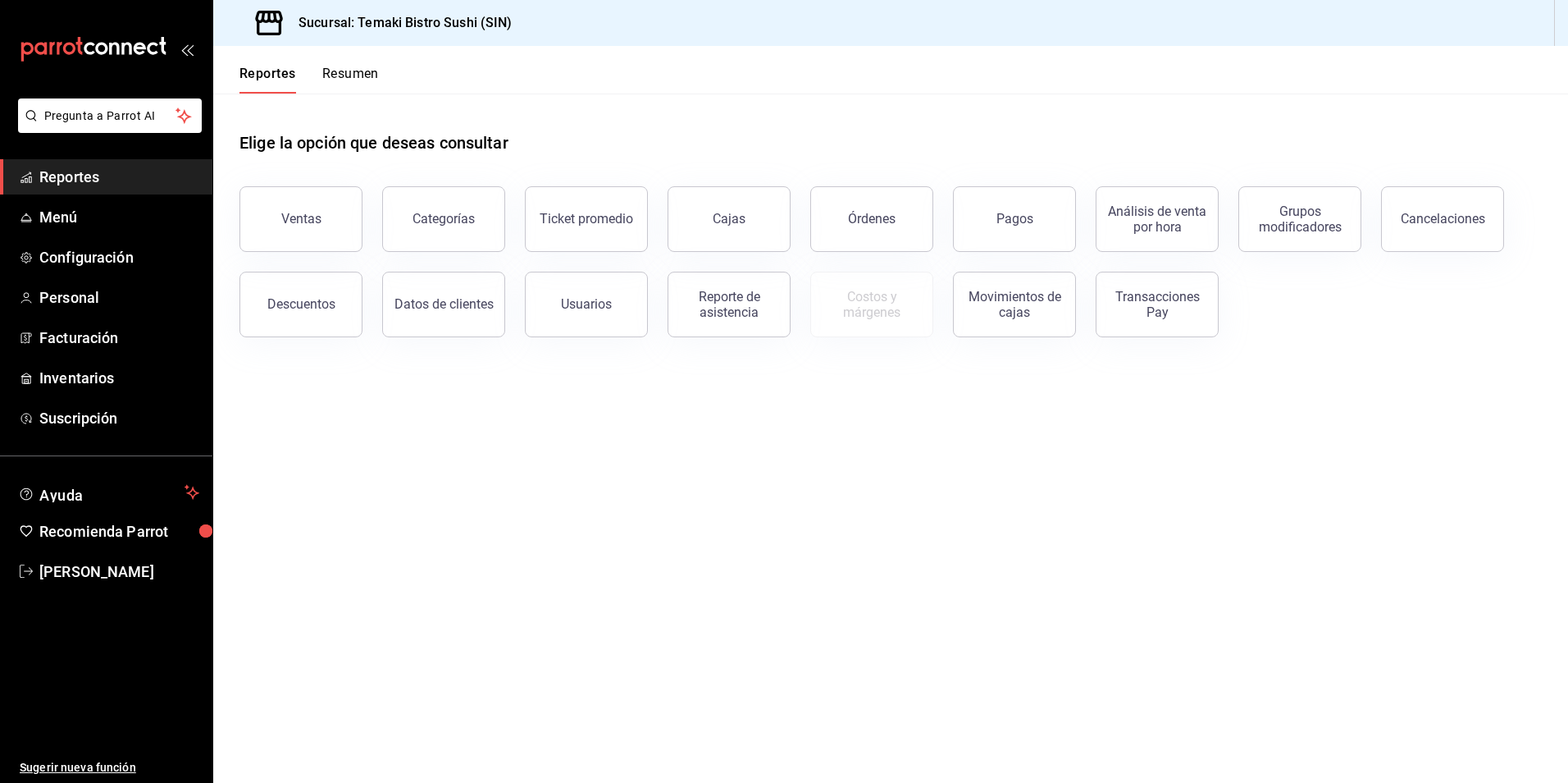
click at [340, 68] on button "Resumen" at bounding box center [350, 79] width 56 height 28
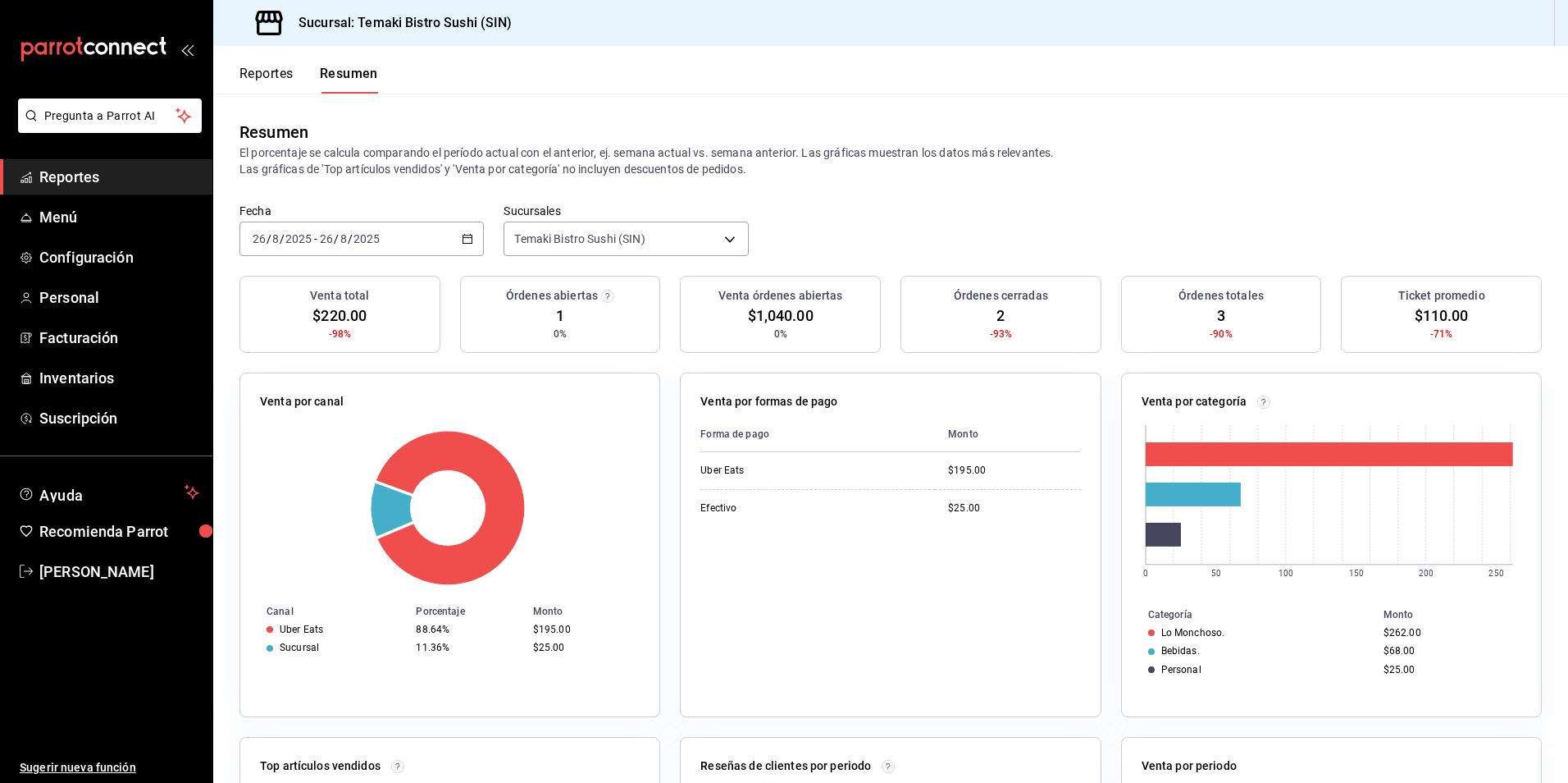
click at [625, 201] on div "Resumen El porcentaje se calcula comparando el período actual con el anterior, …" at bounding box center [890, 148] width 1355 height 110
click at [483, 189] on div "Resumen El porcentaje se calcula comparando el período actual con el anterior, …" at bounding box center [890, 148] width 1355 height 110
drag, startPoint x: 483, startPoint y: 189, endPoint x: 433, endPoint y: 118, distance: 86.8
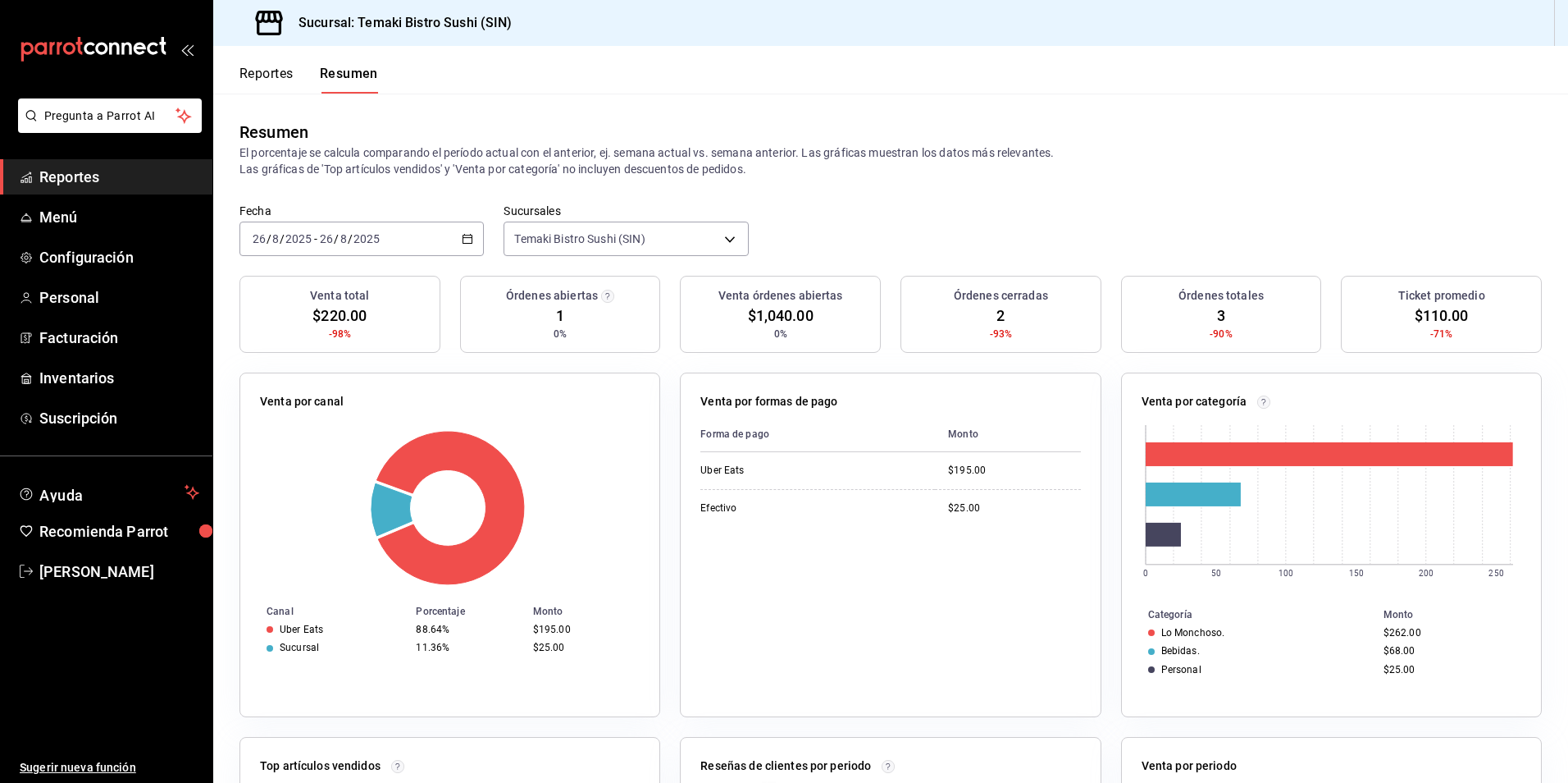
click at [433, 118] on div "Resumen El porcentaje se calcula comparando el período actual con el anterior, …" at bounding box center [890, 148] width 1355 height 110
click at [398, 114] on div "Resumen El porcentaje se calcula comparando el período actual con el anterior, …" at bounding box center [890, 148] width 1355 height 110
